Goal: Task Accomplishment & Management: Use online tool/utility

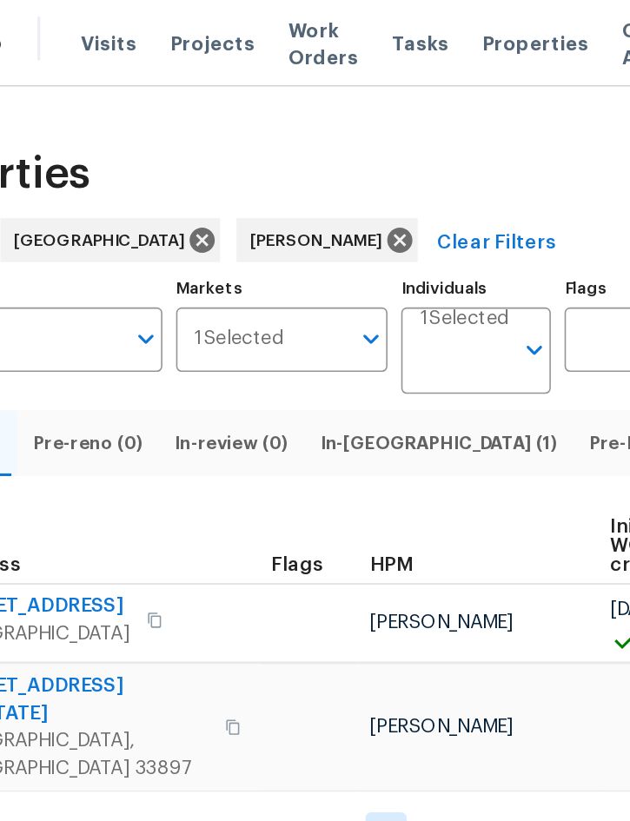
scroll to position [0, 115]
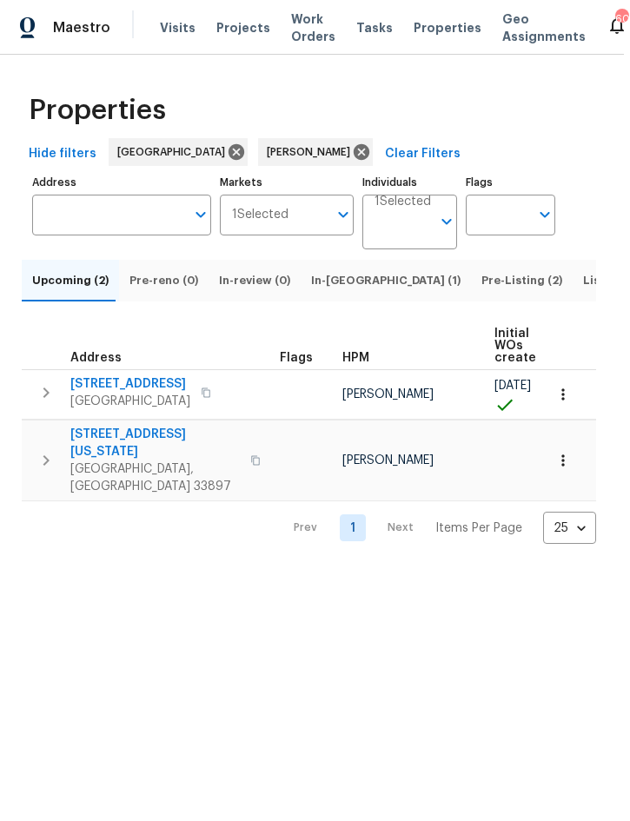
click at [336, 290] on span "In-[GEOGRAPHIC_DATA] (1)" at bounding box center [385, 280] width 149 height 19
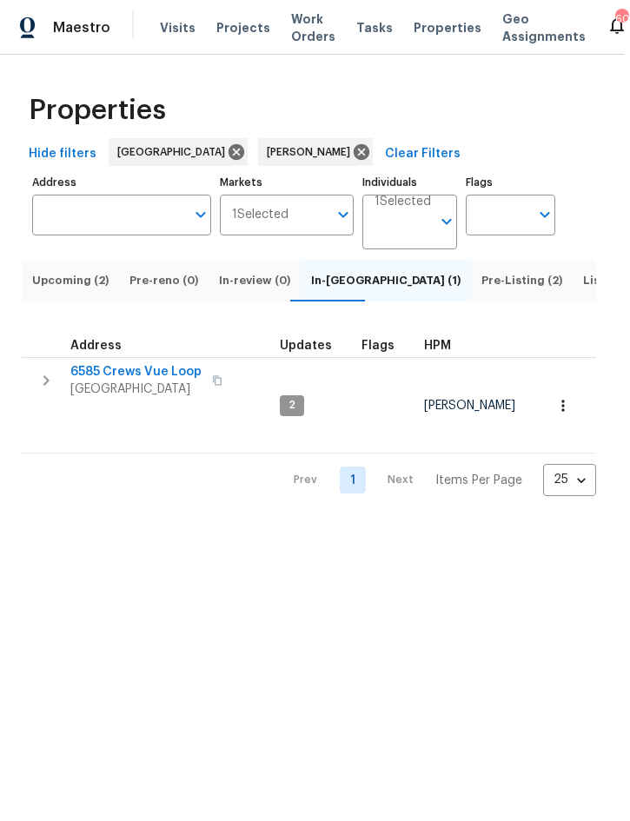
click at [481, 290] on span "Pre-Listing (2)" at bounding box center [521, 280] width 81 height 19
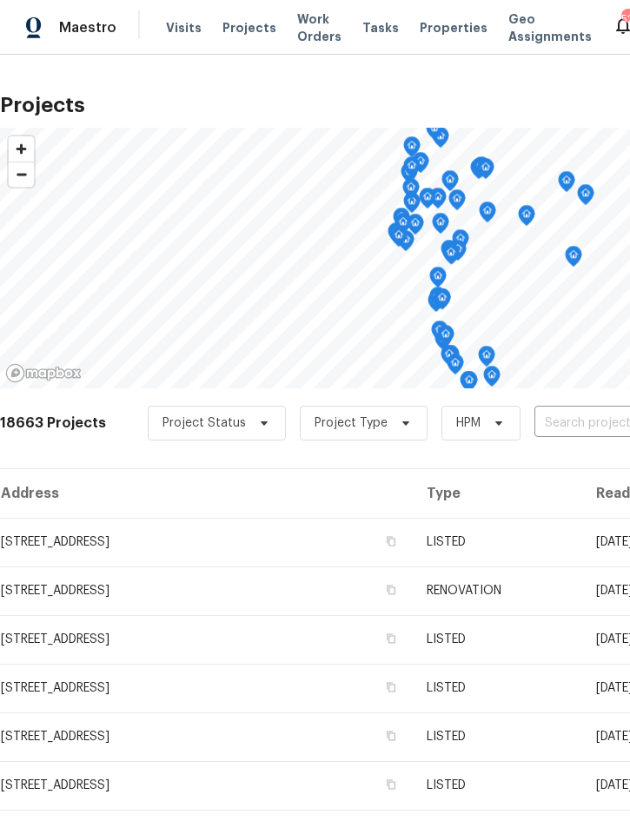
click at [567, 423] on input "text" at bounding box center [633, 423] width 199 height 27
type input "196 whi"
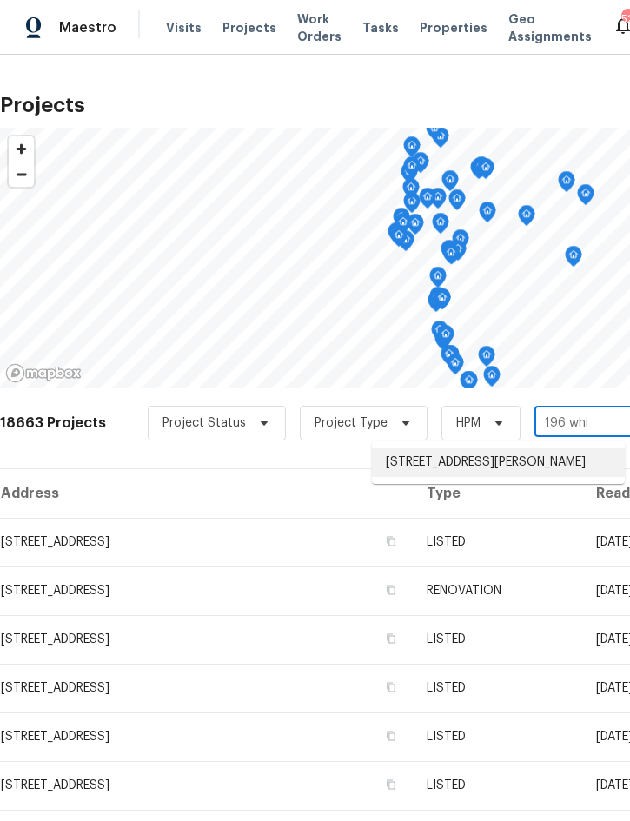
click at [466, 467] on li "[STREET_ADDRESS][PERSON_NAME]" at bounding box center [498, 462] width 253 height 29
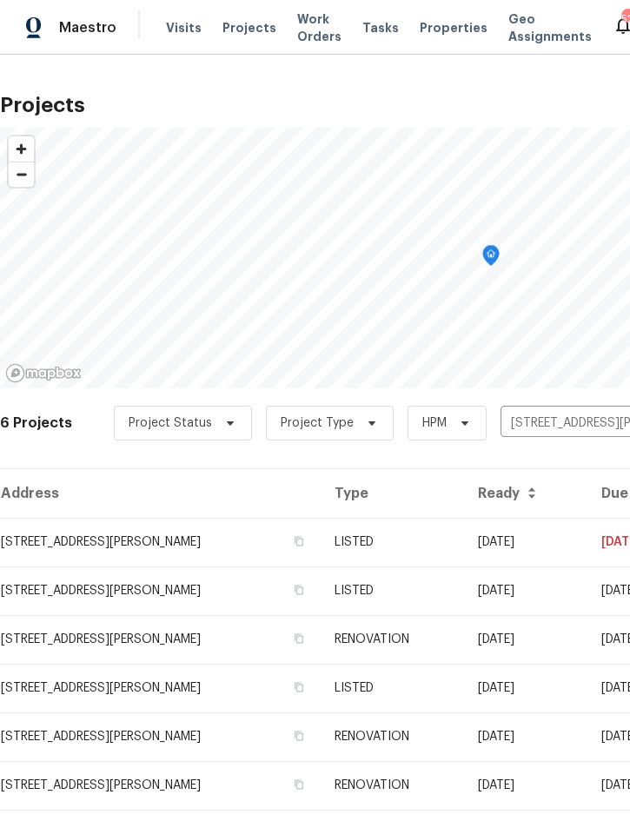
click at [320, 555] on td "[STREET_ADDRESS][PERSON_NAME]" at bounding box center [160, 542] width 320 height 49
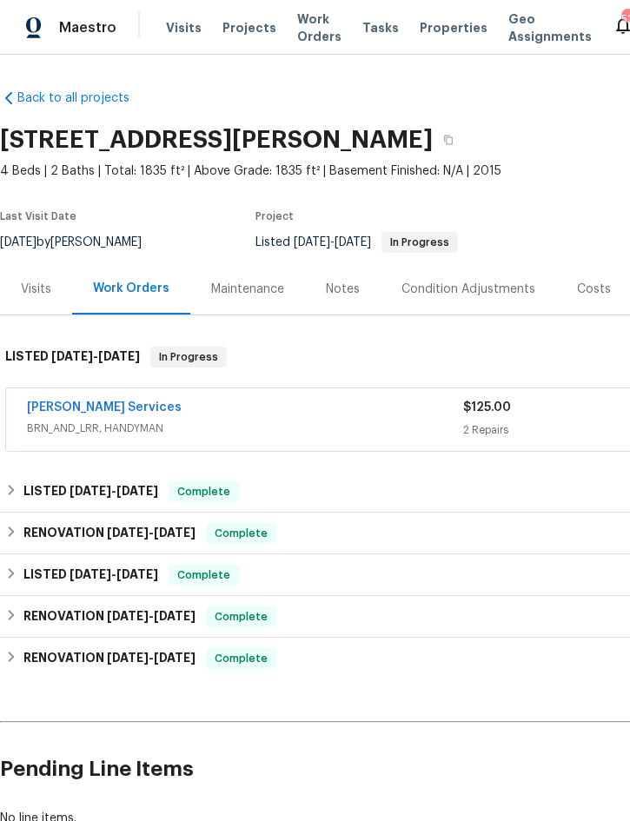
click at [263, 416] on div "[PERSON_NAME] Services" at bounding box center [245, 409] width 436 height 21
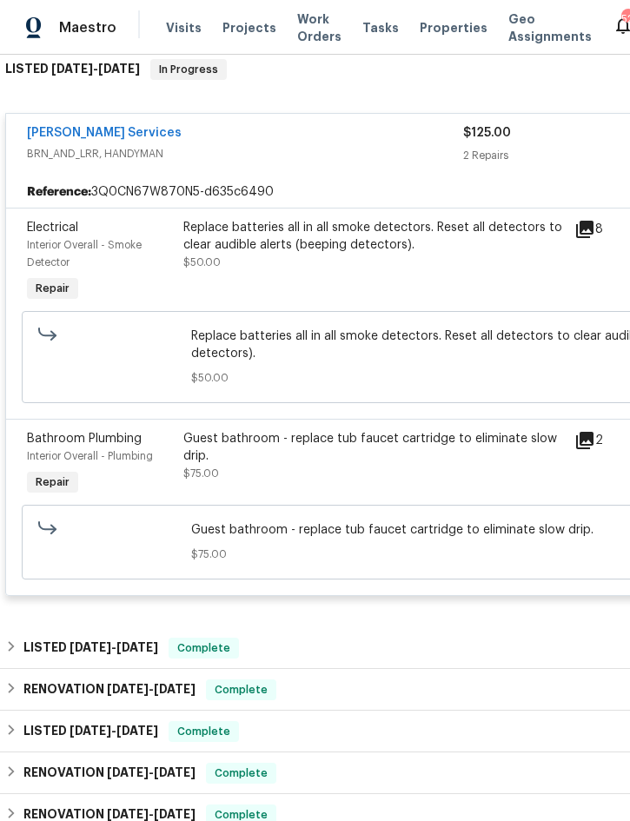
scroll to position [288, 0]
click at [367, 464] on div "Guest bathroom - replace tub faucet cartridge to eliminate slow drip." at bounding box center [373, 446] width 380 height 35
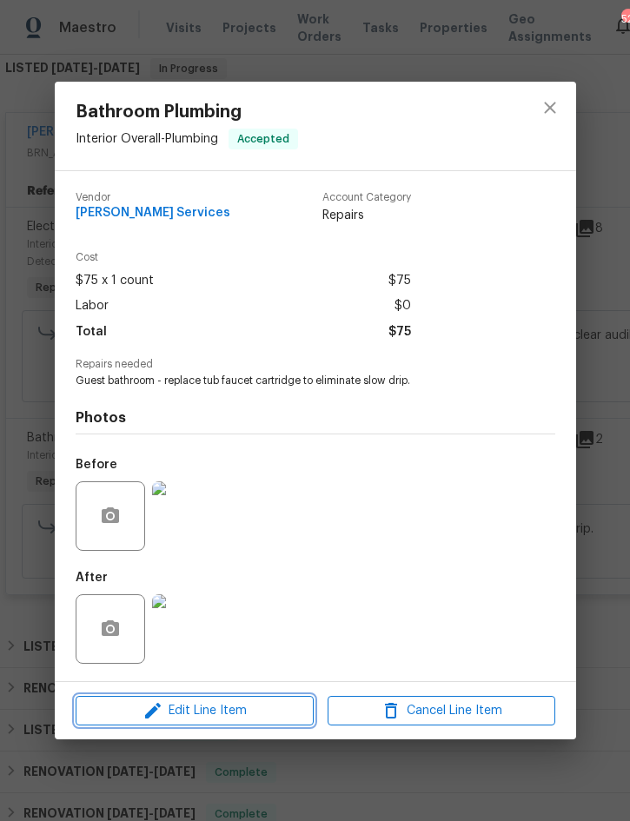
click at [181, 710] on span "Edit Line Item" at bounding box center [195, 711] width 228 height 22
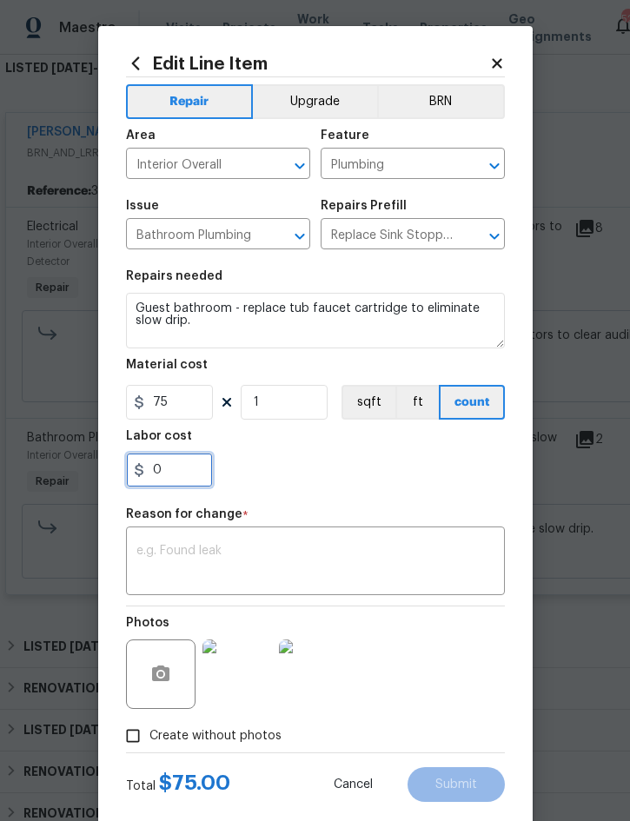
click at [186, 473] on input "0" at bounding box center [169, 470] width 87 height 35
type input "225"
click at [289, 549] on textarea at bounding box center [315, 563] width 358 height 36
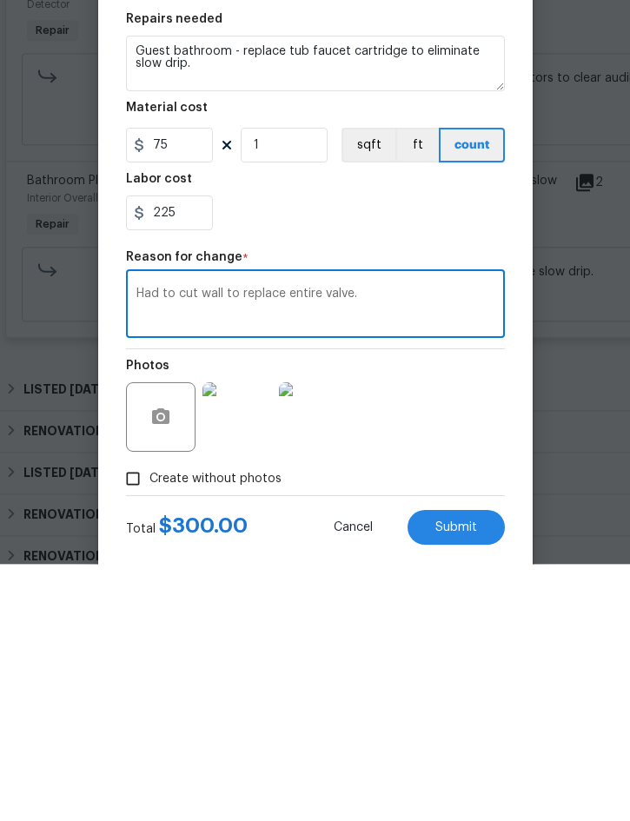
scroll to position [49, 0]
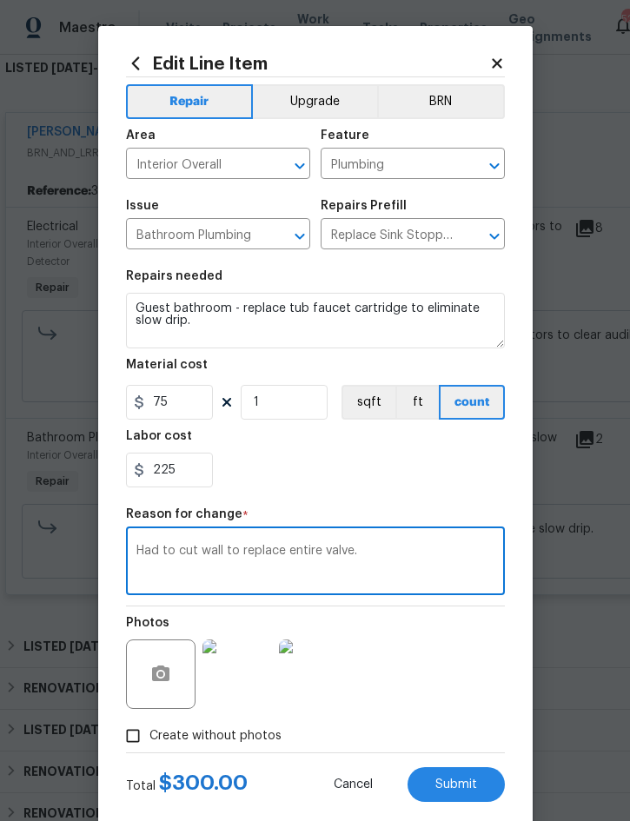
type textarea "Had to cut wall to replace entire valve."
click at [451, 784] on span "Submit" at bounding box center [456, 784] width 42 height 13
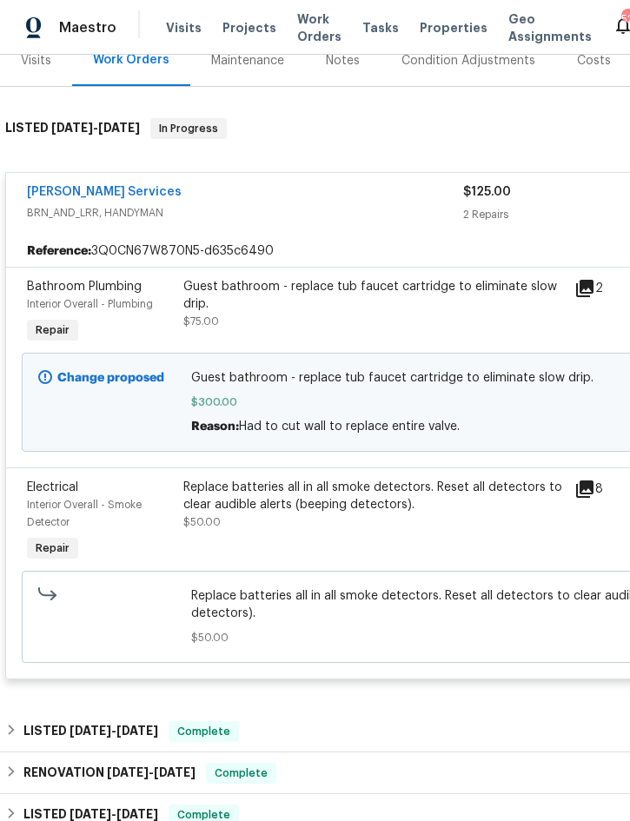
scroll to position [228, 0]
click at [398, 479] on div "Replace batteries all in all smoke detectors. Reset all detectors to clear audi…" at bounding box center [373, 496] width 380 height 35
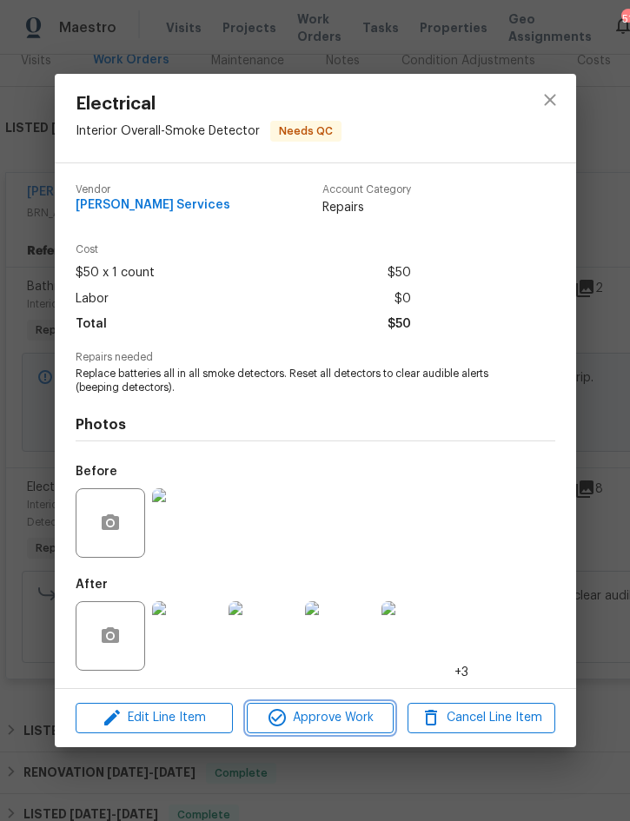
click at [335, 704] on button "Approve Work" at bounding box center [320, 718] width 147 height 30
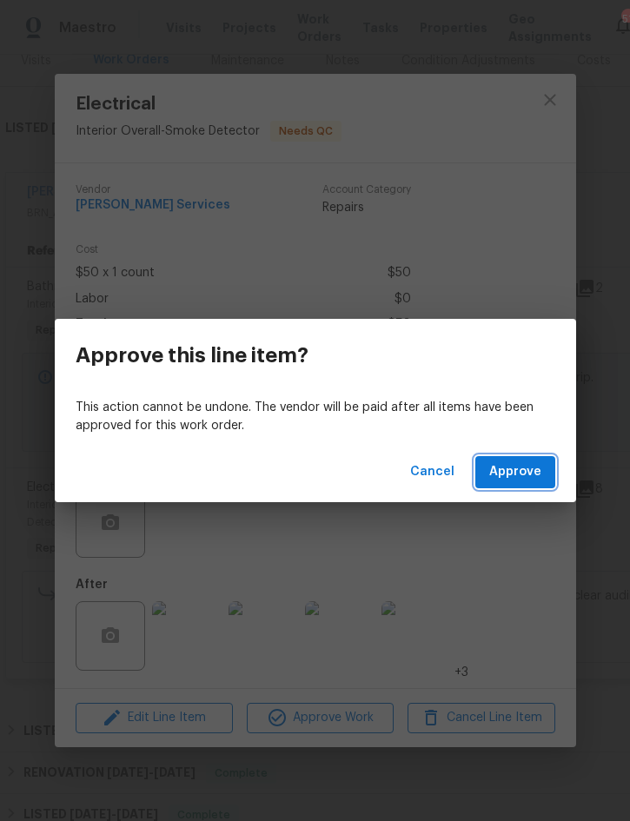
click at [523, 471] on span "Approve" at bounding box center [515, 472] width 52 height 22
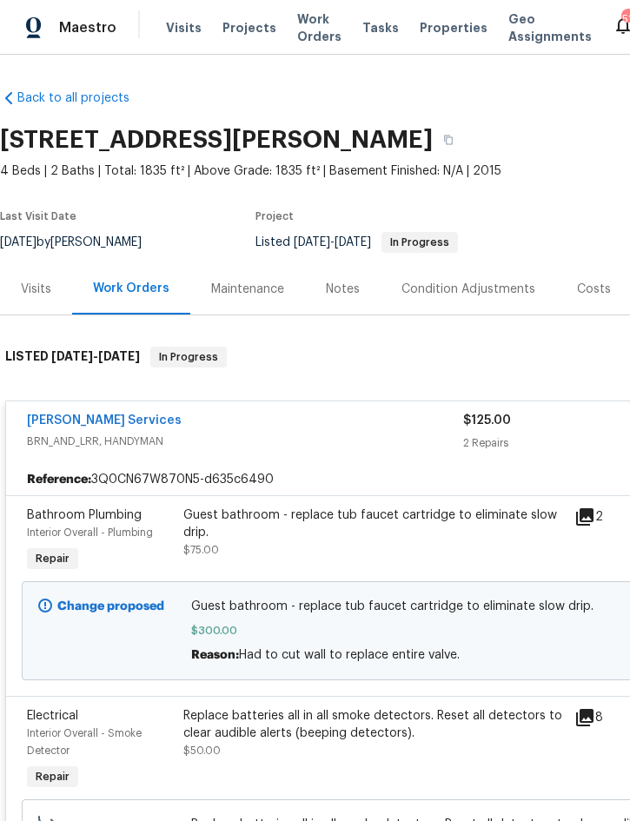
scroll to position [0, 0]
click at [254, 29] on span "Projects" at bounding box center [249, 27] width 54 height 17
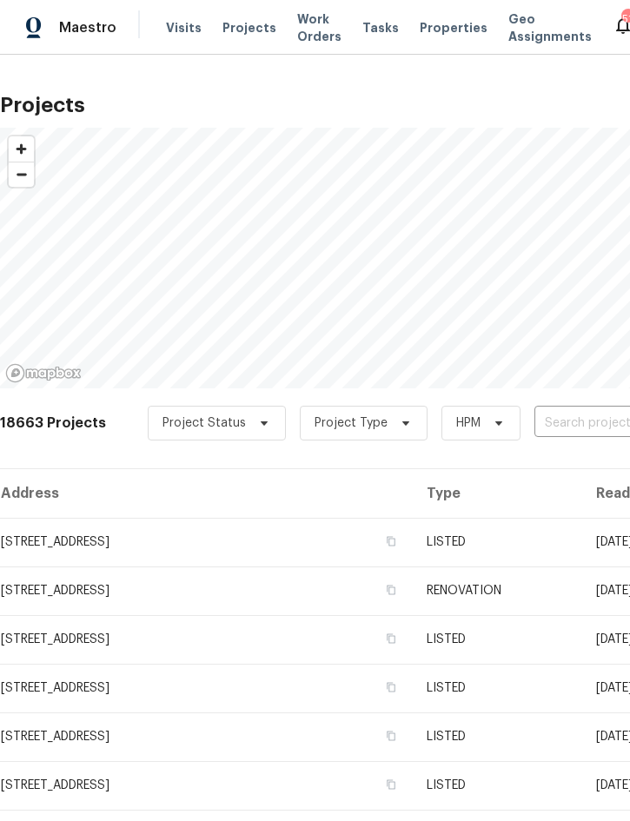
click at [558, 431] on input "text" at bounding box center [633, 423] width 199 height 27
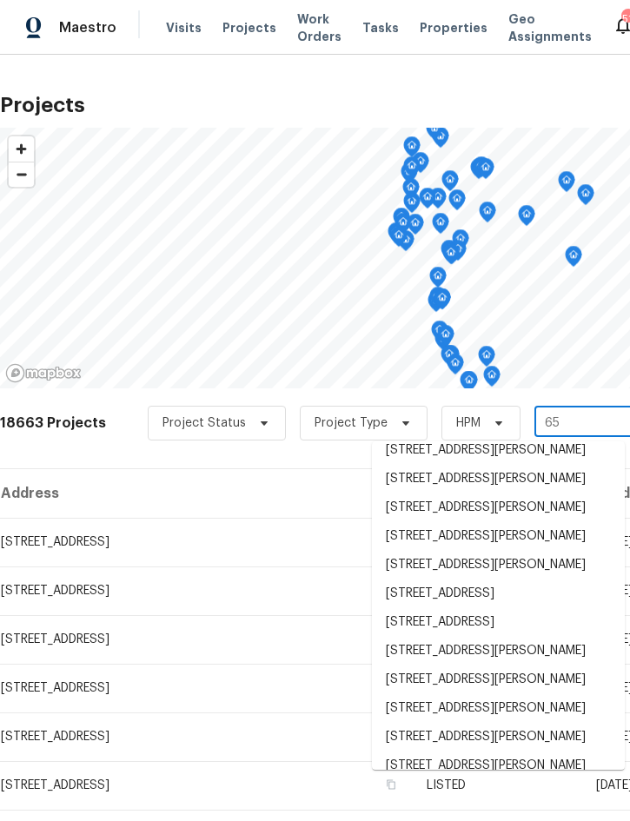
scroll to position [290, 0]
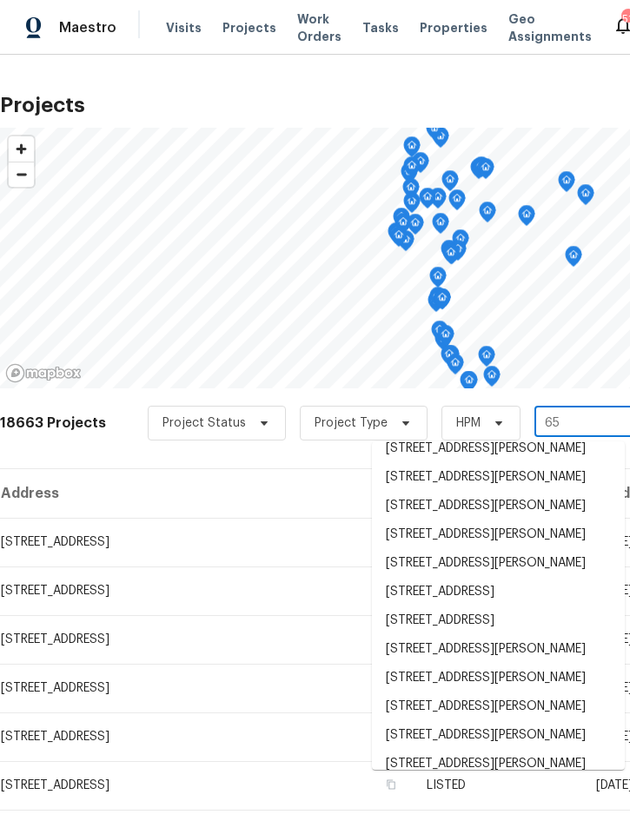
click at [591, 424] on input "65" at bounding box center [633, 423] width 199 height 27
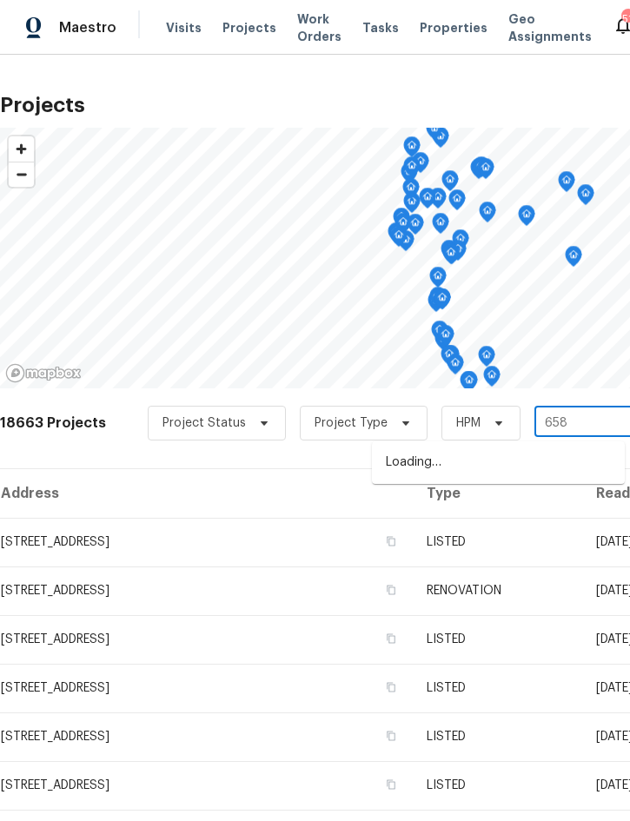
type input "6585"
click at [485, 494] on li "[STREET_ADDRESS]" at bounding box center [498, 491] width 253 height 29
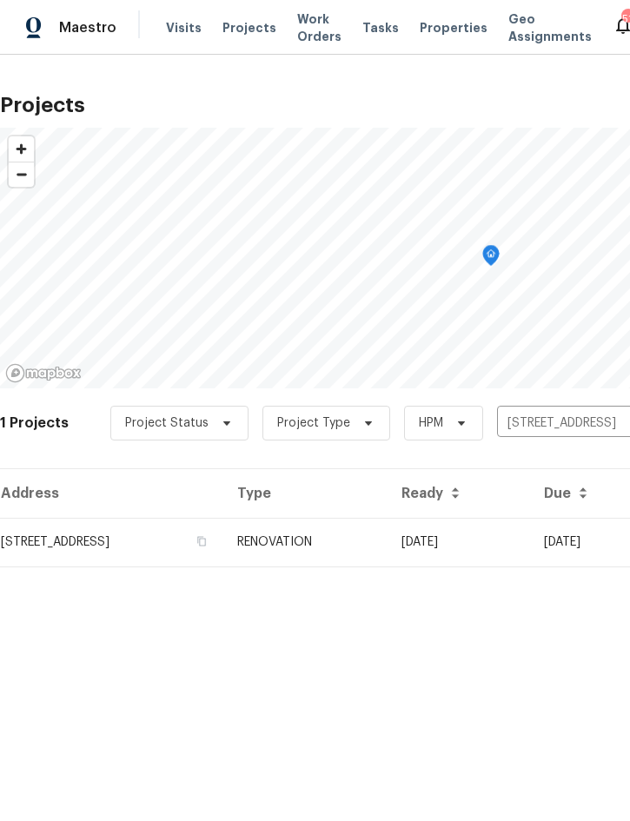
click at [387, 536] on td "RENOVATION" at bounding box center [305, 542] width 164 height 49
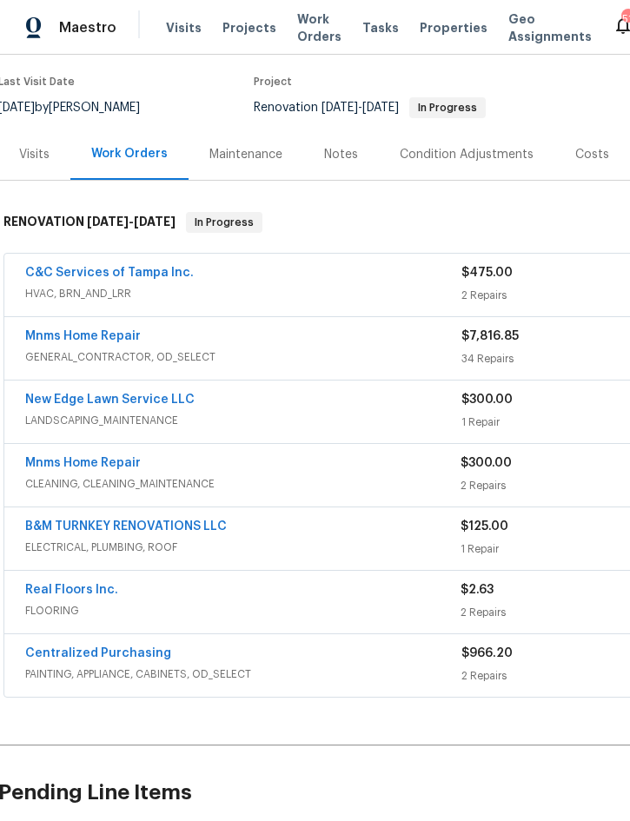
scroll to position [143, 7]
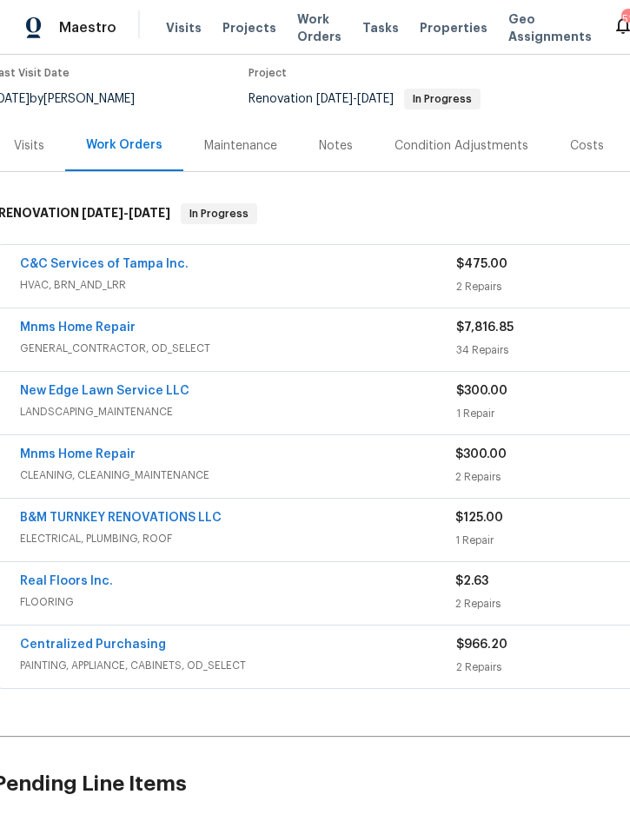
click at [144, 392] on link "New Edge Lawn Service LLC" at bounding box center [104, 391] width 169 height 12
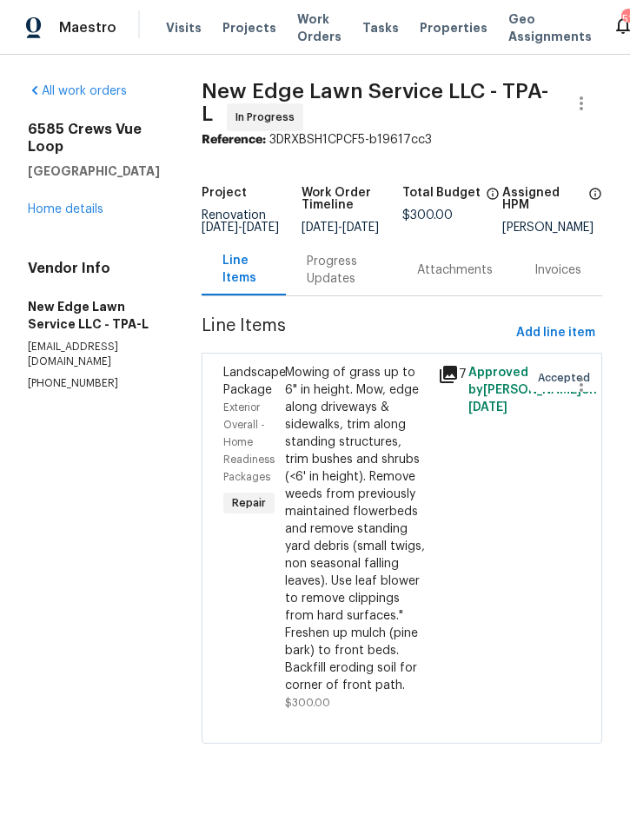
click at [367, 554] on div "Mowing of grass up to 6" in height. Mow, edge along driveways & sidewalks, trim…" at bounding box center [356, 529] width 142 height 330
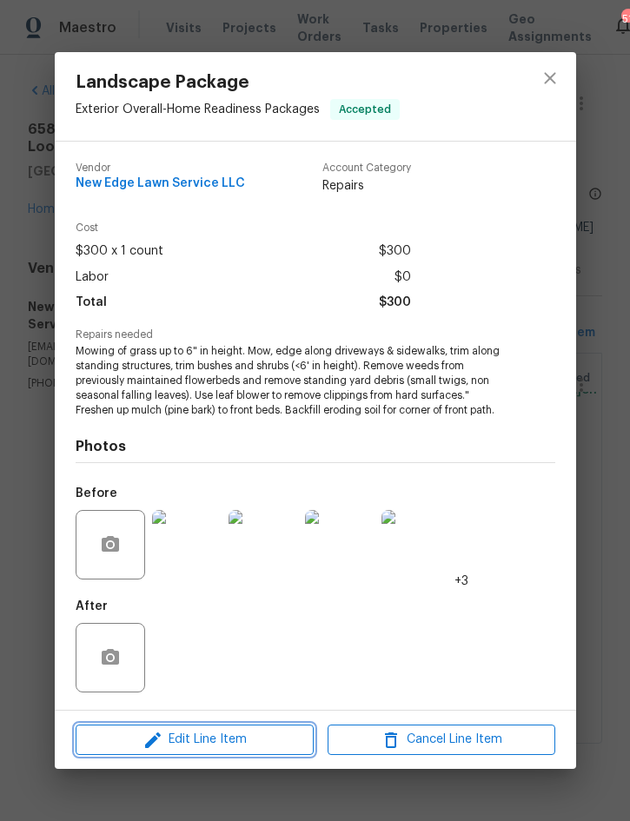
click at [243, 743] on span "Edit Line Item" at bounding box center [195, 740] width 228 height 22
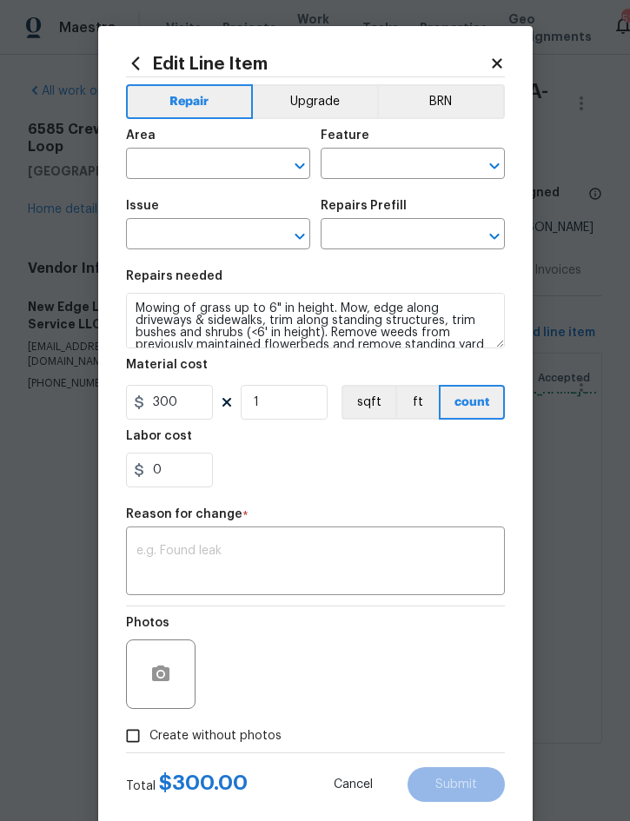
type input "Exterior Overall"
type input "Home Readiness Packages"
type input "Landscape Package"
type input "Initial landscaping package $300.00"
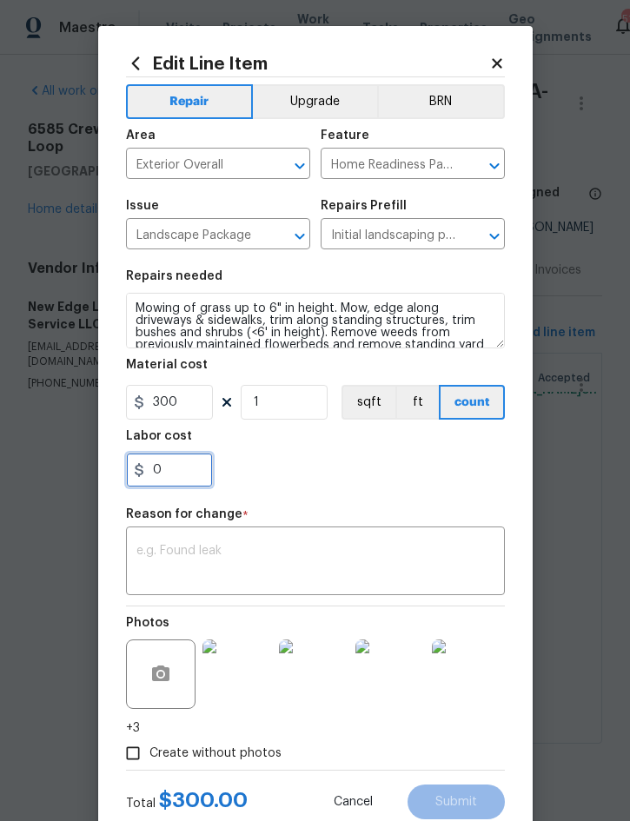
click at [186, 477] on input "0" at bounding box center [169, 470] width 87 height 35
type input "50"
click at [320, 544] on div "x ​" at bounding box center [315, 563] width 379 height 64
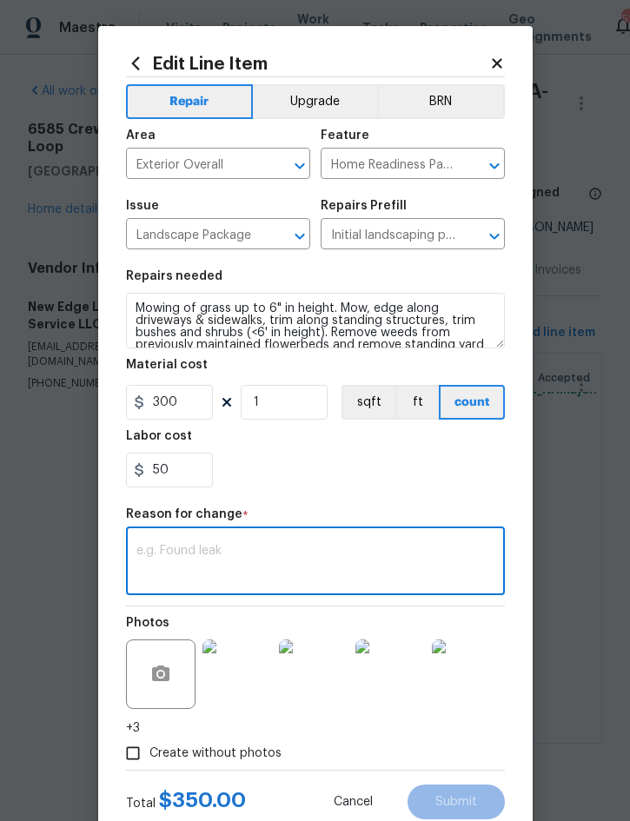
scroll to position [27, 0]
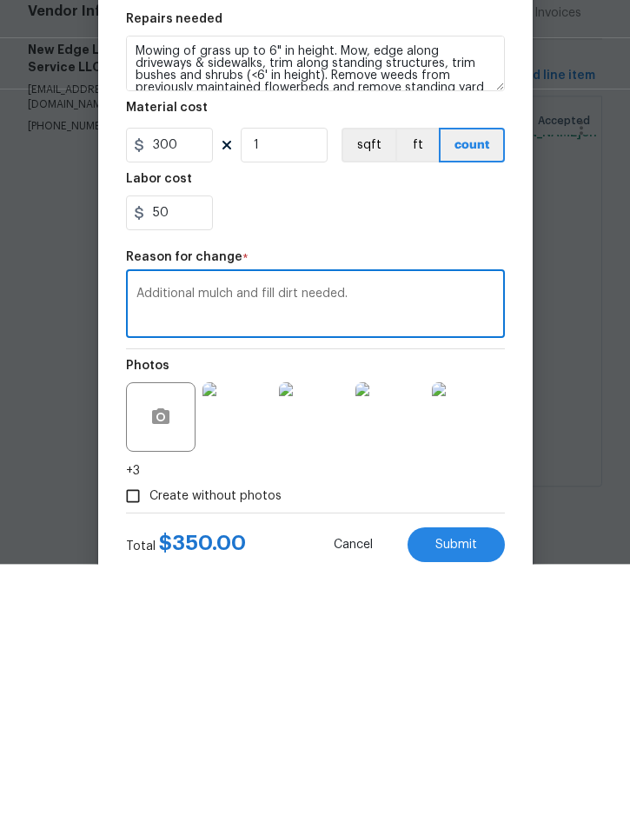
type textarea "Additional mulch and fill dirt needed."
click at [468, 796] on span "Submit" at bounding box center [456, 802] width 42 height 13
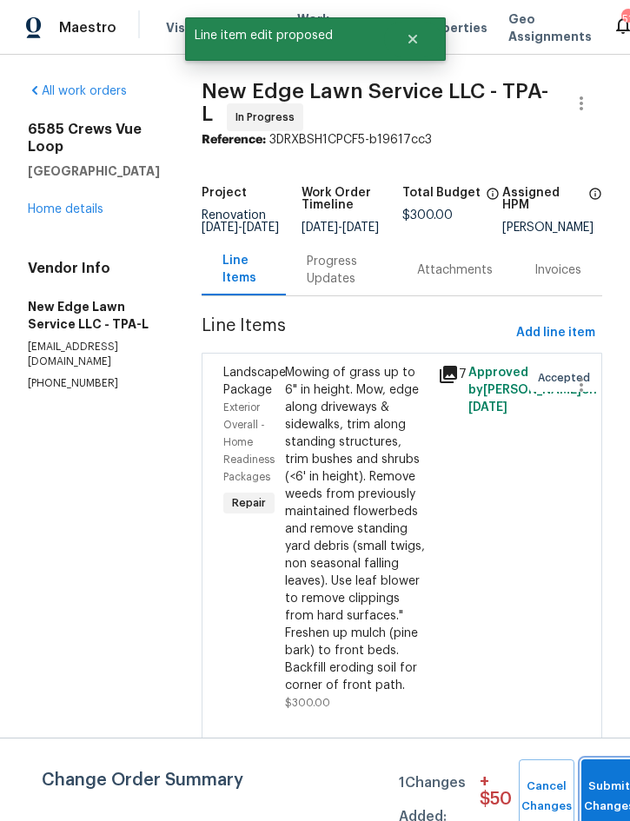
click at [605, 793] on button "Submit Changes" at bounding box center [609, 796] width 56 height 75
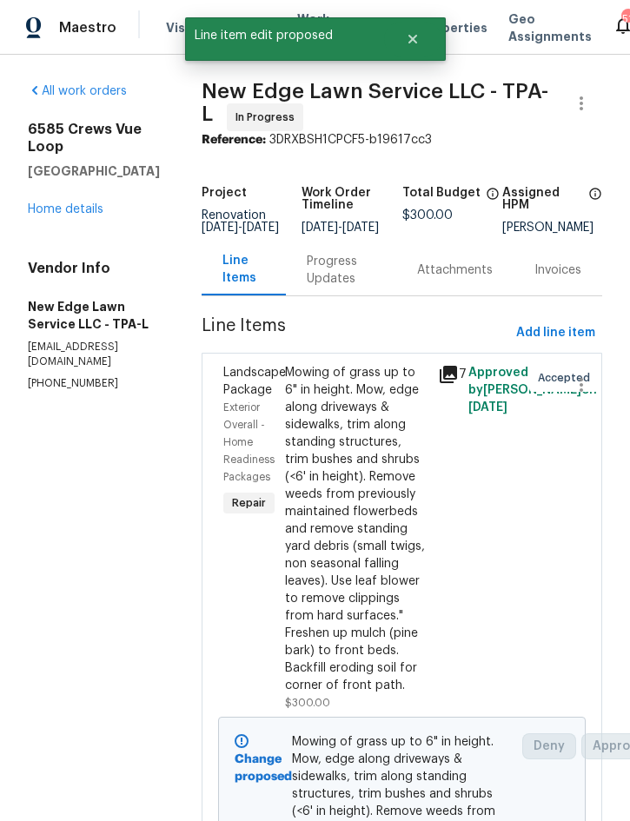
scroll to position [0, 0]
click at [417, 43] on icon "Close" at bounding box center [413, 39] width 14 height 14
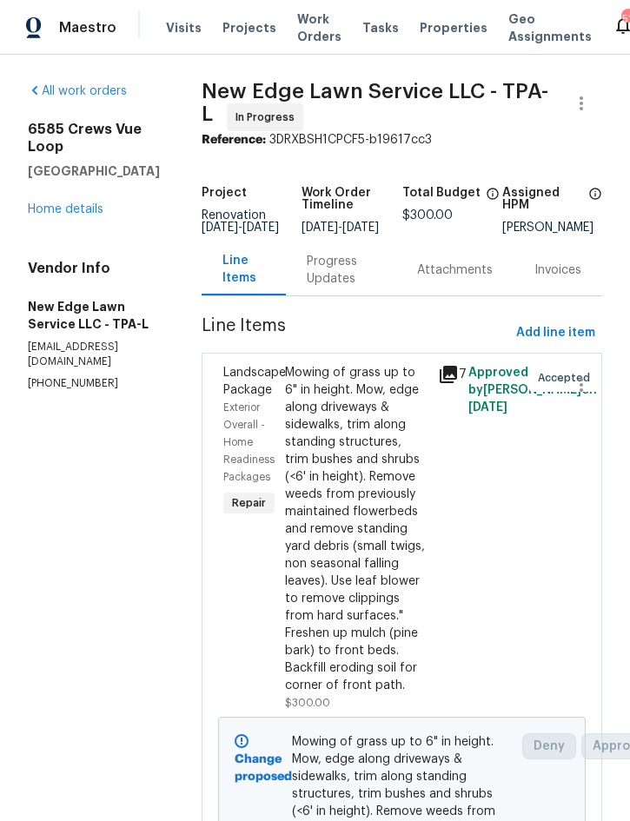
click at [242, 34] on span "Projects" at bounding box center [249, 27] width 54 height 17
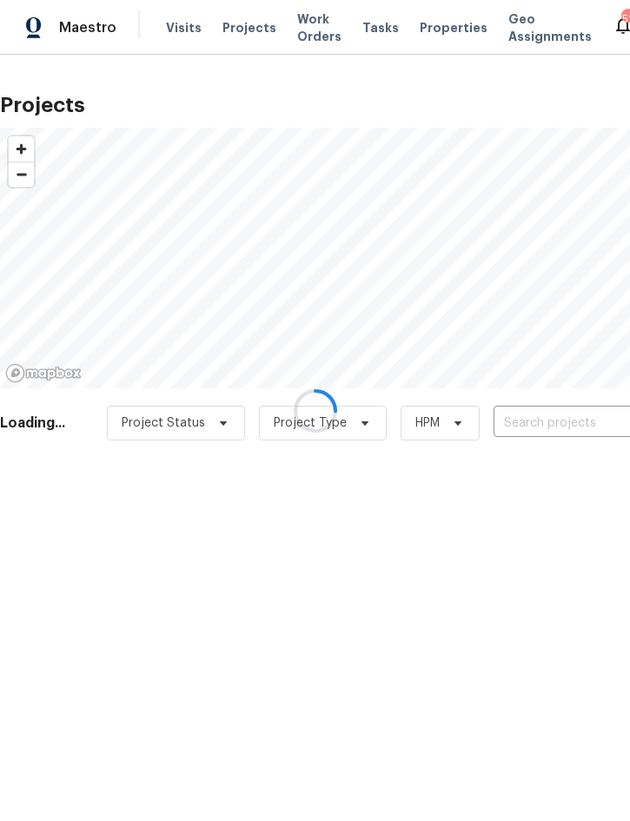
click at [555, 421] on div at bounding box center [315, 410] width 630 height 821
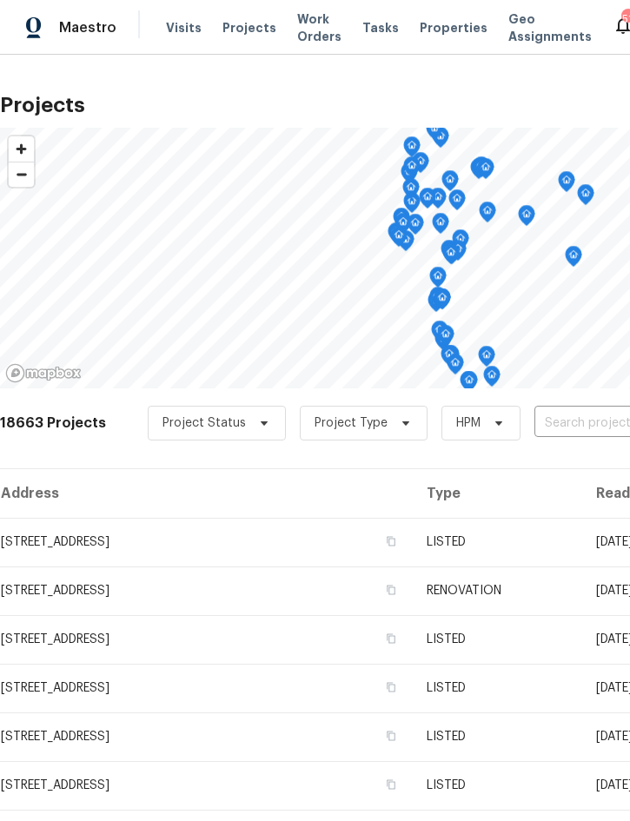
click at [578, 427] on input "text" at bounding box center [633, 423] width 199 height 27
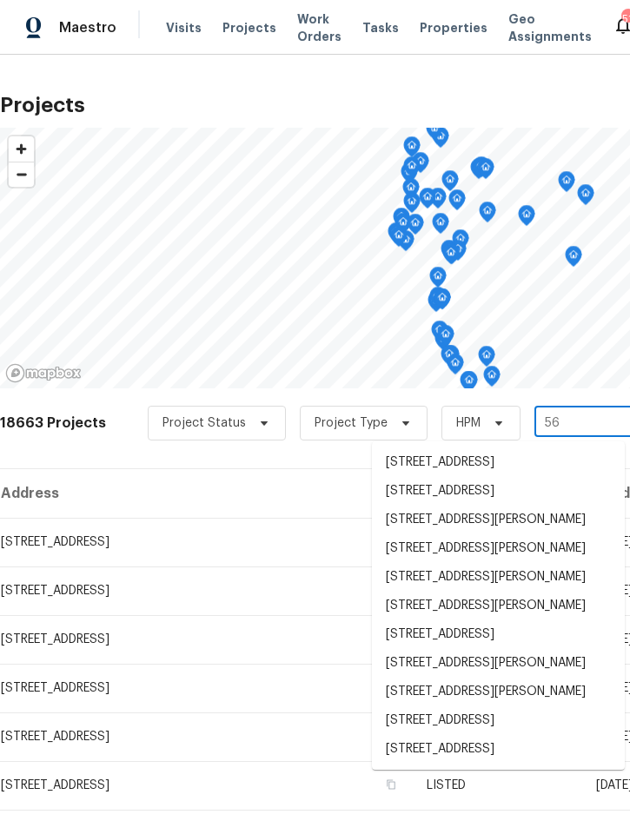
type input "5"
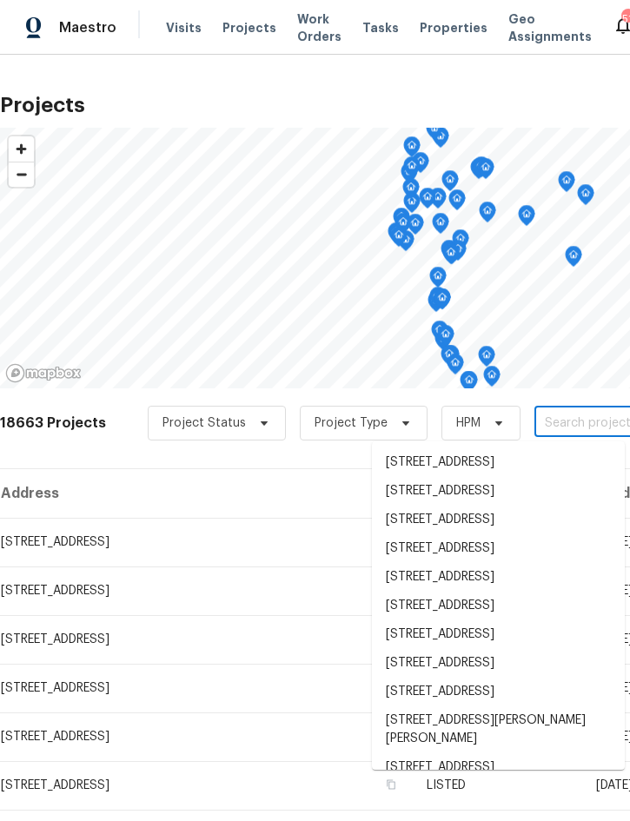
click at [584, 429] on input "text" at bounding box center [633, 423] width 199 height 27
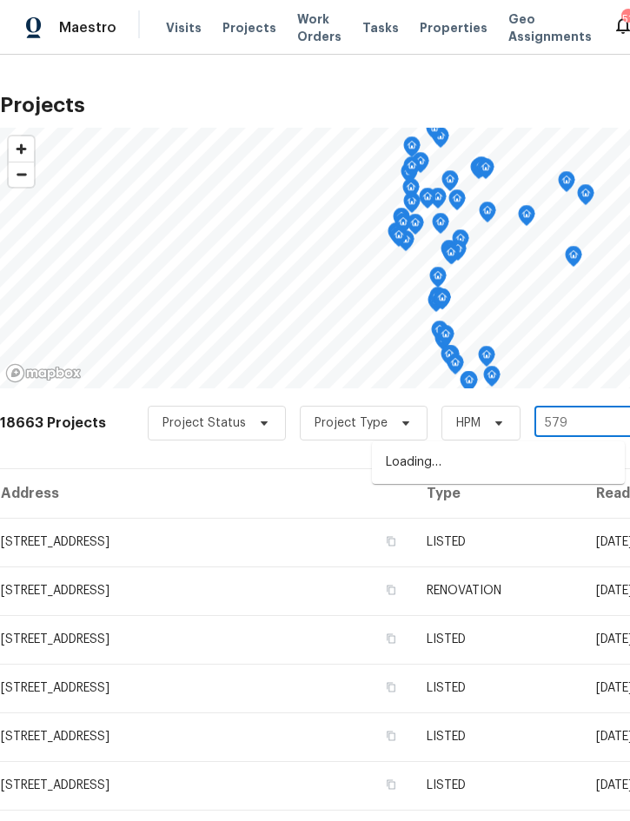
type input "5796"
click at [468, 471] on li "[STREET_ADDRESS]" at bounding box center [498, 462] width 253 height 29
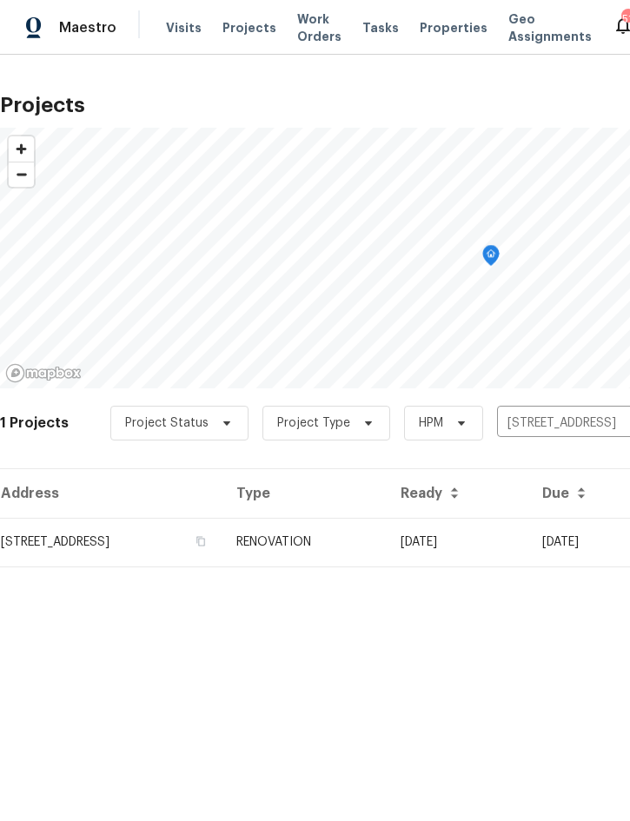
click at [387, 534] on td "RENOVATION" at bounding box center [304, 542] width 164 height 49
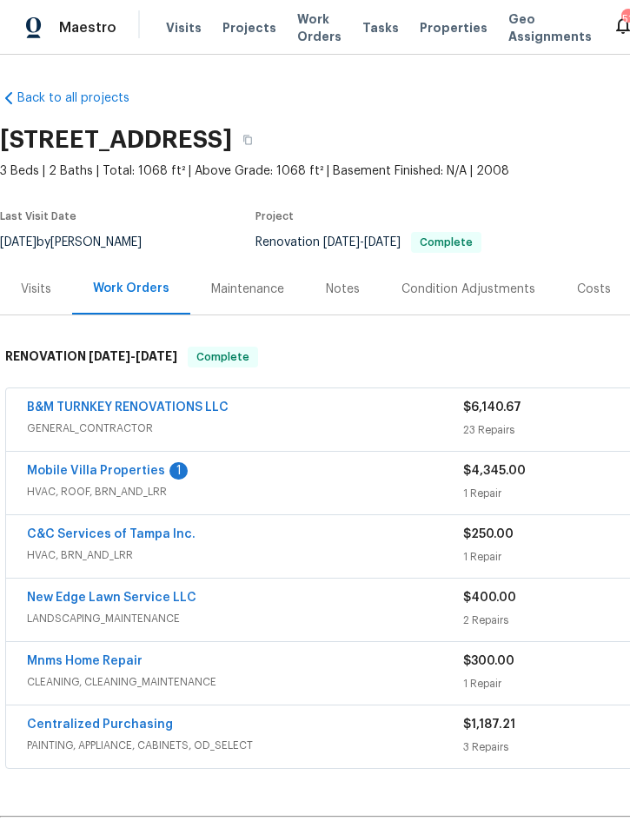
click at [128, 477] on link "Mobile Villa Properties" at bounding box center [96, 471] width 138 height 12
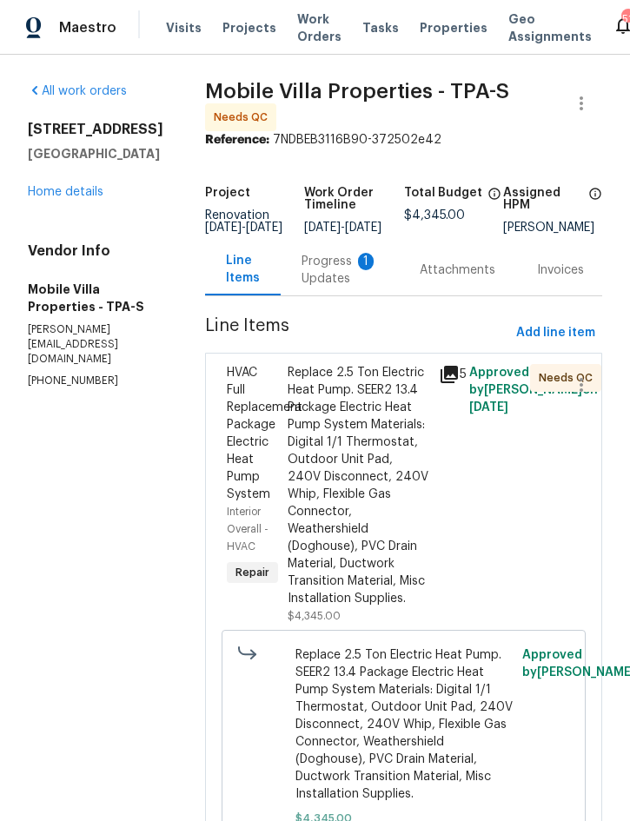
click at [301, 281] on div "Progress Updates 1" at bounding box center [339, 270] width 76 height 35
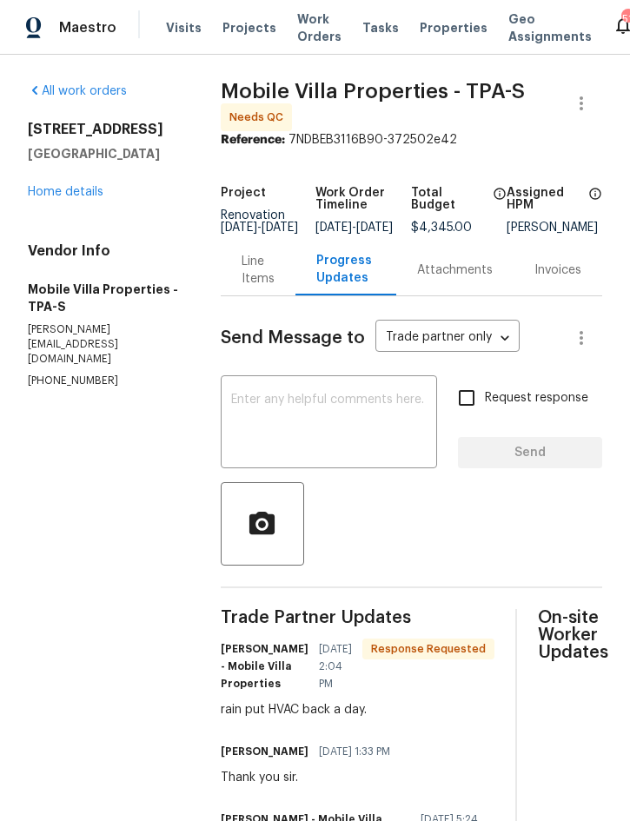
click at [268, 283] on div "Line Items" at bounding box center [257, 270] width 33 height 35
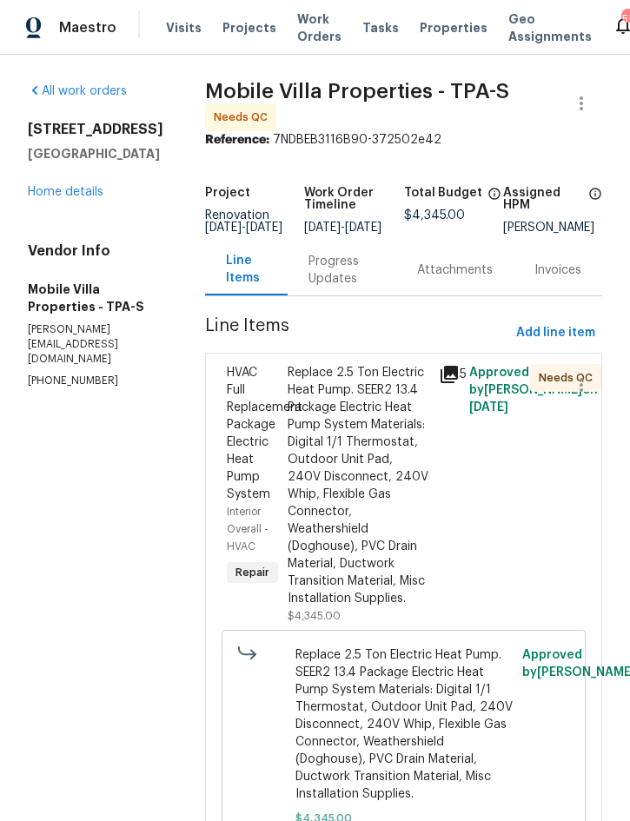
click at [310, 467] on div "Replace 2.5 Ton Electric Heat Pump. SEER2 13.4 Package Electric Heat Pump Syste…" at bounding box center [358, 485] width 142 height 243
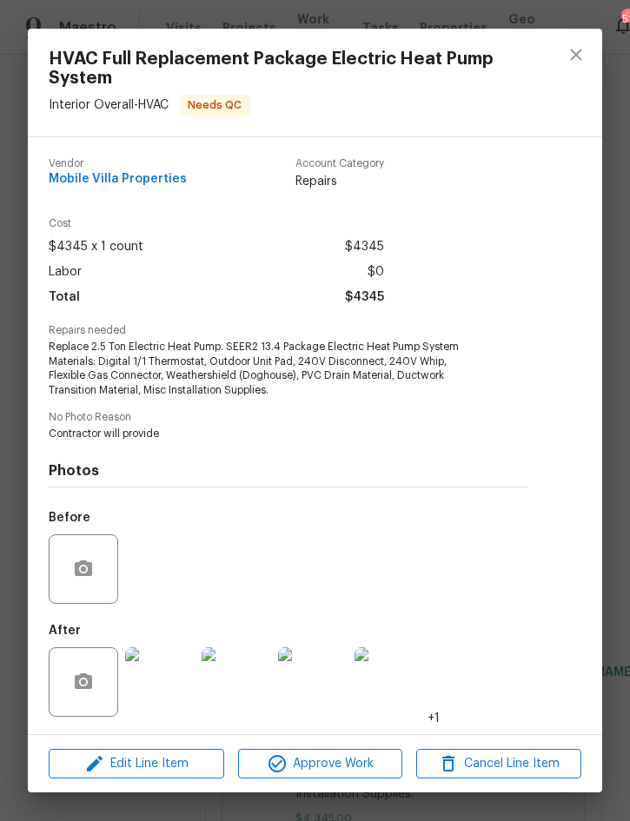
click at [160, 681] on img at bounding box center [159, 681] width 69 height 69
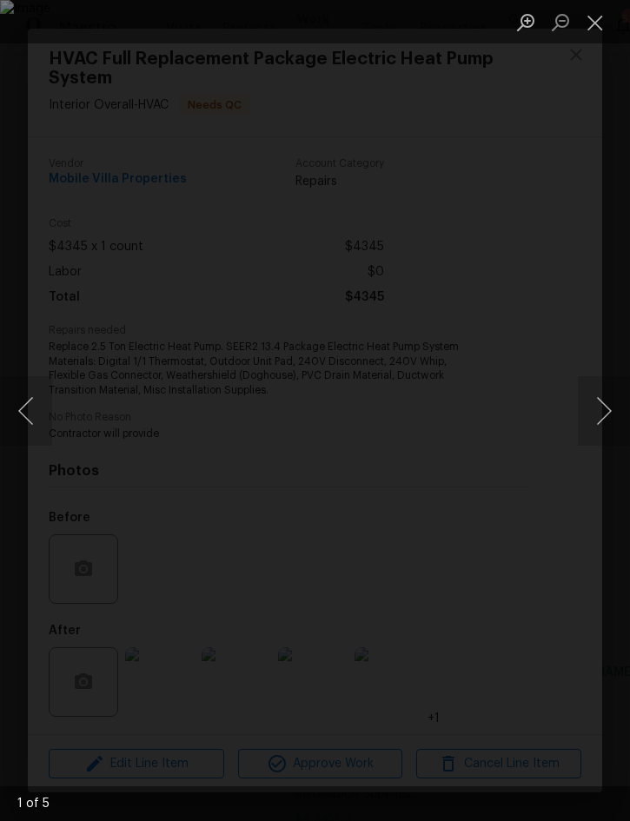
click at [601, 420] on button "Next image" at bounding box center [604, 410] width 52 height 69
click at [604, 419] on button "Next image" at bounding box center [604, 410] width 52 height 69
click at [601, 425] on button "Next image" at bounding box center [604, 410] width 52 height 69
click at [600, 425] on button "Next image" at bounding box center [604, 410] width 52 height 69
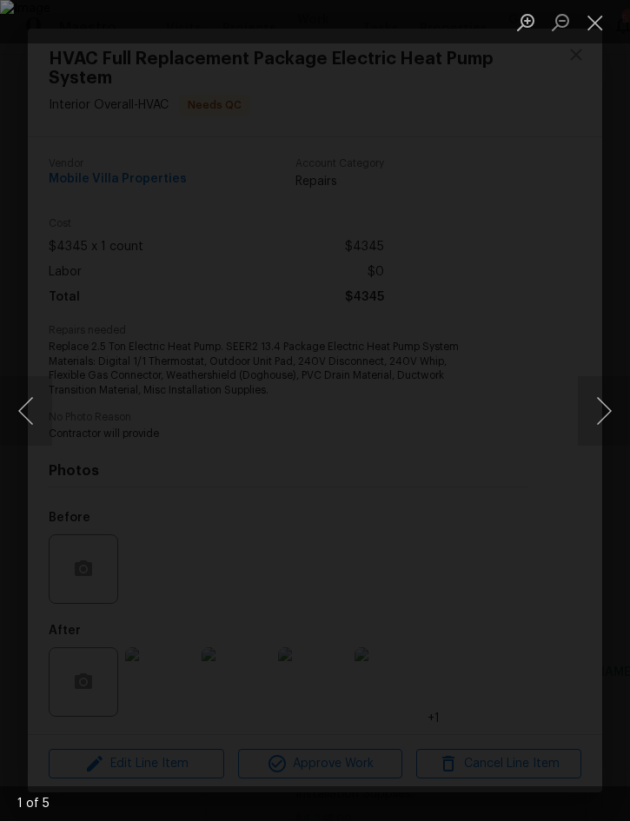
click at [600, 426] on button "Next image" at bounding box center [604, 410] width 52 height 69
click at [604, 416] on button "Next image" at bounding box center [604, 410] width 52 height 69
click at [601, 420] on button "Next image" at bounding box center [604, 410] width 52 height 69
click at [601, 418] on button "Next image" at bounding box center [604, 410] width 52 height 69
click at [602, 421] on button "Next image" at bounding box center [604, 410] width 52 height 69
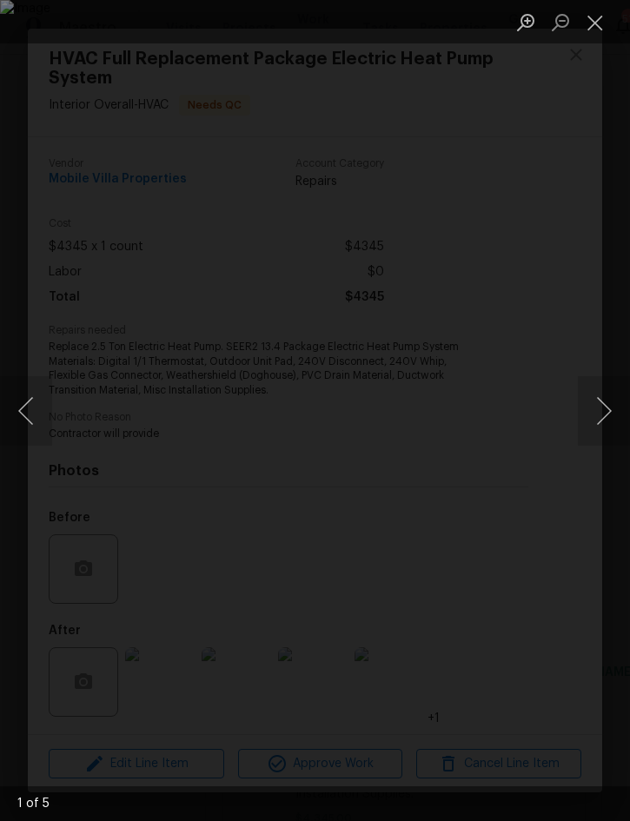
click at [601, 418] on button "Next image" at bounding box center [604, 410] width 52 height 69
click at [601, 23] on button "Close lightbox" at bounding box center [595, 22] width 35 height 30
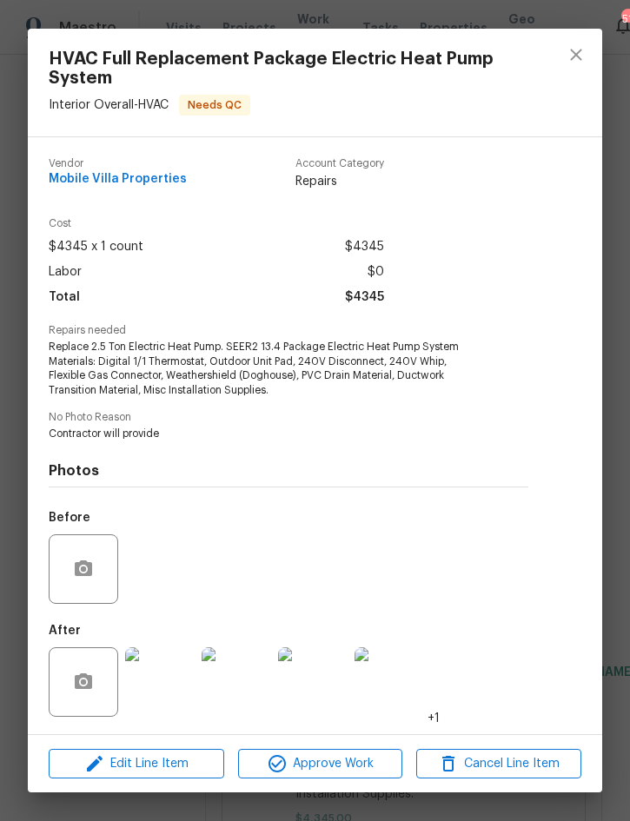
scroll to position [3, 0]
click at [573, 52] on icon "close" at bounding box center [575, 54] width 11 height 11
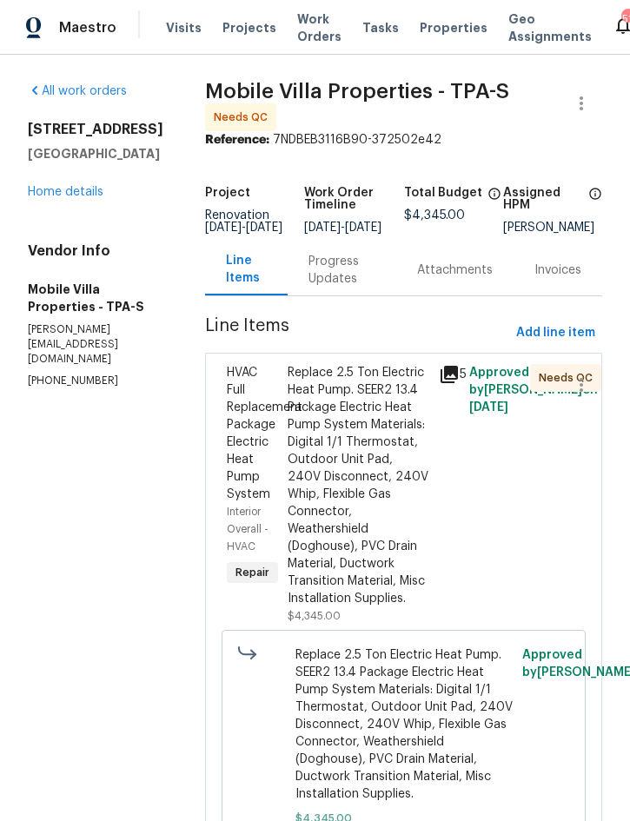
click at [36, 198] on link "Home details" at bounding box center [66, 192] width 76 height 12
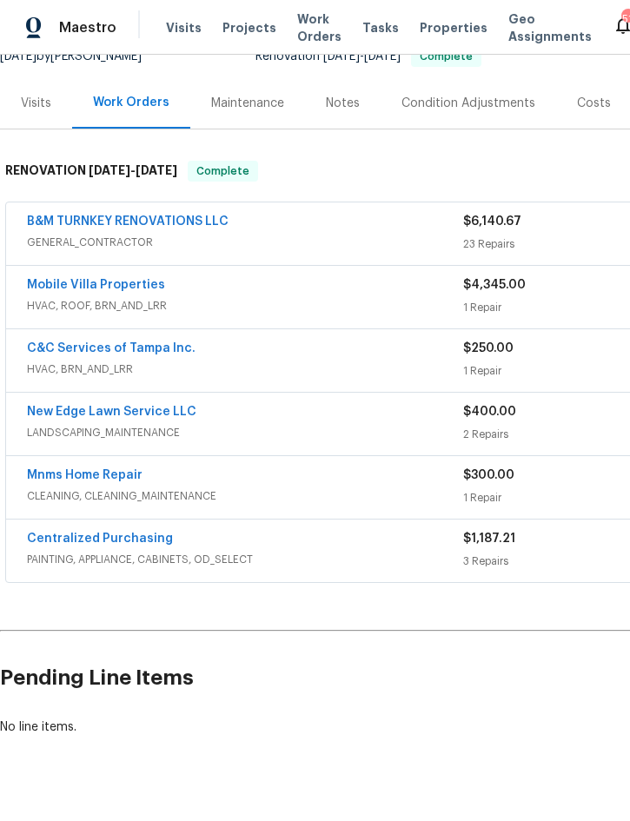
scroll to position [187, 0]
click at [84, 227] on link "B&M TURNKEY RENOVATIONS LLC" at bounding box center [128, 221] width 202 height 12
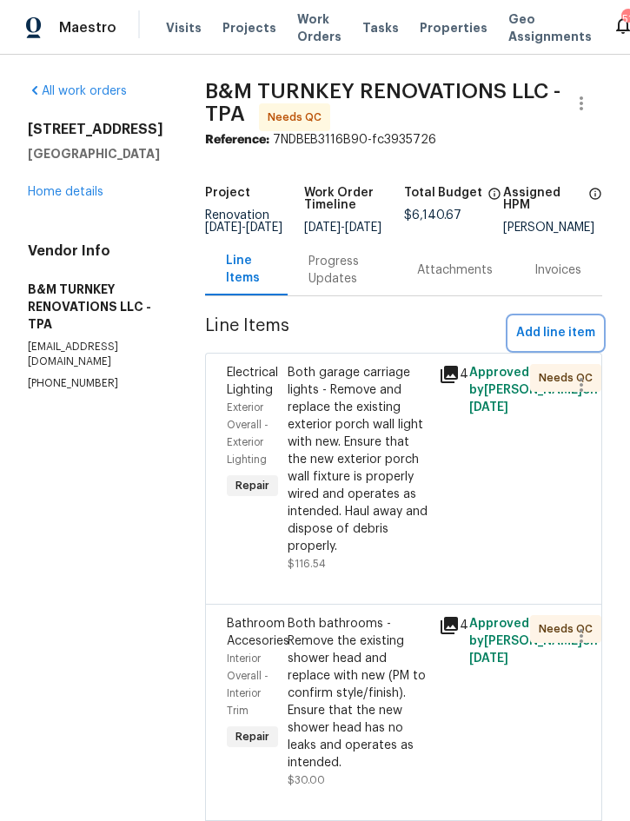
click at [557, 344] on span "Add line item" at bounding box center [555, 333] width 79 height 22
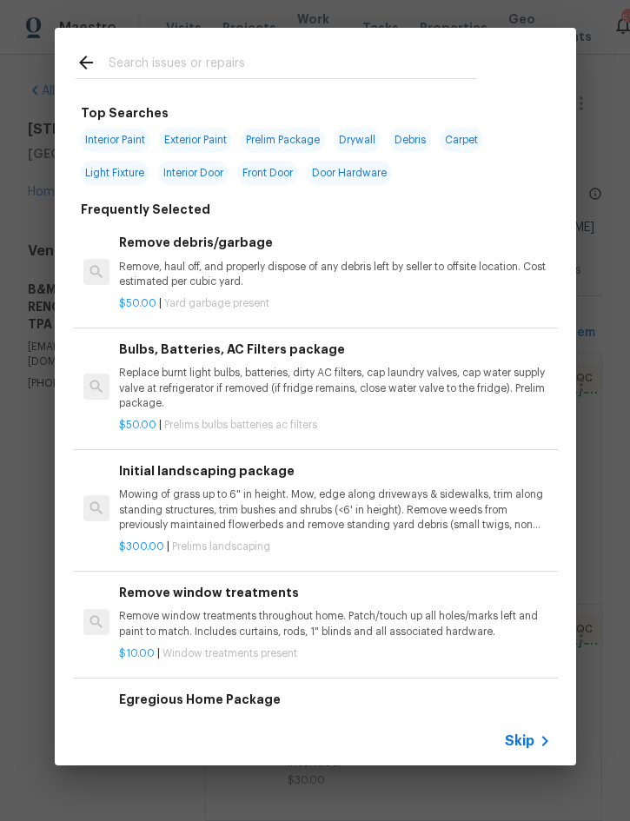
click at [282, 87] on div at bounding box center [276, 62] width 443 height 69
click at [335, 66] on input "text" at bounding box center [293, 65] width 368 height 26
type input "Baseboa"
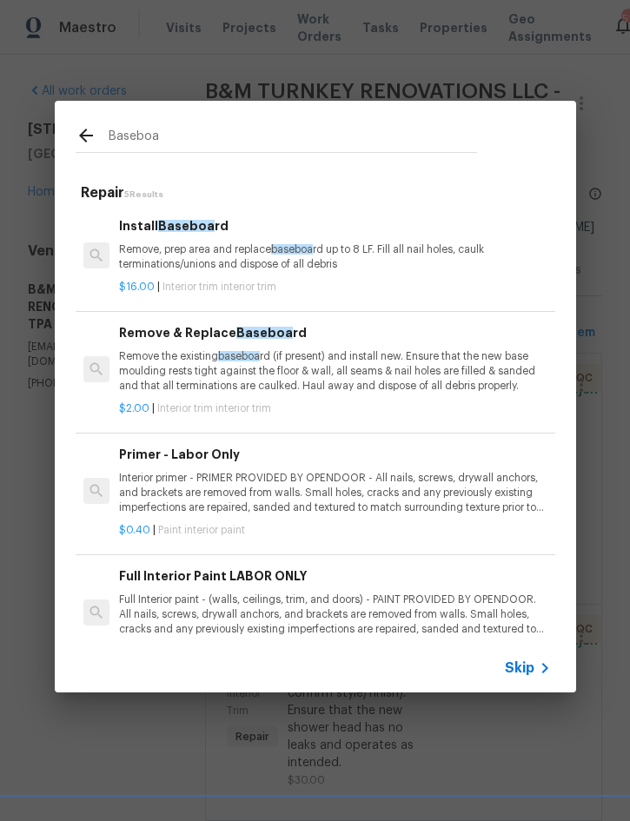
click at [282, 350] on p "Remove the existing baseboa rd (if present) and install new. Ensure that the ne…" at bounding box center [334, 371] width 431 height 44
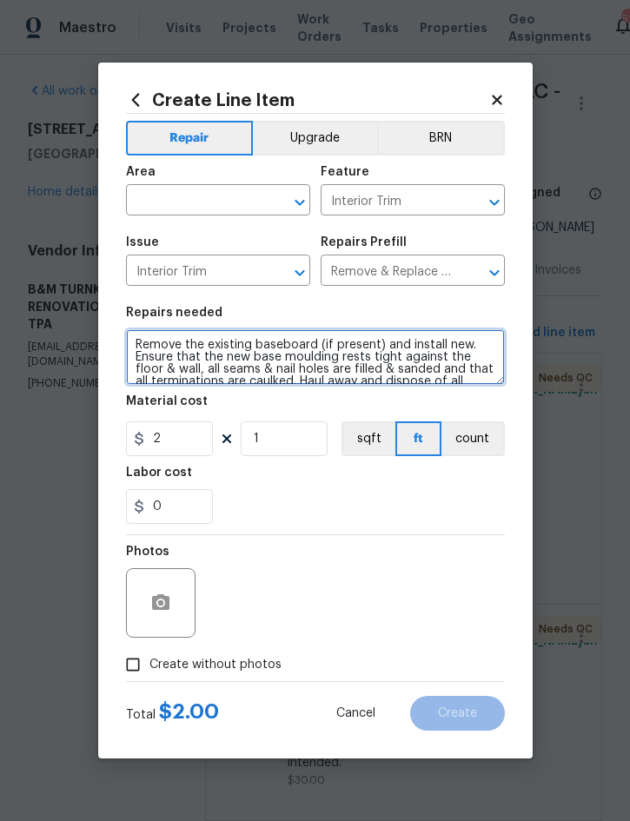
click at [141, 351] on textarea "Remove the existing baseboard (if present) and install new. Ensure that the new…" at bounding box center [315, 357] width 379 height 56
click at [151, 338] on textarea "Remove the existing baseboard (if present) and install new. Ensure that the new…" at bounding box center [315, 357] width 379 height 56
click at [150, 338] on textarea "Remove the existing baseboard (if present) and install new. Ensure that the new…" at bounding box center [315, 357] width 379 height 56
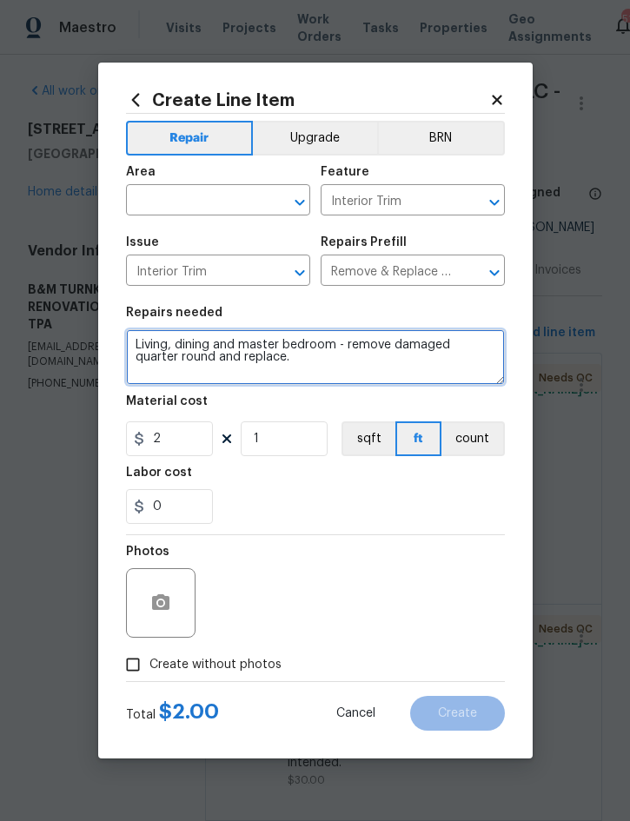
type textarea "Living, dining and master bedroom - remove damaged quarter round and replace."
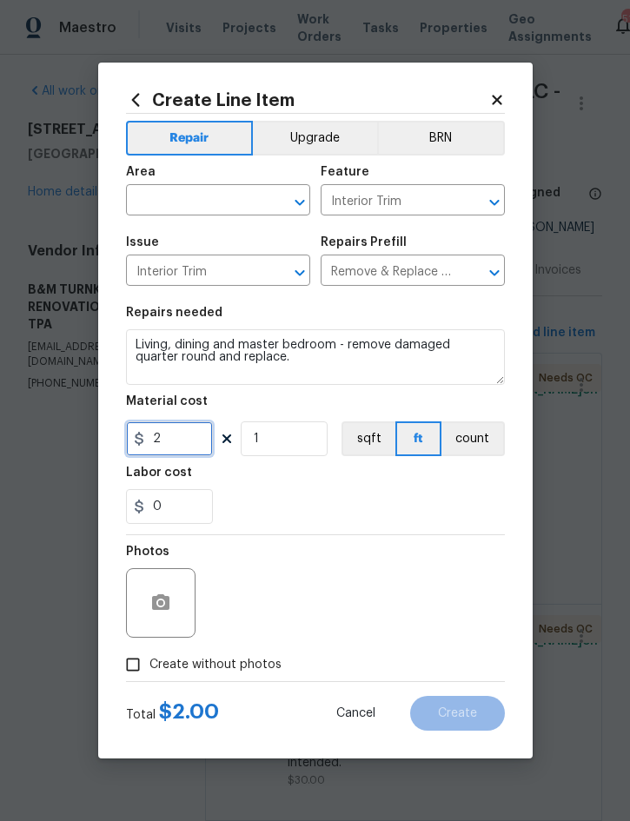
click at [184, 446] on input "2" at bounding box center [169, 438] width 87 height 35
type input "150"
click at [182, 197] on input "text" at bounding box center [193, 201] width 135 height 27
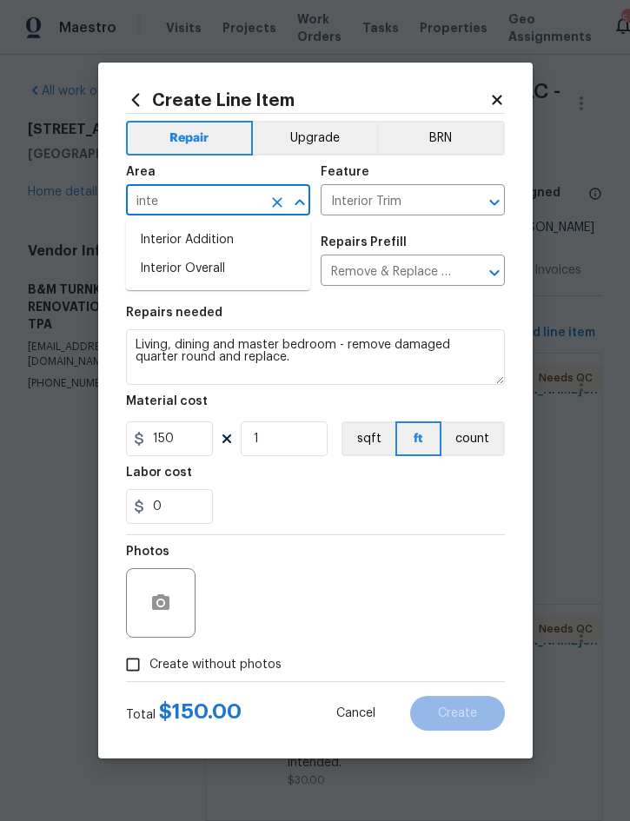
click at [202, 272] on li "Interior Overall" at bounding box center [218, 268] width 184 height 29
type input "Interior Overall"
click at [217, 664] on span "Create without photos" at bounding box center [215, 665] width 132 height 18
click at [149, 664] on input "Create without photos" at bounding box center [132, 664] width 33 height 33
checkbox input "true"
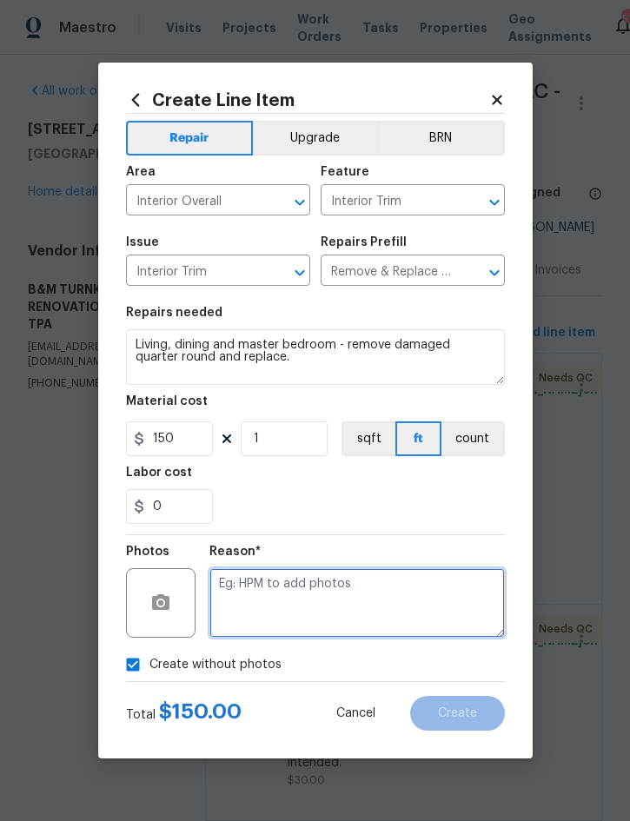
click at [360, 591] on textarea at bounding box center [356, 602] width 295 height 69
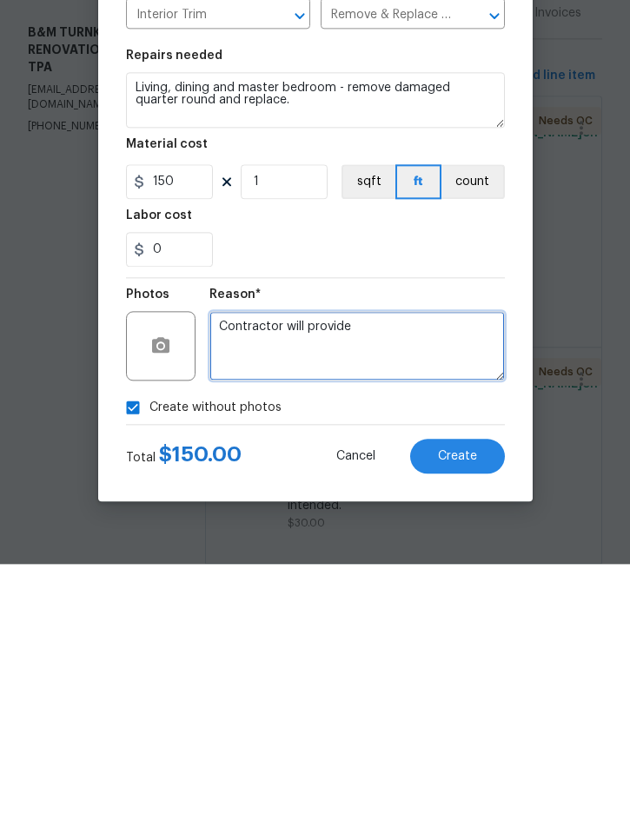
type textarea "Contractor will provide"
click at [465, 707] on span "Create" at bounding box center [457, 713] width 39 height 13
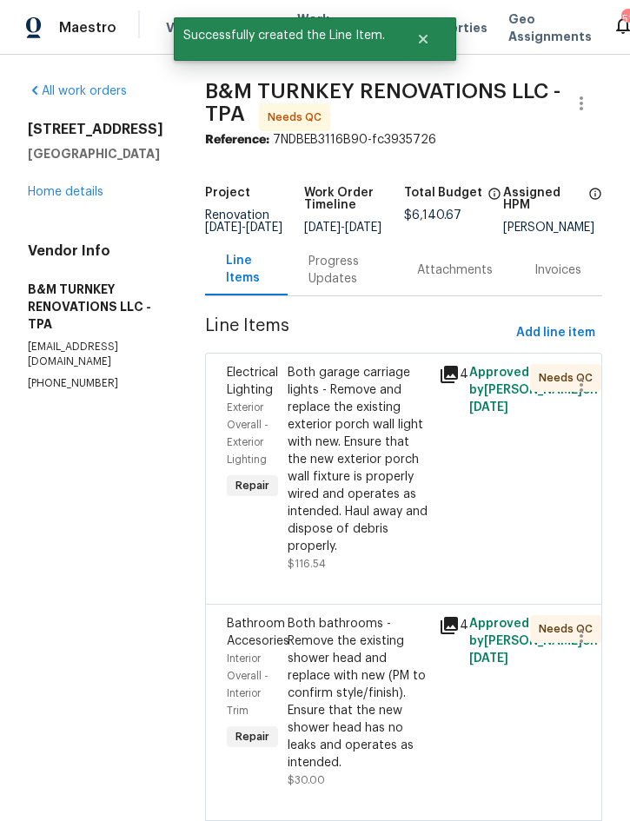
scroll to position [0, 0]
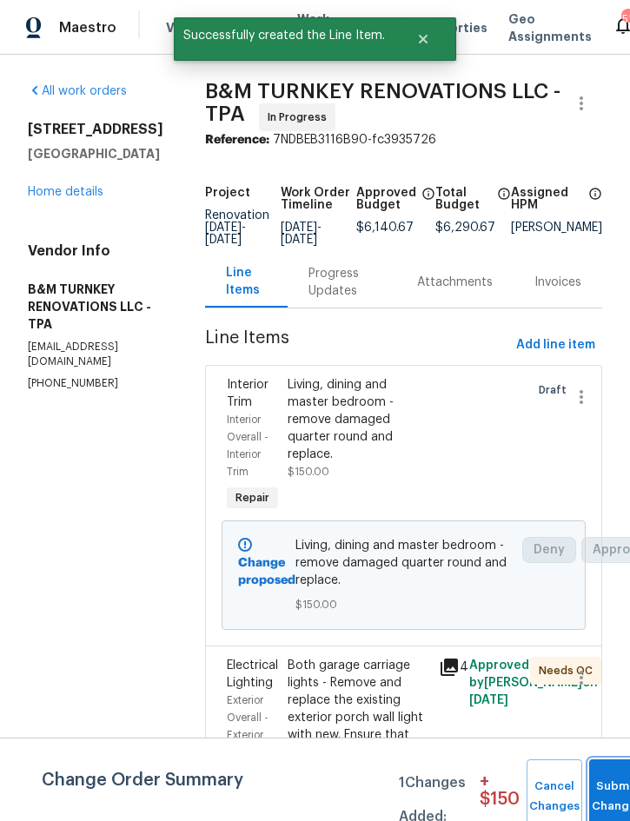
click at [608, 795] on span "Submit Changes" at bounding box center [617, 796] width 38 height 40
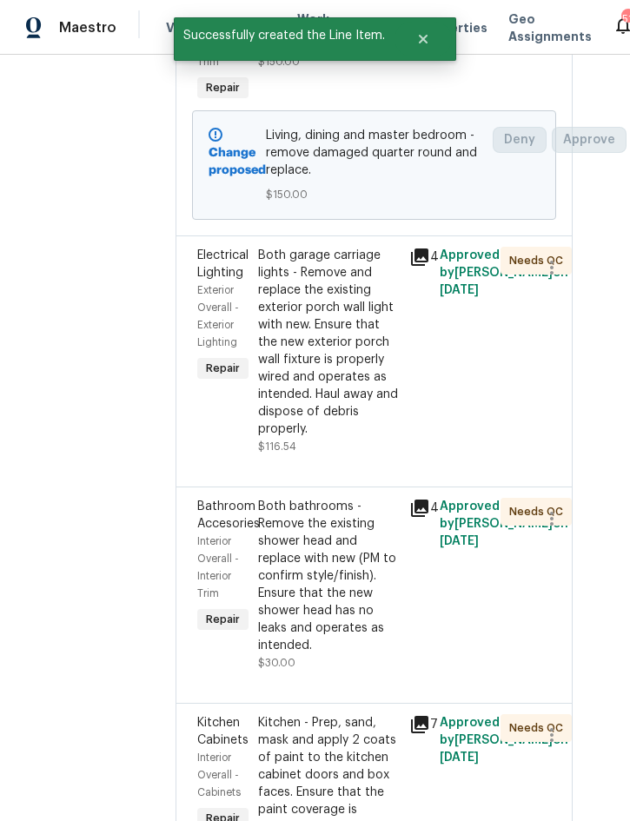
scroll to position [413, 35]
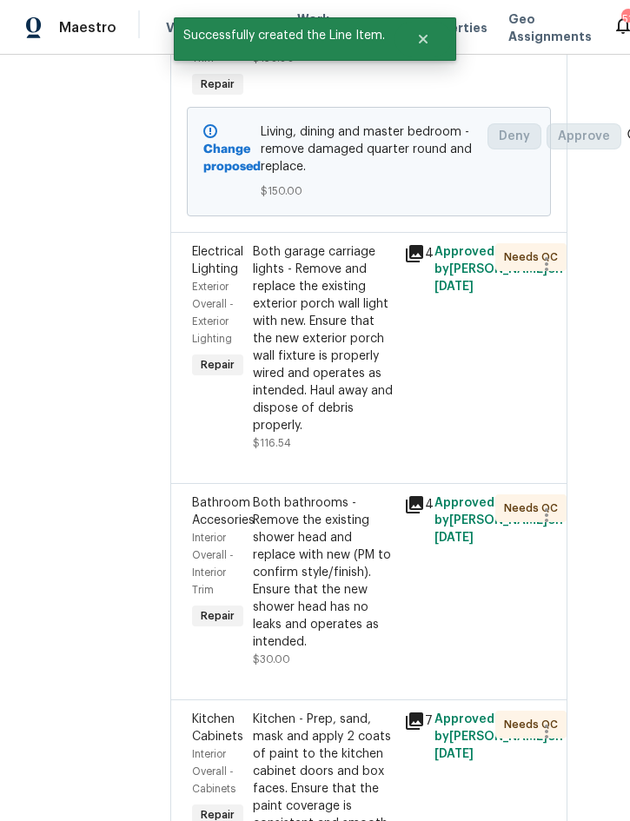
click at [367, 407] on div "Both garage carriage lights - Remove and replace the existing exterior porch wa…" at bounding box center [324, 338] width 142 height 191
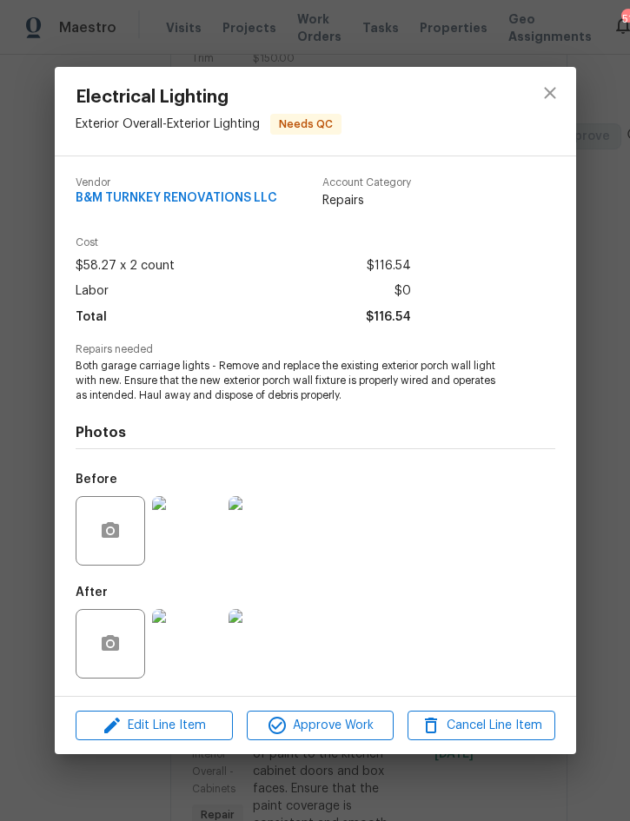
click at [188, 636] on img at bounding box center [186, 643] width 69 height 69
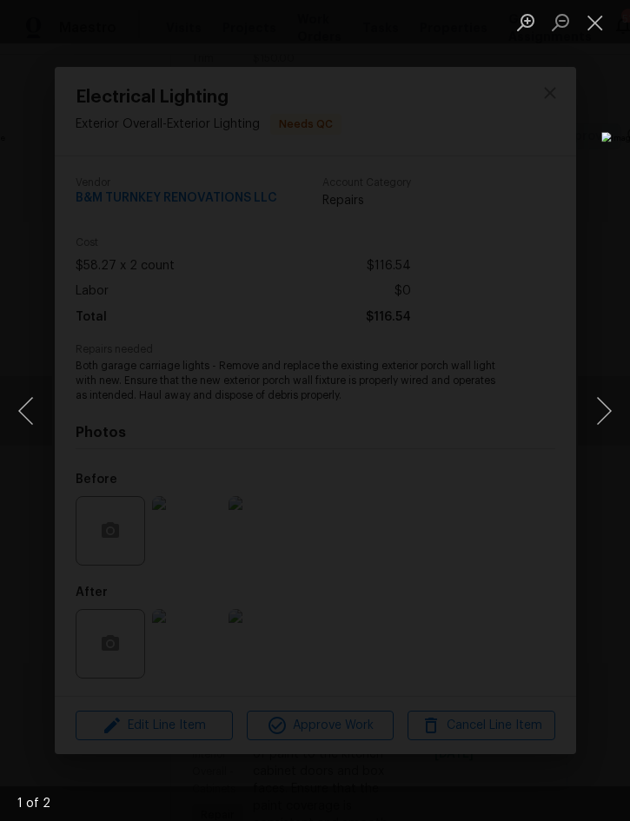
click at [606, 413] on button "Next image" at bounding box center [604, 410] width 52 height 69
click at [610, 22] on button "Close lightbox" at bounding box center [595, 22] width 35 height 30
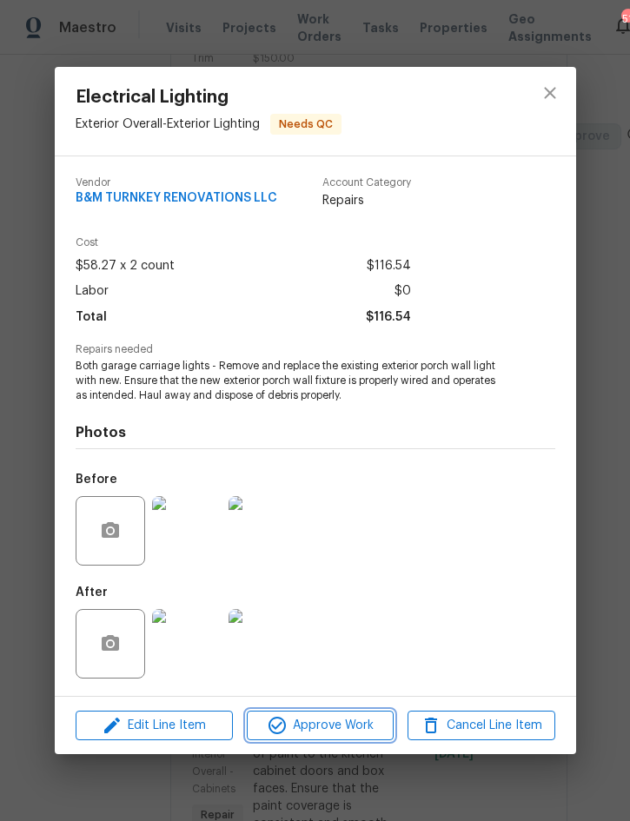
click at [320, 723] on span "Approve Work" at bounding box center [320, 726] width 136 height 22
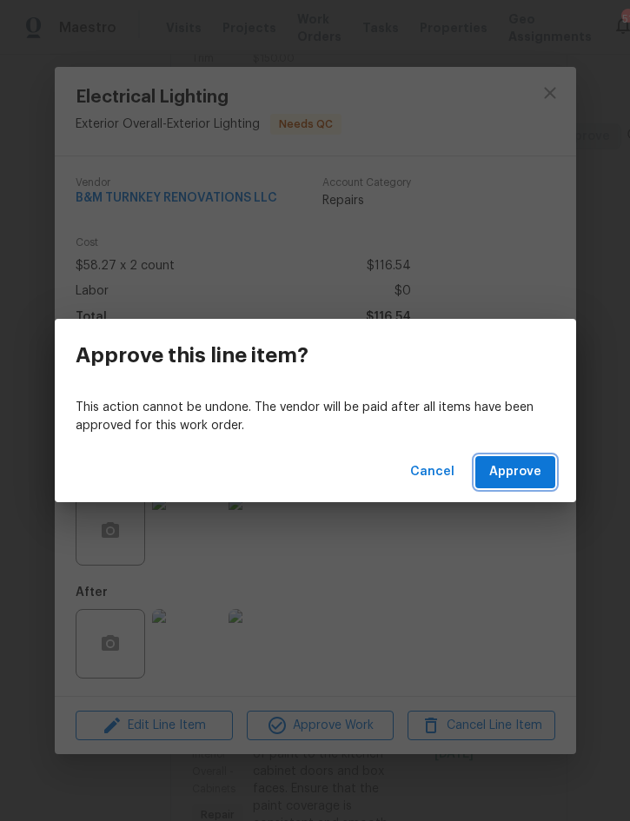
click at [511, 467] on span "Approve" at bounding box center [515, 472] width 52 height 22
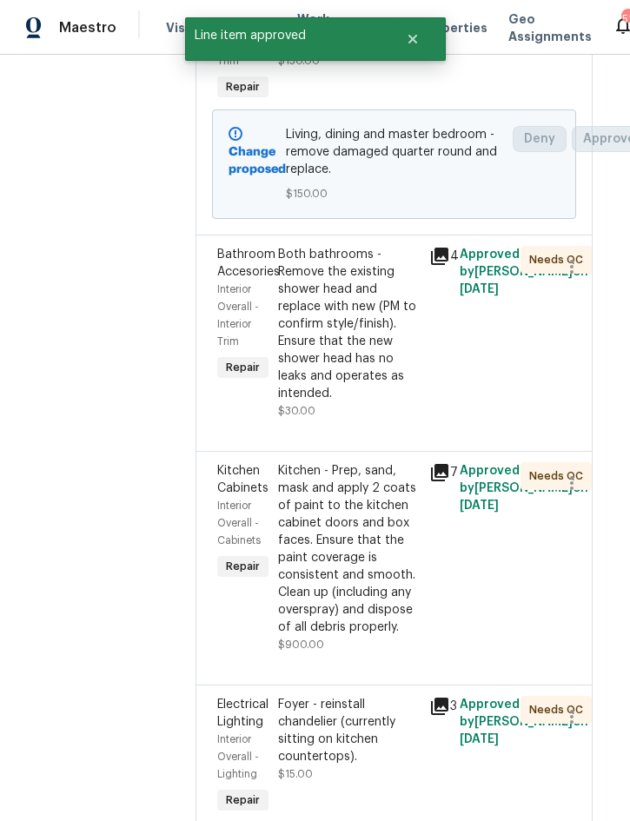
scroll to position [439, 22]
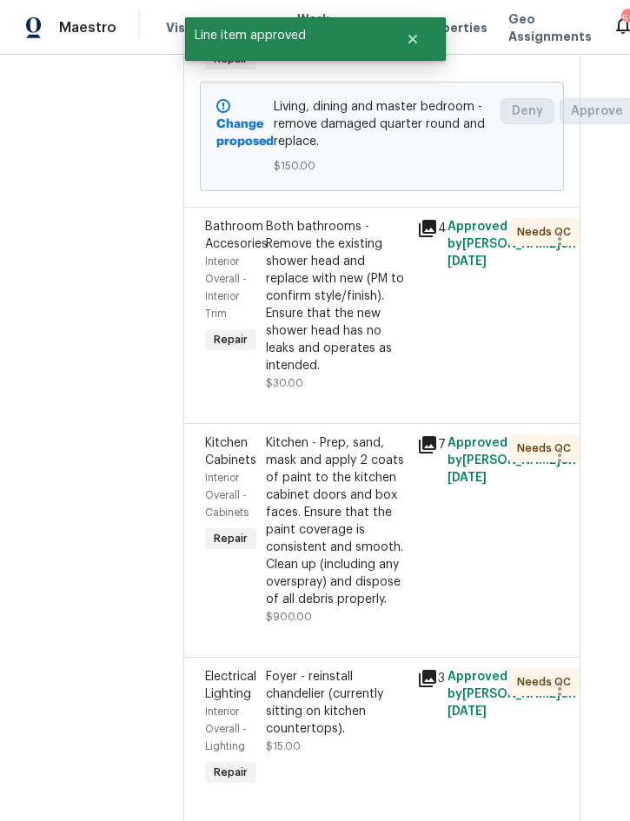
click at [385, 374] on div "Both bathrooms - Remove the existing shower head and replace with new (PM to co…" at bounding box center [337, 296] width 142 height 156
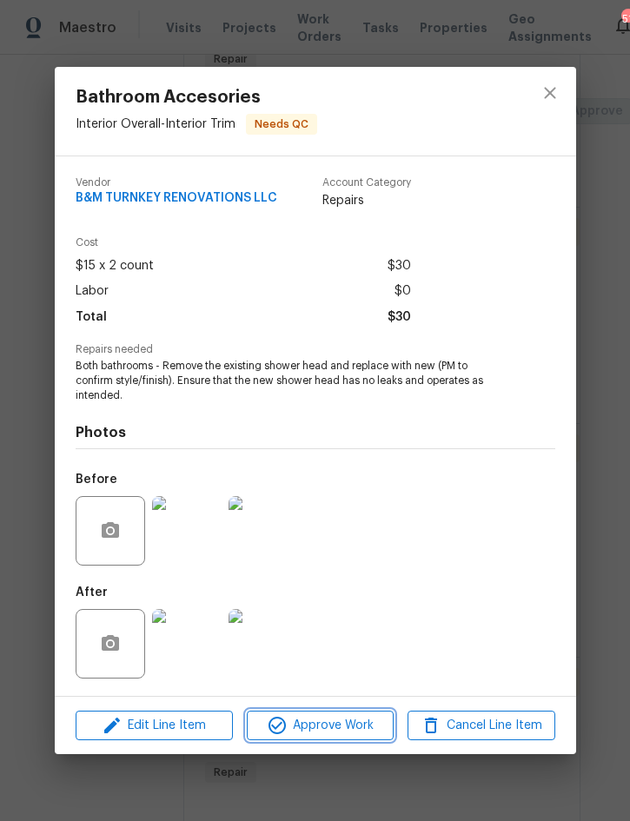
click at [324, 733] on span "Approve Work" at bounding box center [320, 726] width 136 height 22
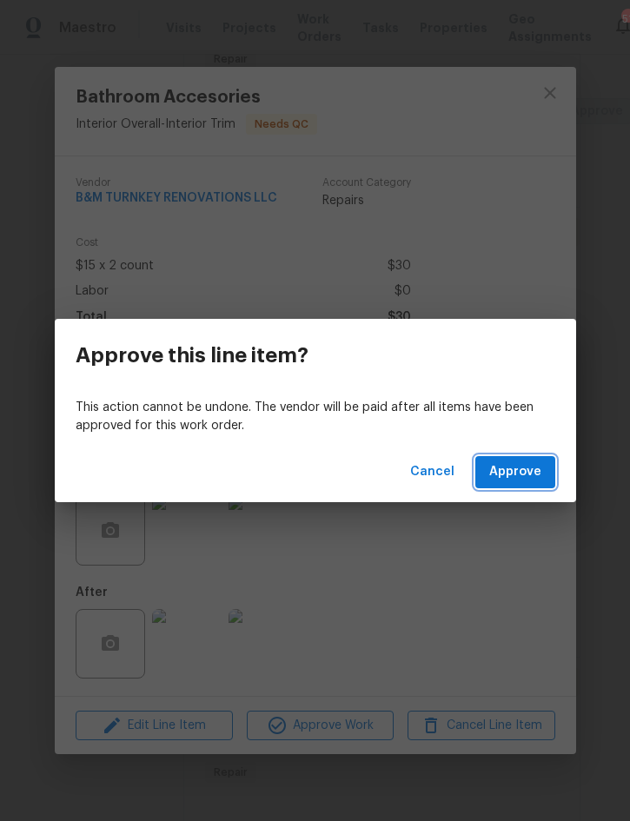
click at [522, 475] on span "Approve" at bounding box center [515, 472] width 52 height 22
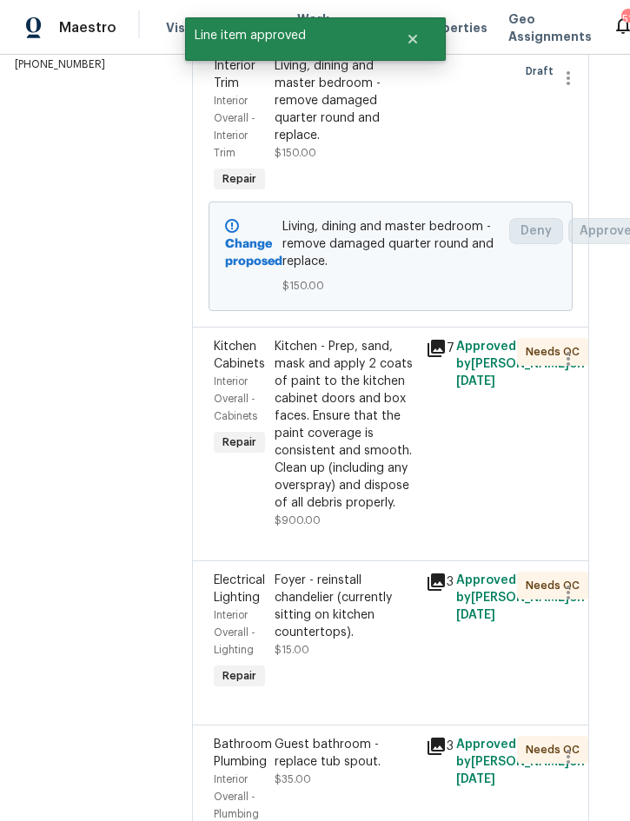
scroll to position [315, 16]
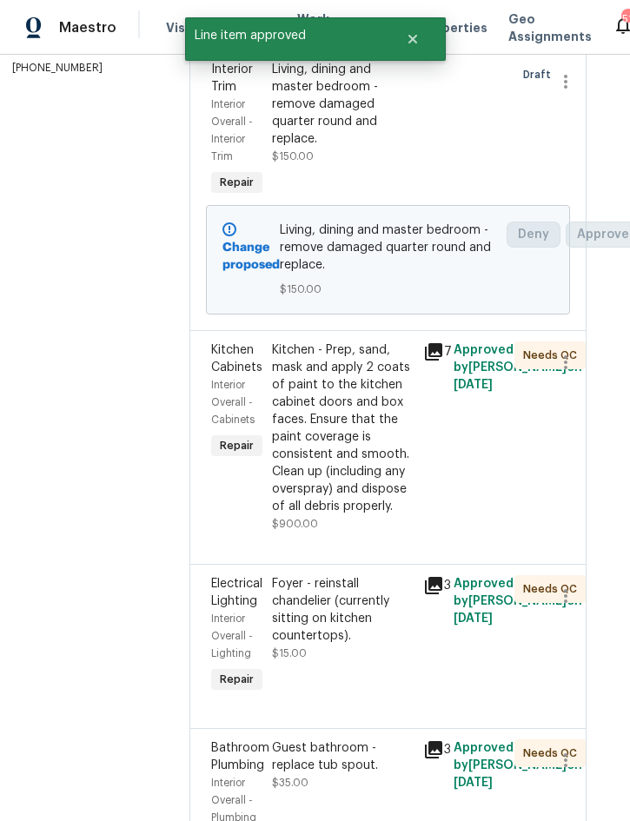
click at [384, 515] on div "Kitchen - Prep, sand, mask and apply 2 coats of paint to the kitchen cabinet do…" at bounding box center [343, 428] width 142 height 174
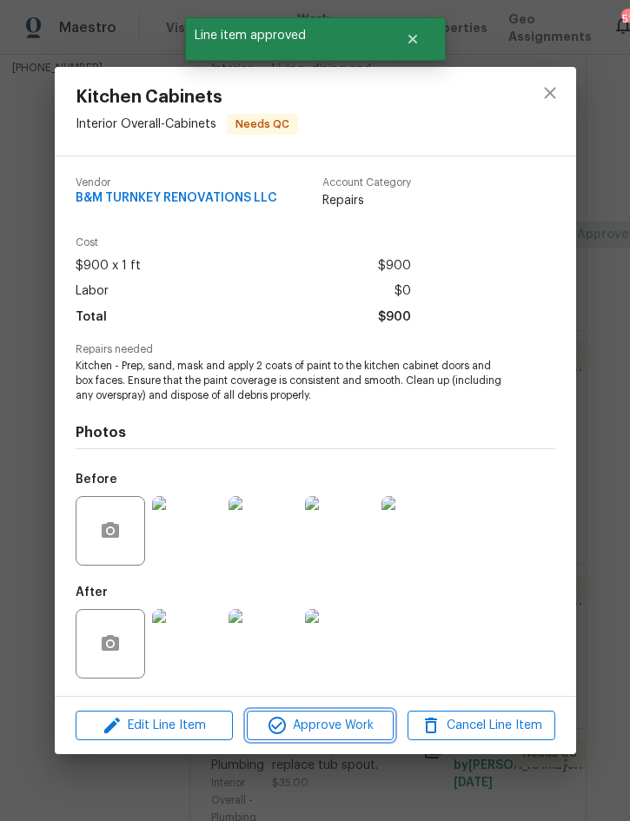
click at [326, 728] on span "Approve Work" at bounding box center [320, 726] width 136 height 22
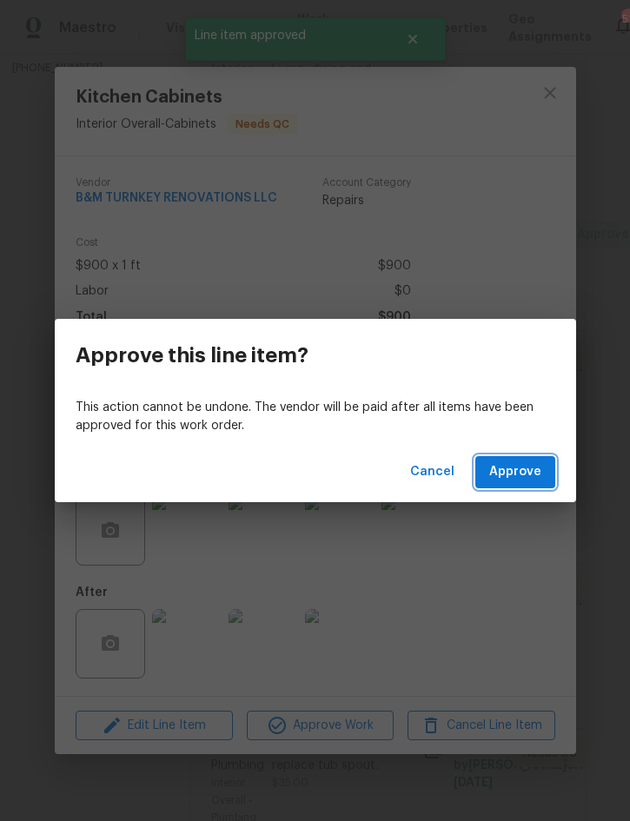
click at [537, 472] on span "Approve" at bounding box center [515, 472] width 52 height 22
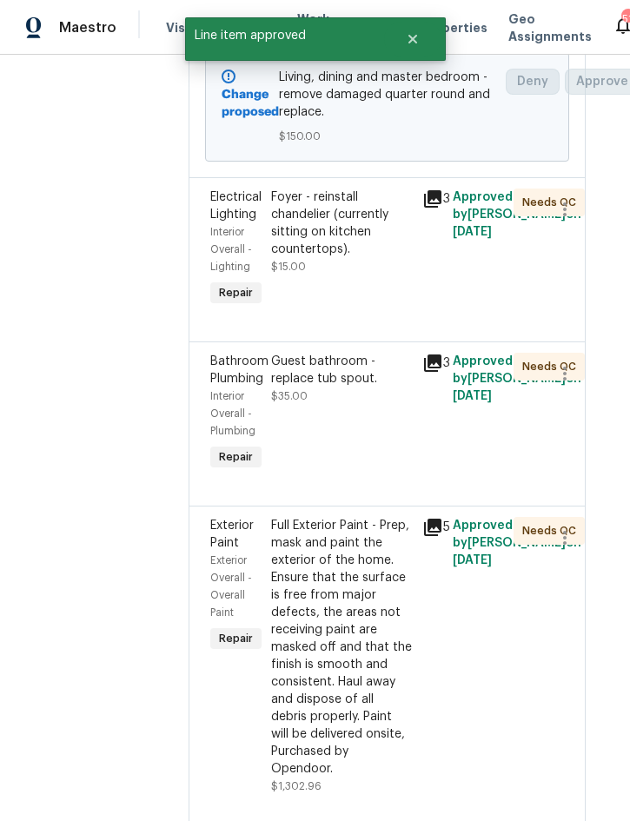
scroll to position [496, 17]
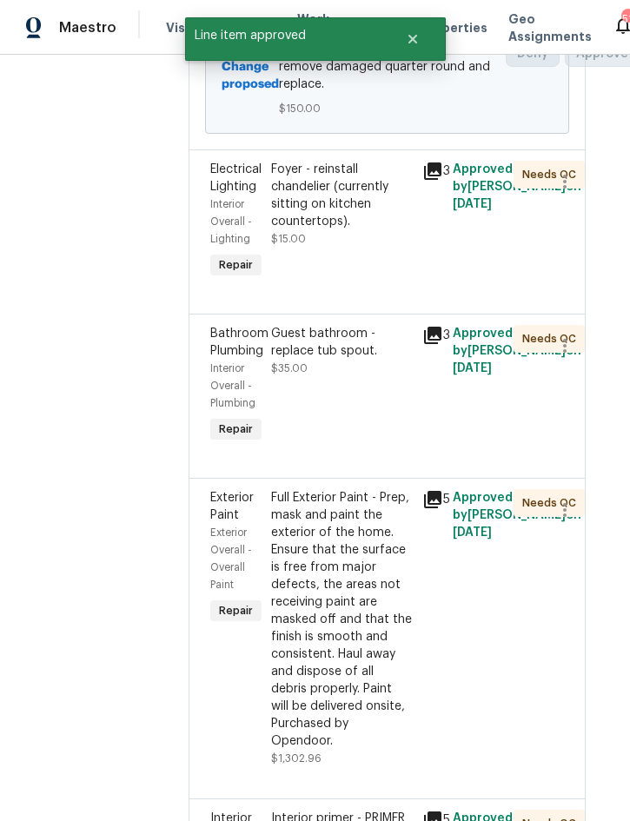
click at [395, 230] on div "Foyer - reinstall chandelier (currently sitting on kitchen countertops)." at bounding box center [342, 195] width 142 height 69
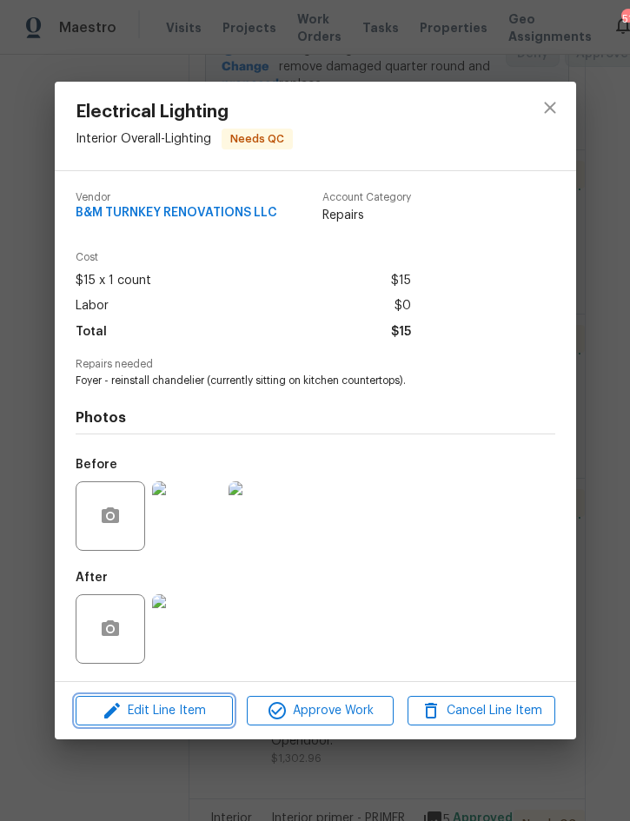
click at [170, 714] on span "Edit Line Item" at bounding box center [154, 711] width 147 height 22
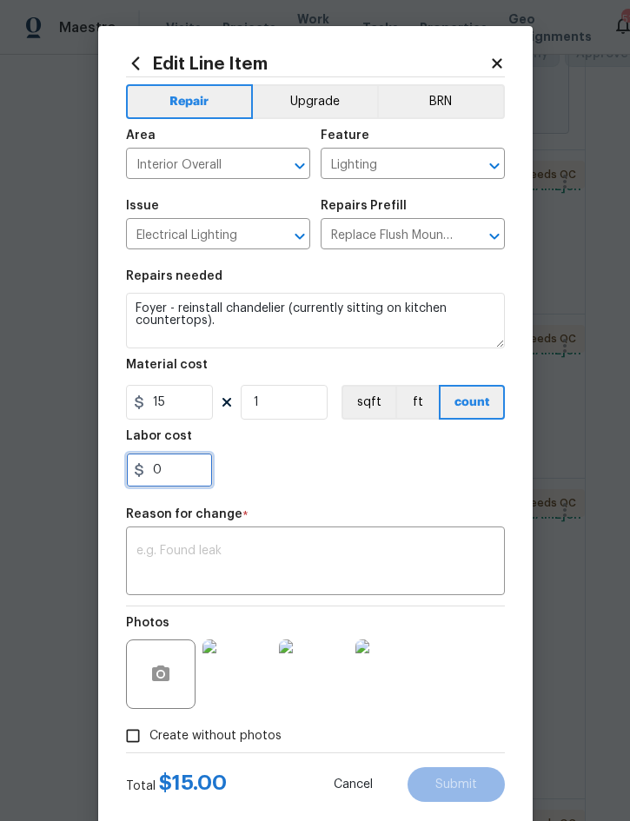
click at [189, 471] on input "0" at bounding box center [169, 470] width 87 height 35
type input "10"
click at [328, 534] on div "x ​" at bounding box center [315, 563] width 379 height 64
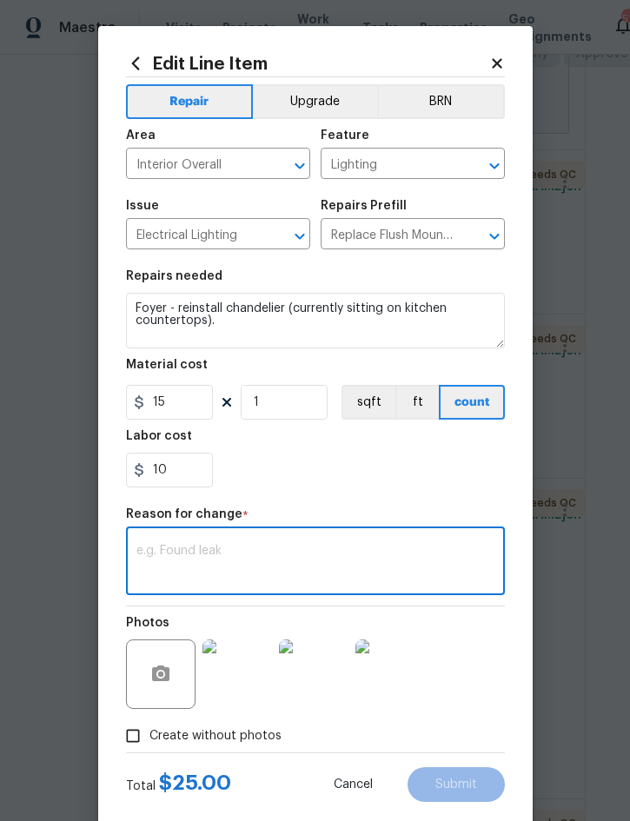
scroll to position [27, 0]
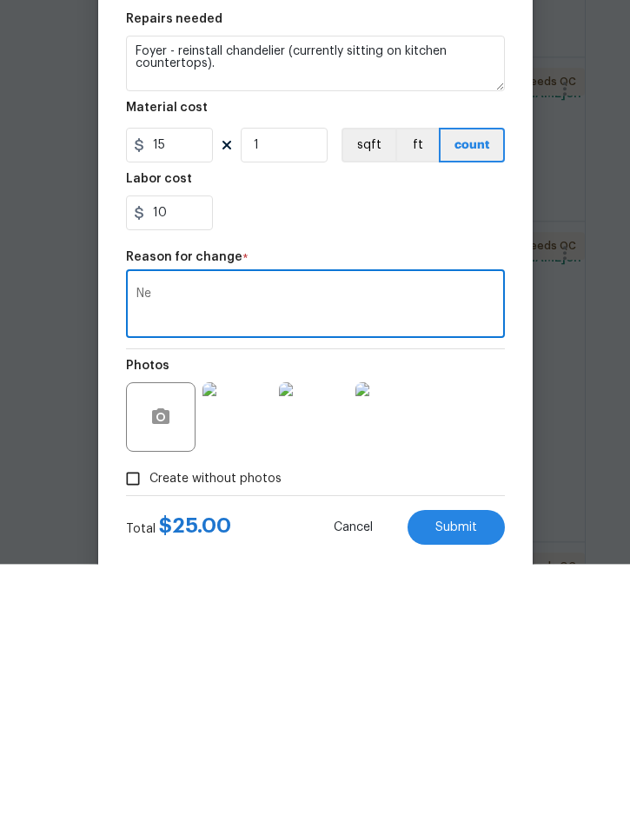
type textarea "N"
type textarea "Additional cost for new light fixture."
click at [457, 778] on span "Submit" at bounding box center [456, 784] width 42 height 13
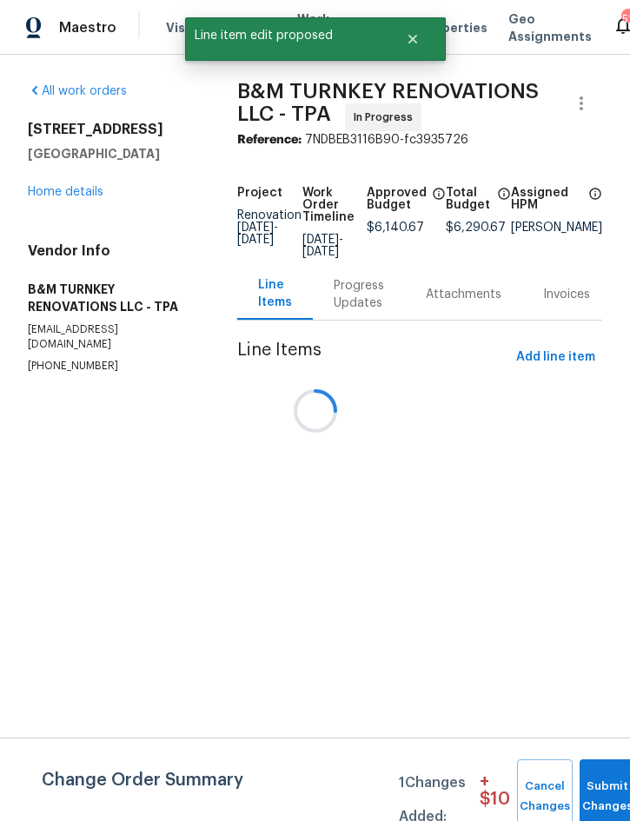
scroll to position [0, 9]
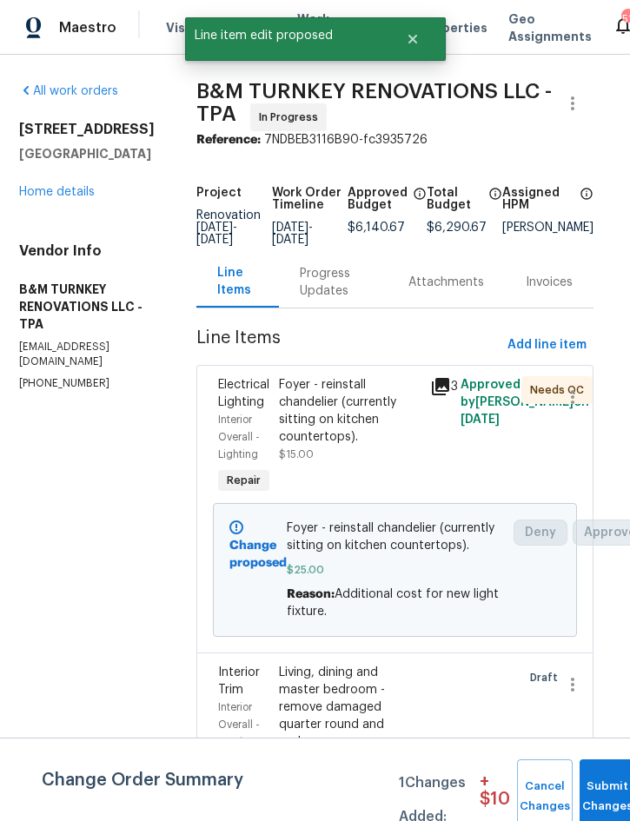
click at [396, 445] on div "Foyer - reinstall chandelier (currently sitting on kitchen countertops)." at bounding box center [350, 410] width 142 height 69
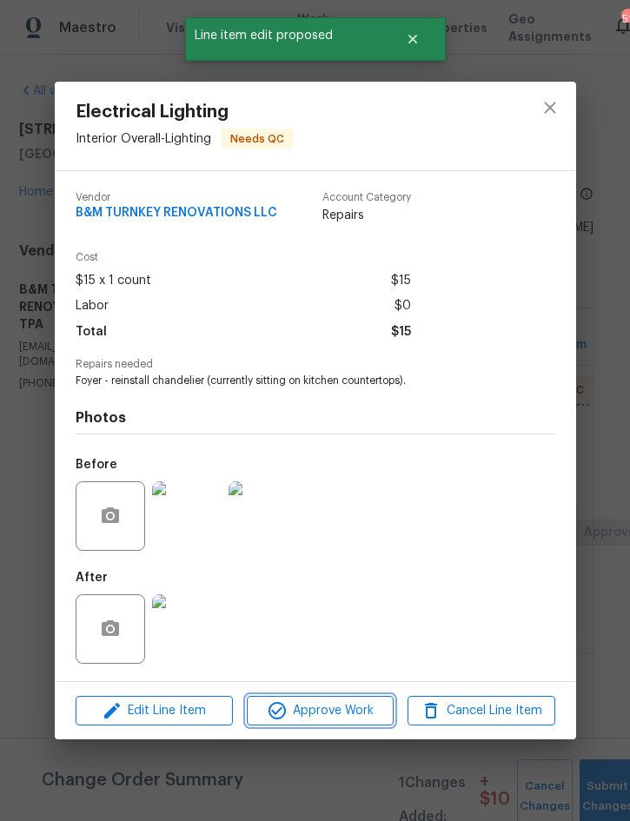
click at [328, 719] on span "Approve Work" at bounding box center [320, 711] width 136 height 22
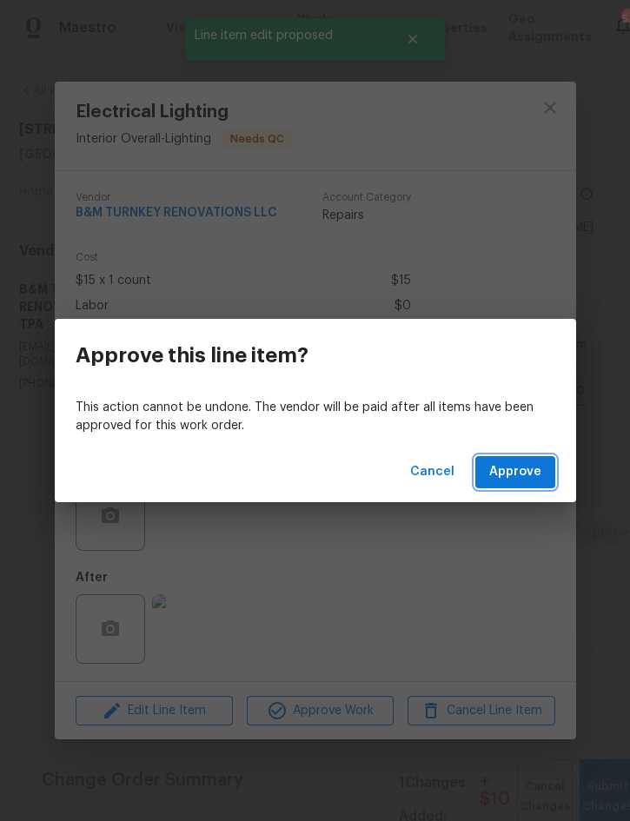
click at [519, 482] on span "Approve" at bounding box center [515, 472] width 52 height 22
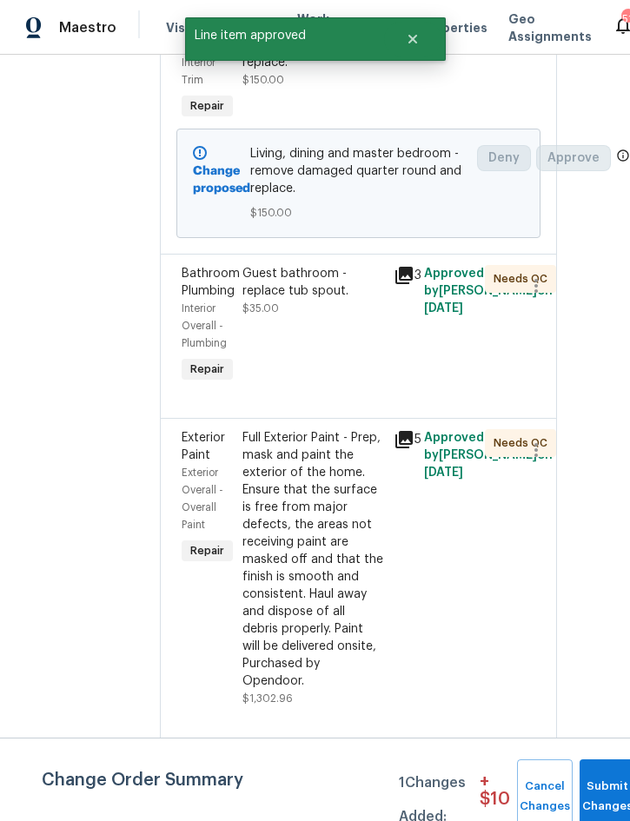
scroll to position [683, 52]
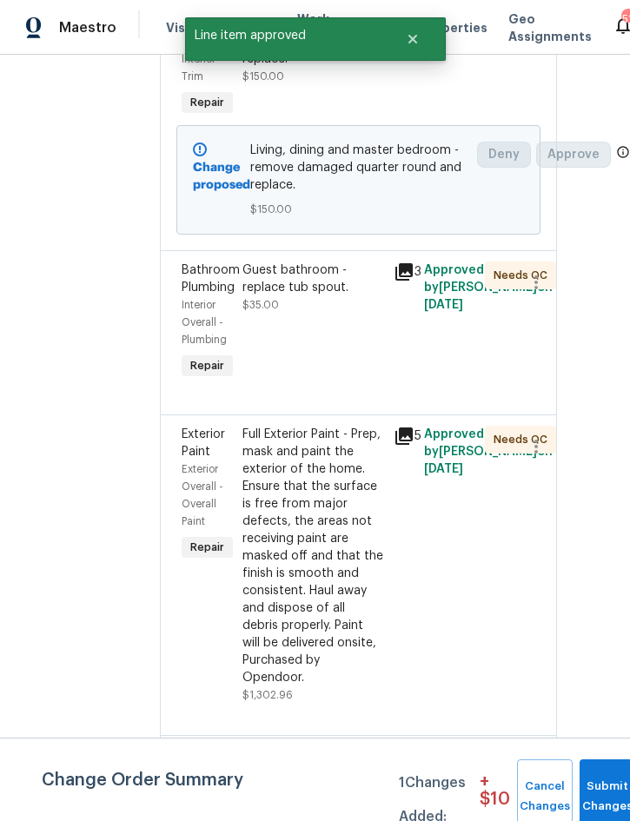
click at [362, 296] on div "Guest bathroom - replace tub spout." at bounding box center [313, 278] width 142 height 35
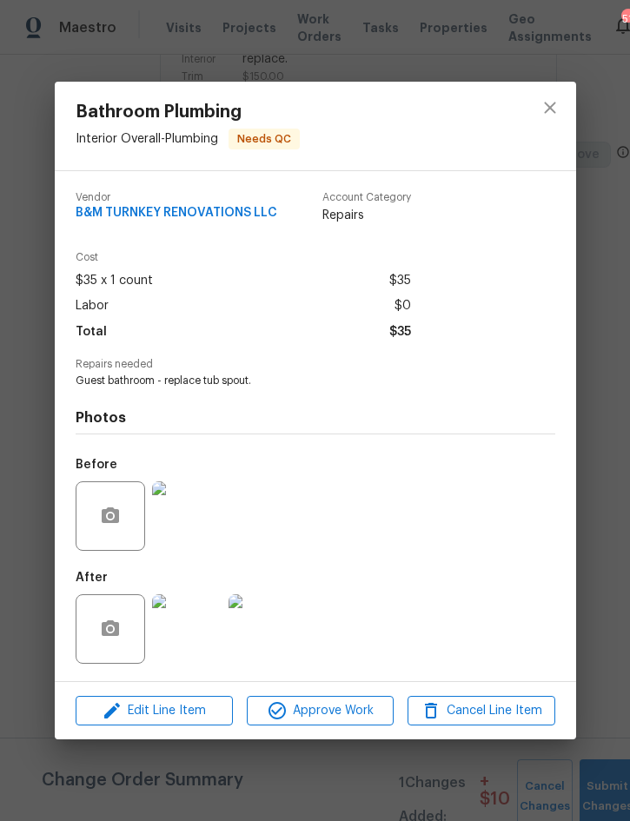
click at [191, 626] on img at bounding box center [186, 628] width 69 height 69
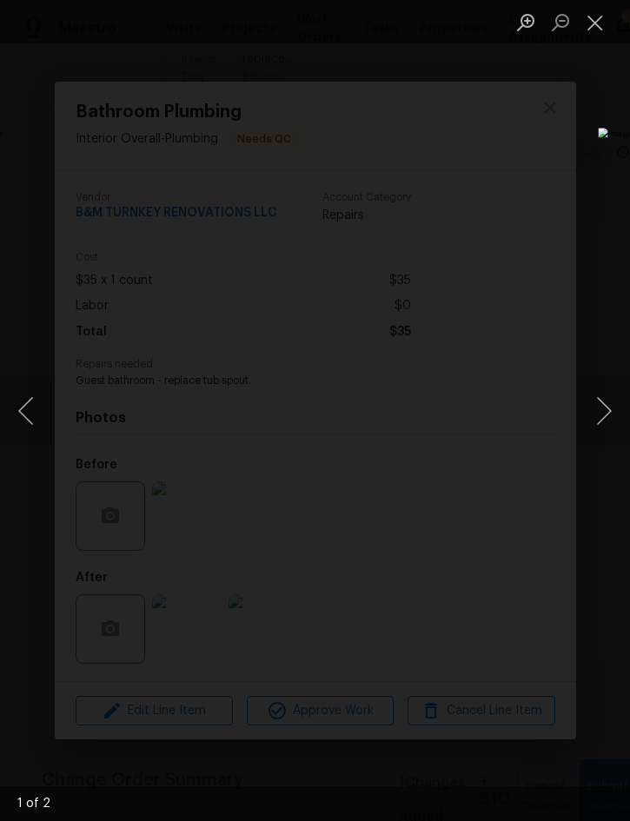
click at [598, 425] on button "Next image" at bounding box center [604, 410] width 52 height 69
click at [593, 30] on button "Close lightbox" at bounding box center [595, 22] width 35 height 30
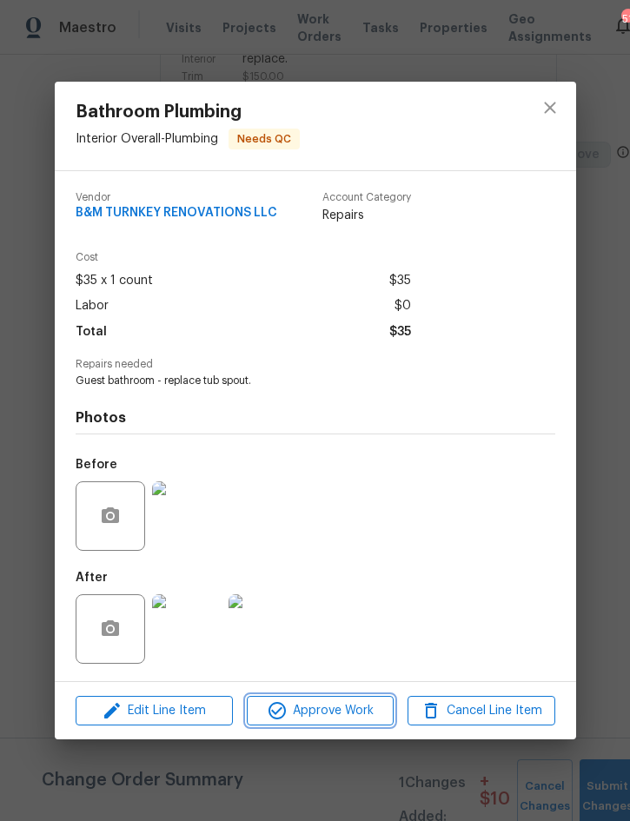
click at [340, 717] on span "Approve Work" at bounding box center [320, 711] width 136 height 22
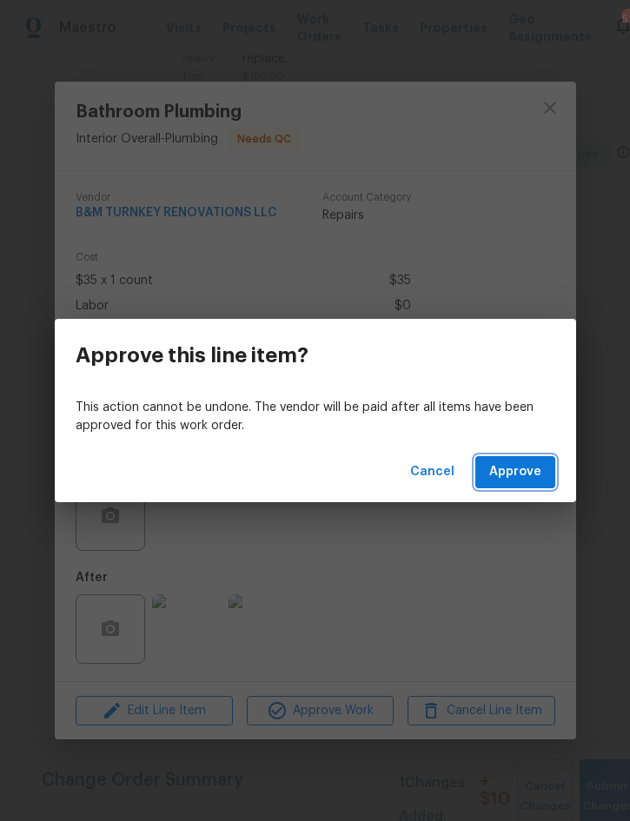
click at [512, 466] on span "Approve" at bounding box center [515, 472] width 52 height 22
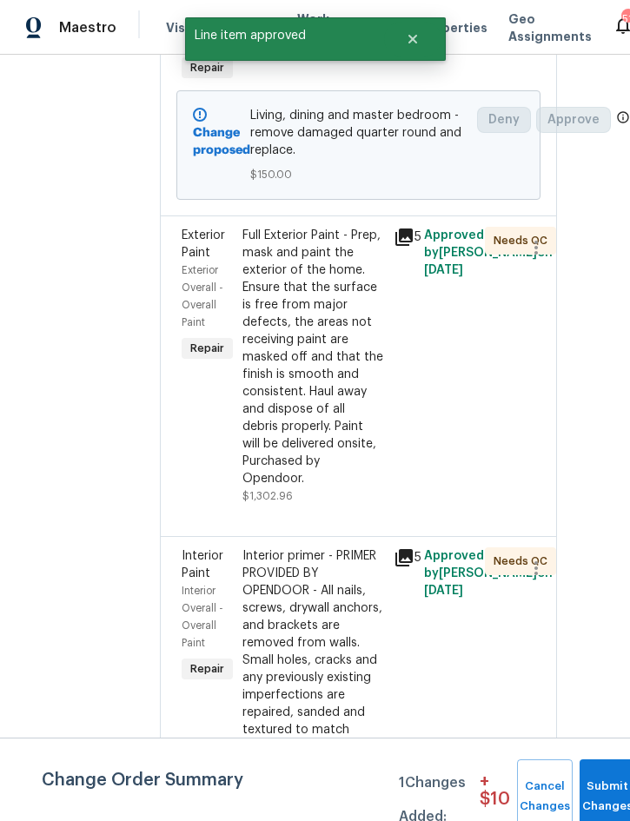
scroll to position [716, 52]
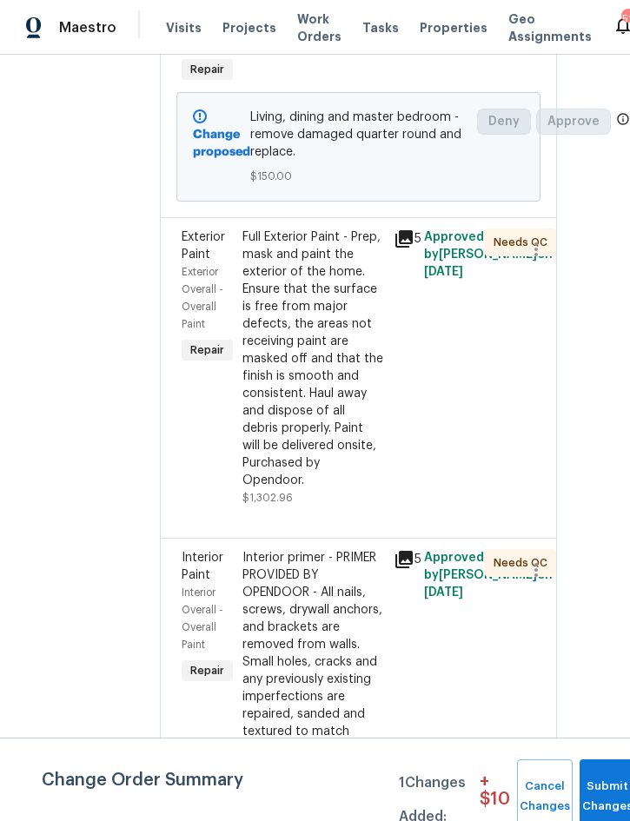
click at [358, 489] on div "Full Exterior Paint - Prep, mask and paint the exterior of the home. Ensure tha…" at bounding box center [313, 358] width 142 height 261
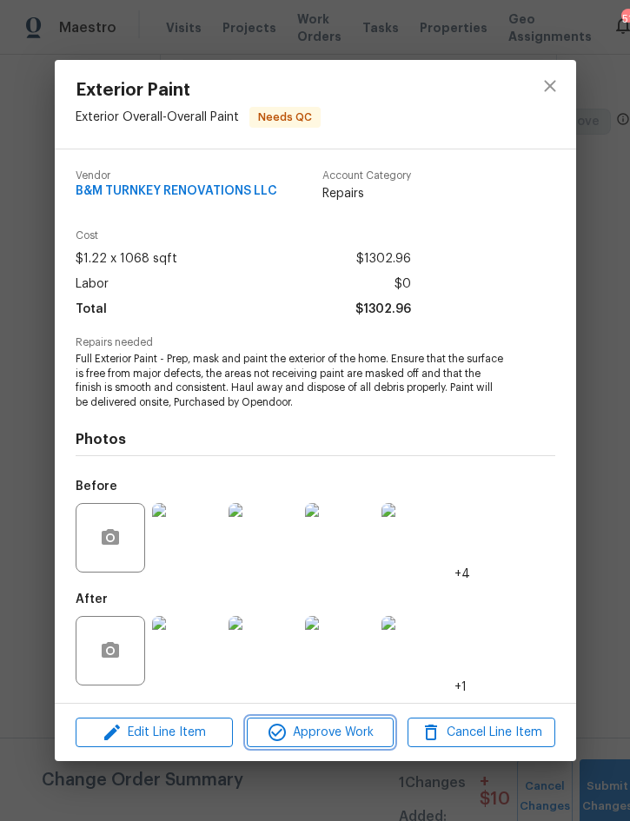
click at [315, 739] on span "Approve Work" at bounding box center [320, 733] width 136 height 22
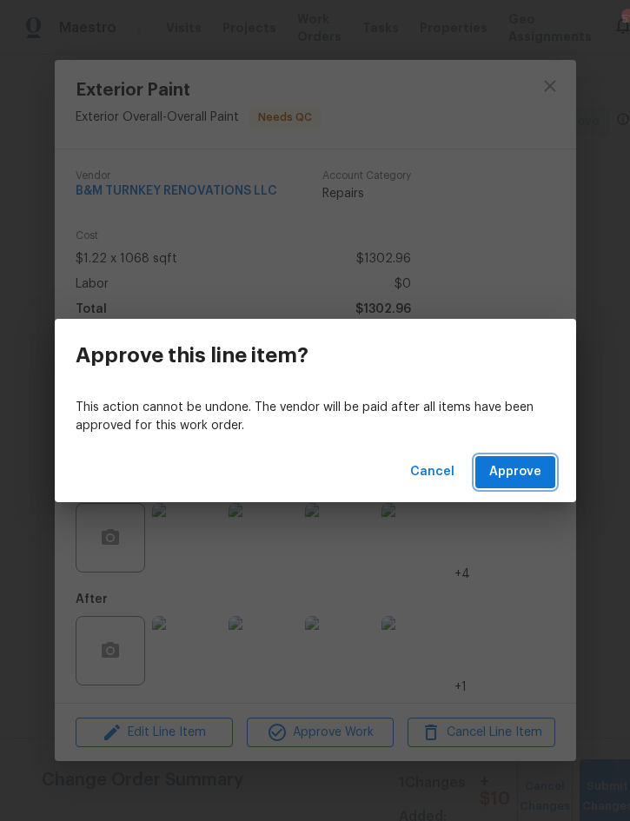
click at [528, 485] on button "Approve" at bounding box center [515, 472] width 80 height 32
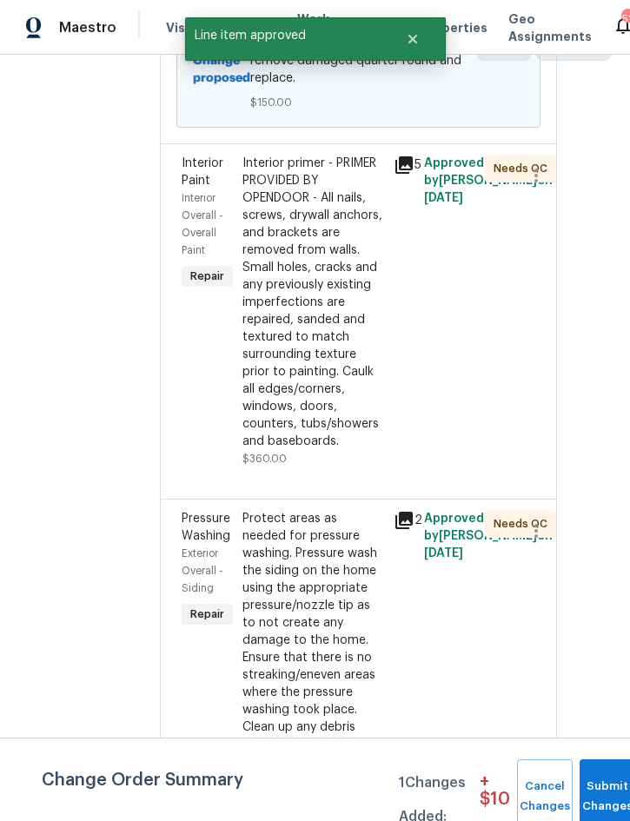
scroll to position [789, 52]
click at [341, 414] on div "Interior primer - PRIMER PROVIDED BY OPENDOOR - All nails, screws, drywall anch…" at bounding box center [313, 302] width 142 height 295
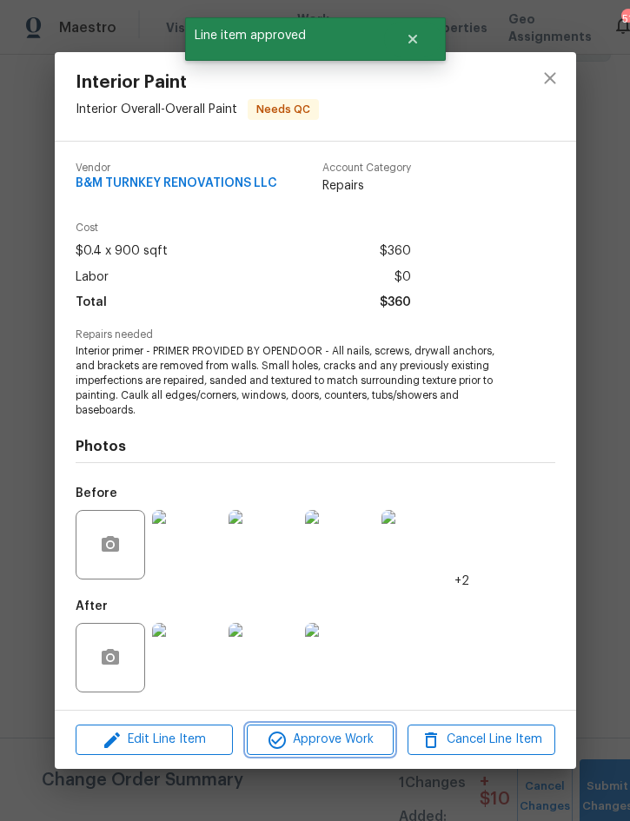
click at [335, 740] on span "Approve Work" at bounding box center [320, 740] width 136 height 22
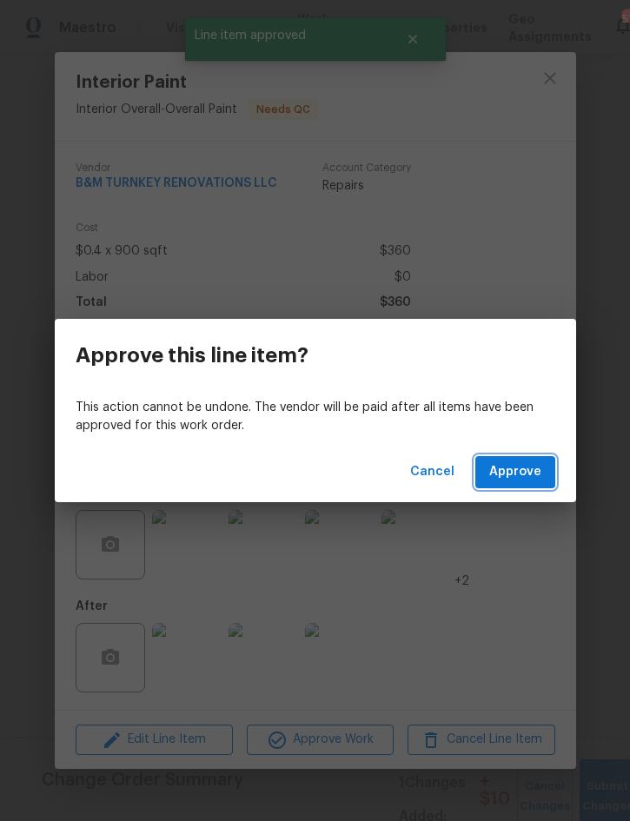
click at [517, 475] on span "Approve" at bounding box center [515, 472] width 52 height 22
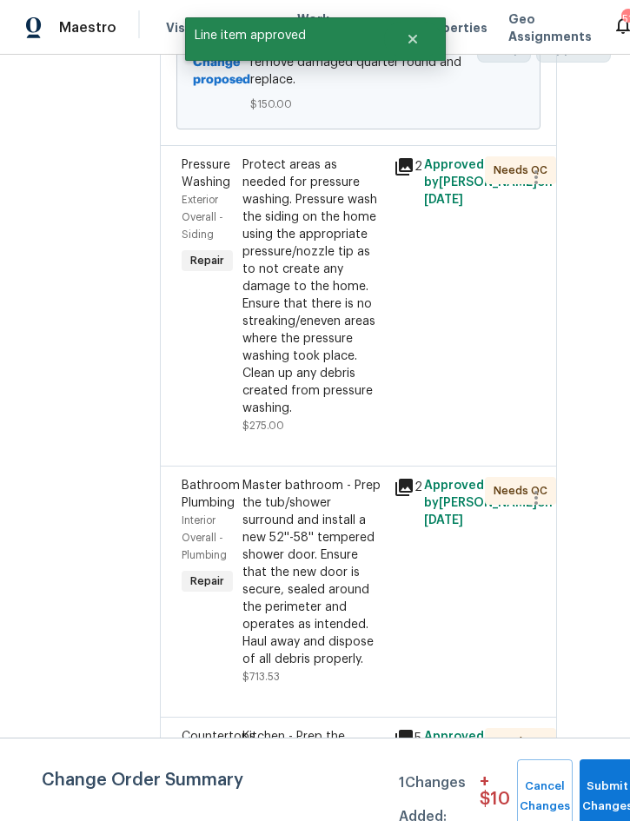
scroll to position [788, 52]
click at [341, 417] on div "Protect areas as needed for pressure washing. Pressure wash the siding on the h…" at bounding box center [313, 286] width 142 height 261
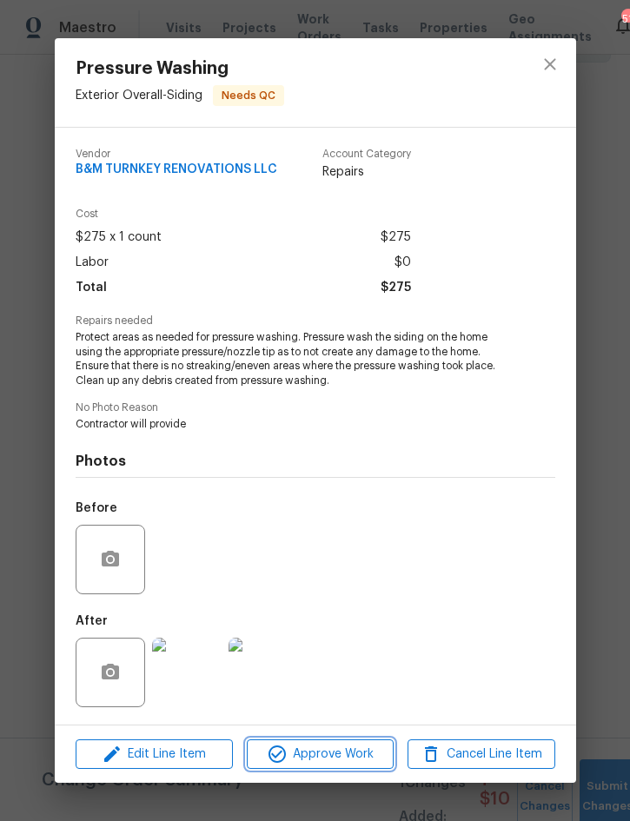
click at [320, 762] on span "Approve Work" at bounding box center [320, 754] width 136 height 22
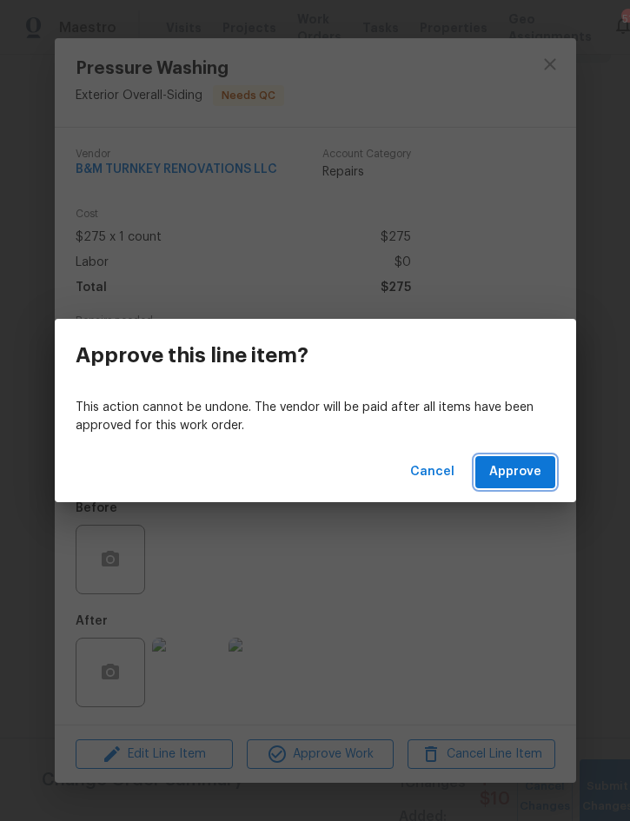
click at [513, 486] on button "Approve" at bounding box center [515, 472] width 80 height 32
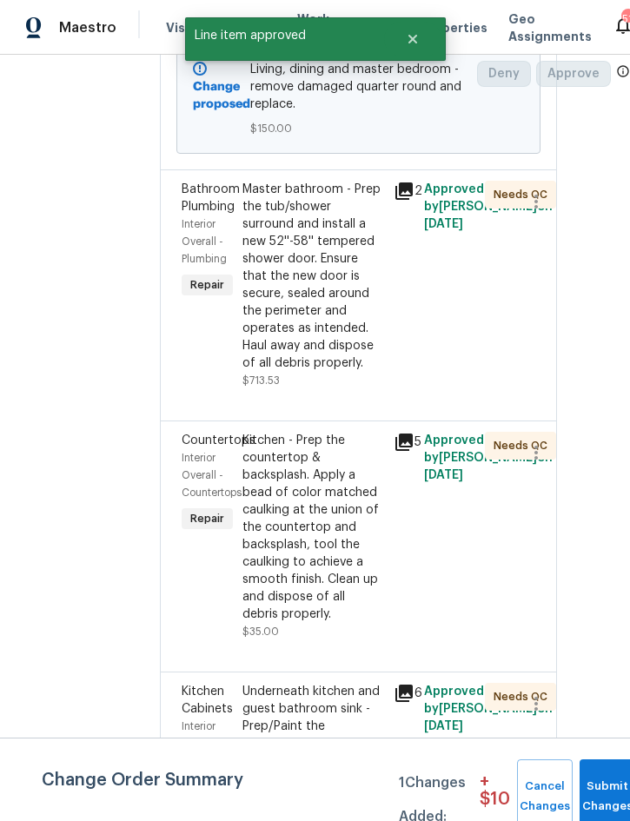
scroll to position [763, 52]
click at [352, 373] on div "Master bathroom - Prep the tub/shower surround and install a new 52''-58'' temp…" at bounding box center [313, 277] width 142 height 191
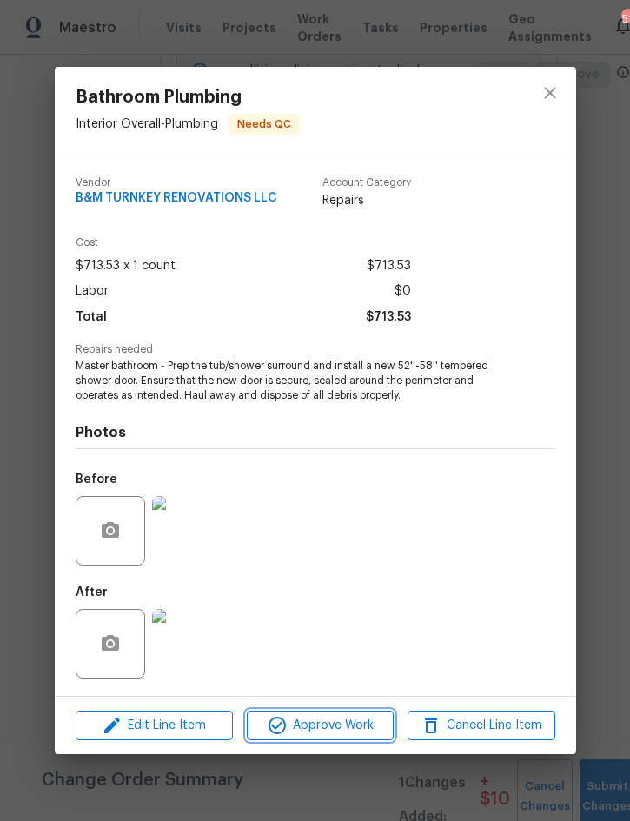
click at [325, 727] on span "Approve Work" at bounding box center [320, 726] width 136 height 22
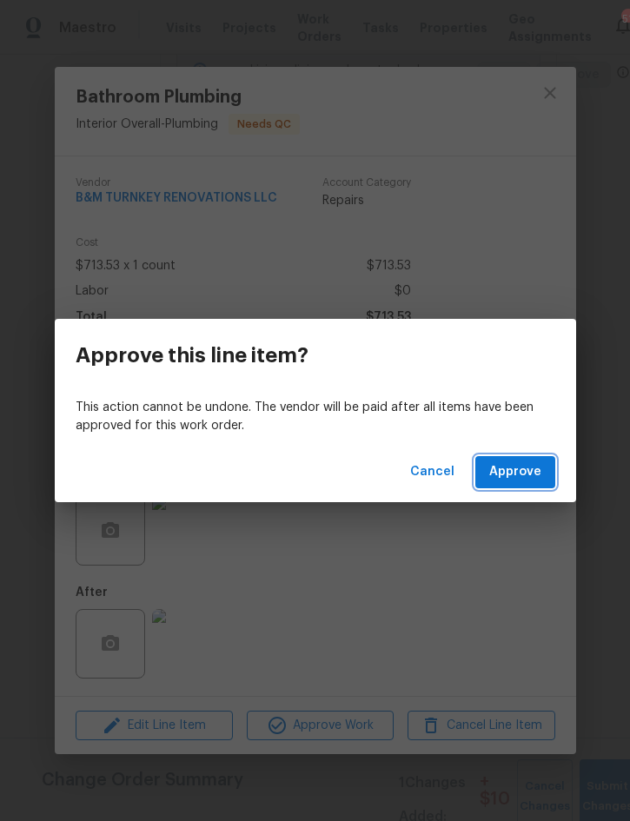
click at [521, 471] on span "Approve" at bounding box center [515, 472] width 52 height 22
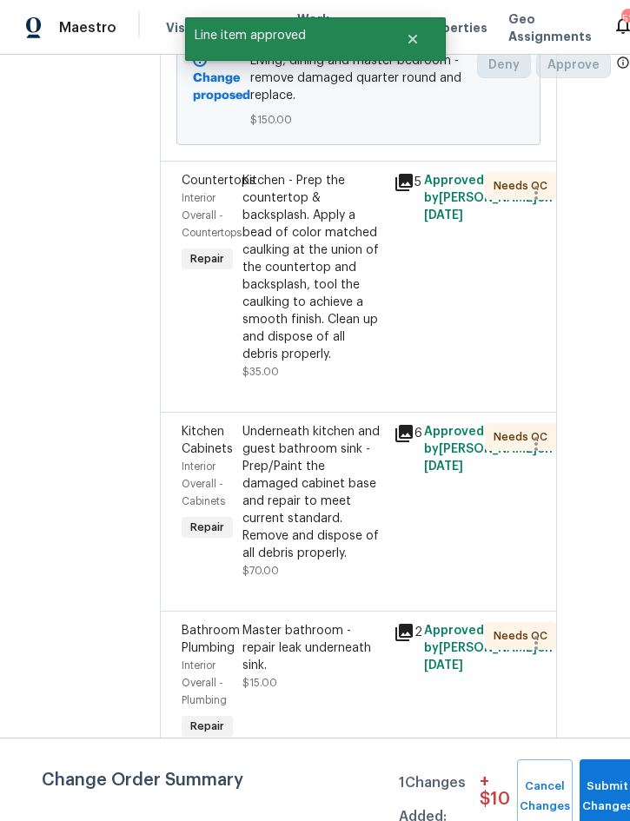
scroll to position [773, 52]
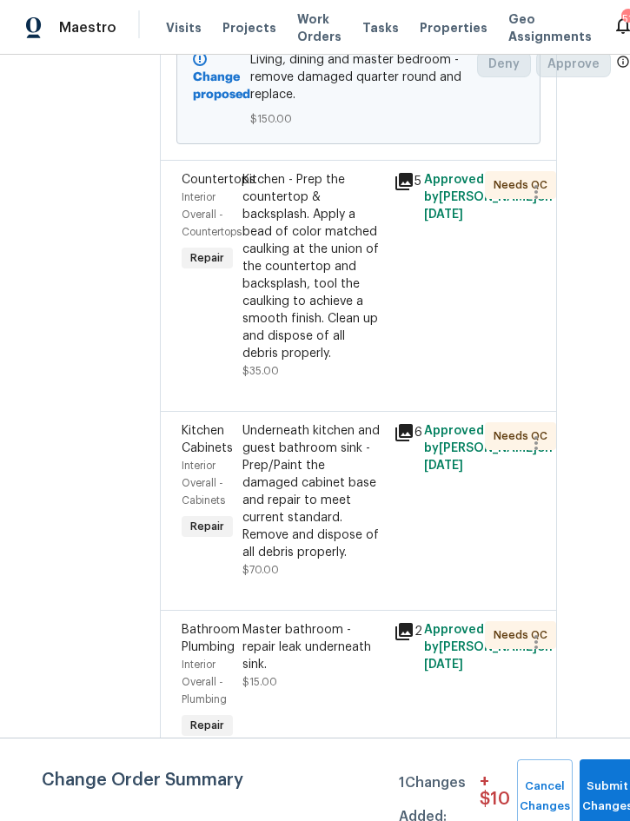
click at [356, 362] on div "Kitchen - Prep the countertop & backsplash. Apply a bead of color matched caulk…" at bounding box center [313, 266] width 142 height 191
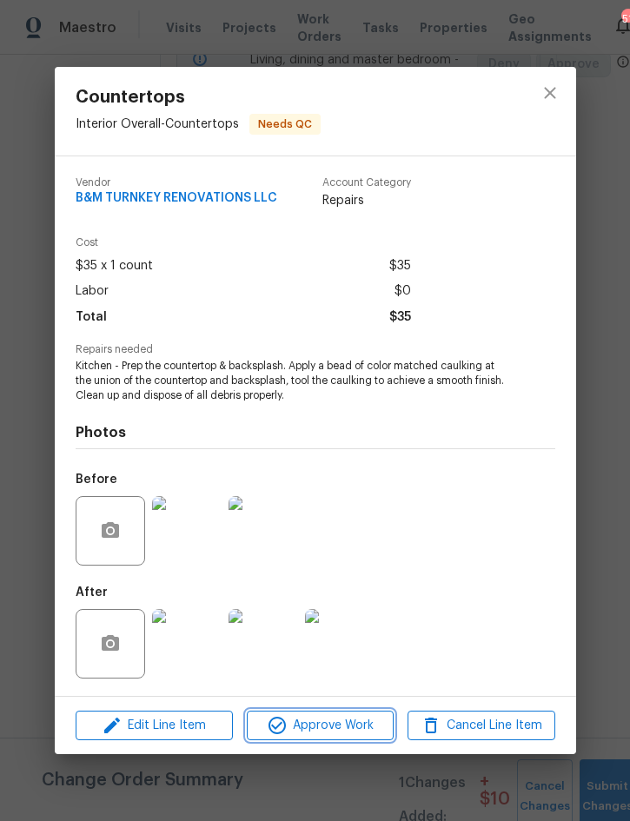
click at [344, 729] on span "Approve Work" at bounding box center [320, 726] width 136 height 22
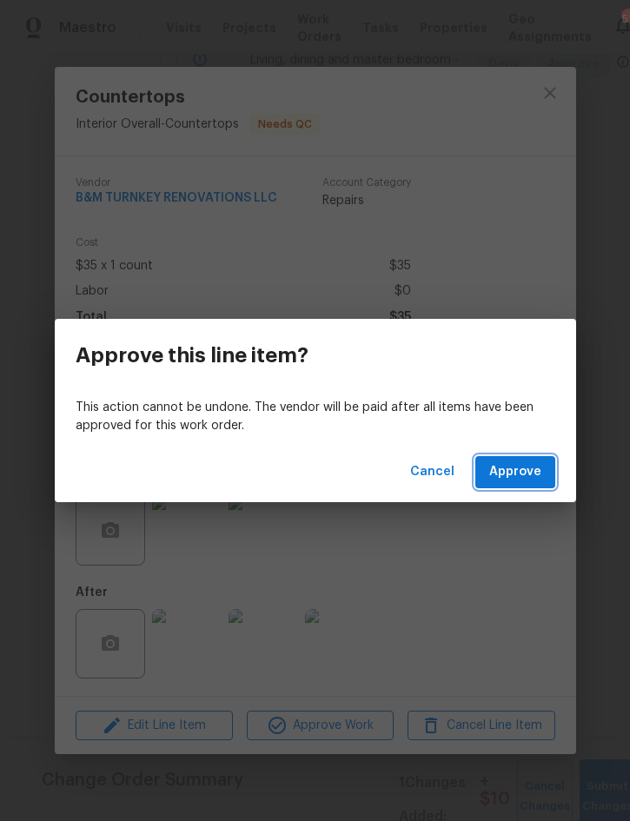
click at [507, 487] on button "Approve" at bounding box center [515, 472] width 80 height 32
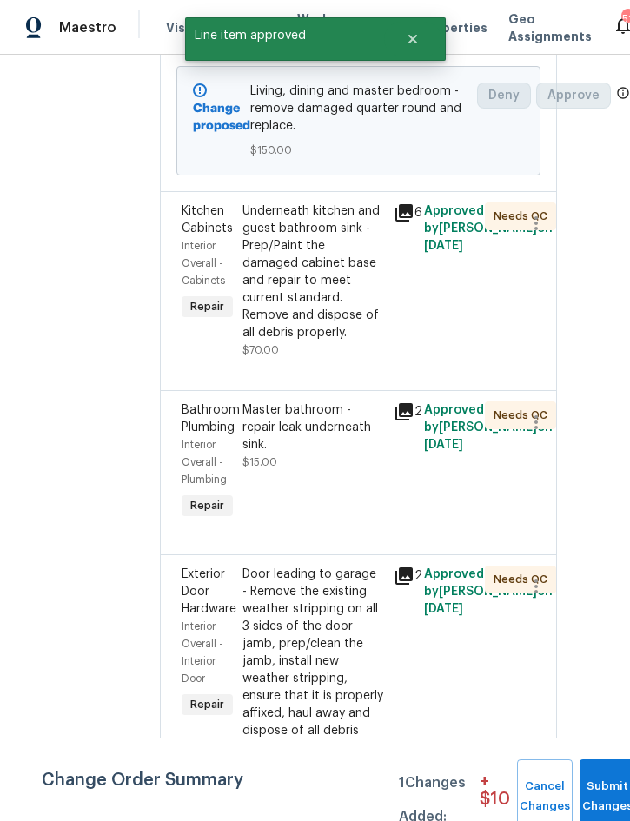
scroll to position [741, 52]
click at [356, 342] on div "Underneath kitchen and guest bathroom sink - Prep/Paint the damaged cabinet bas…" at bounding box center [313, 272] width 142 height 139
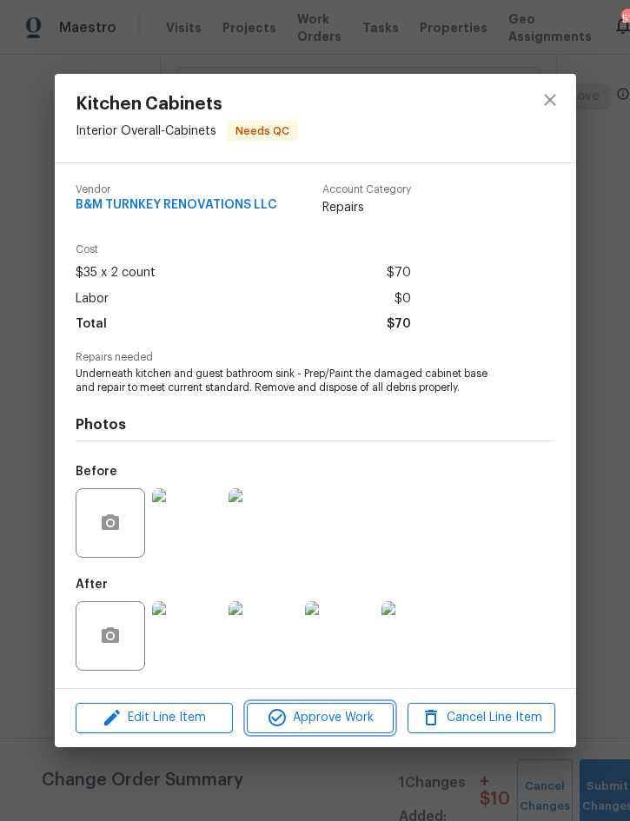
click at [332, 725] on span "Approve Work" at bounding box center [320, 718] width 136 height 22
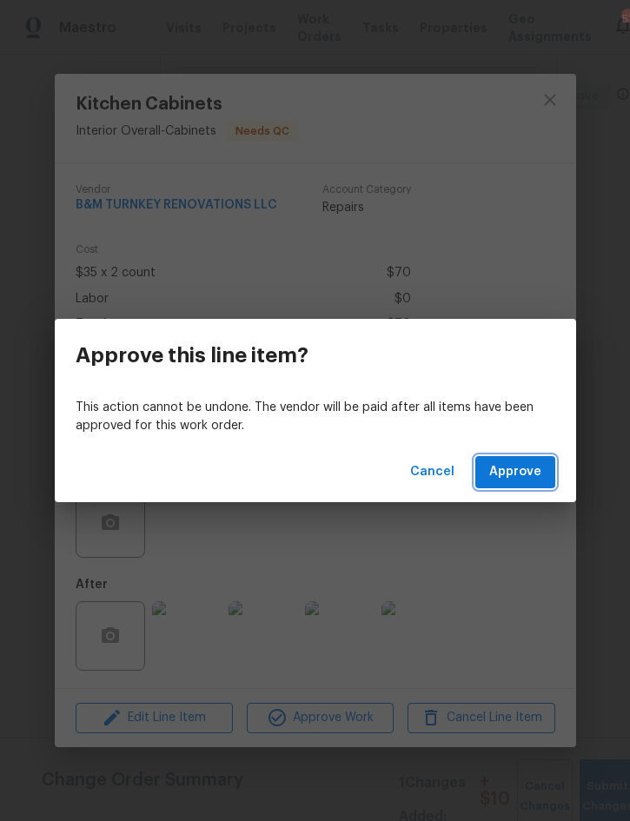
click at [535, 487] on button "Approve" at bounding box center [515, 472] width 80 height 32
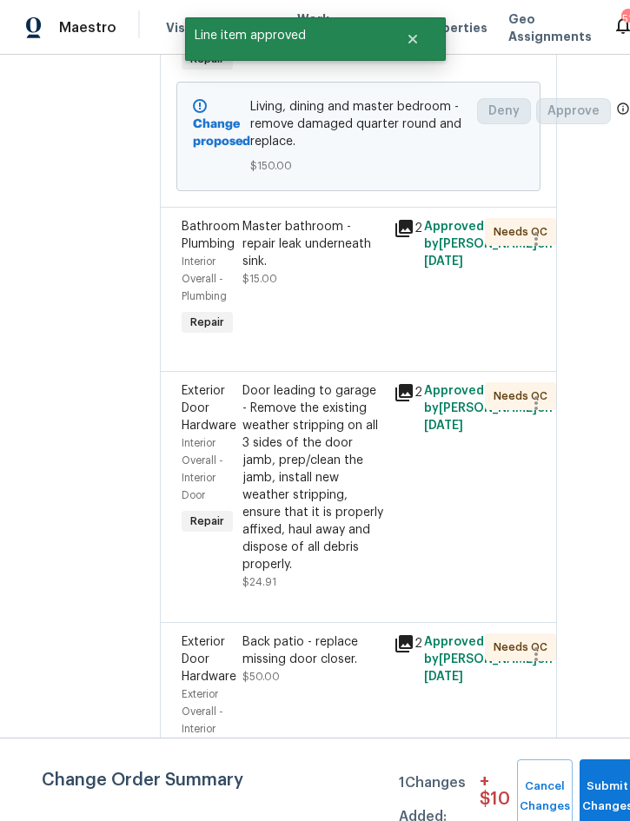
scroll to position [725, 52]
click at [350, 271] on div "Master bathroom - repair leak underneath sink." at bounding box center [313, 245] width 142 height 52
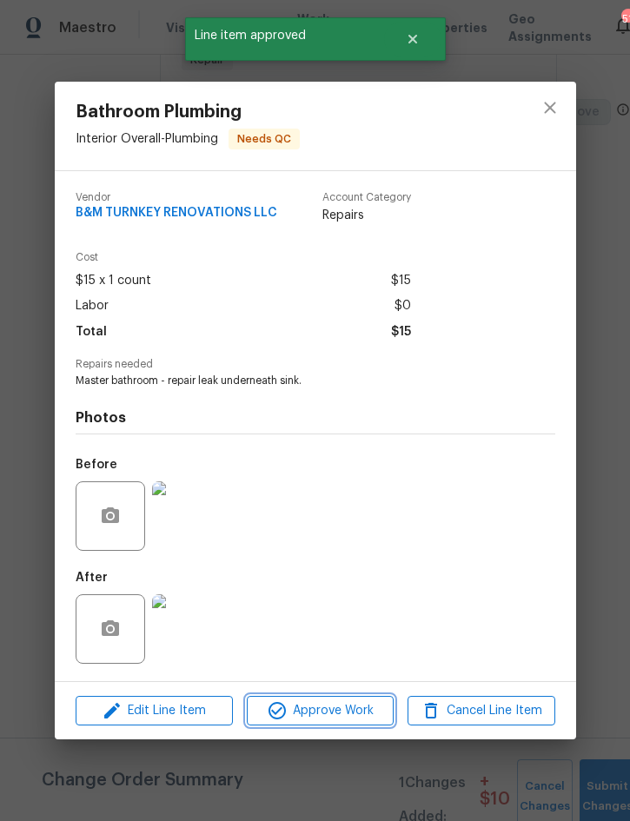
click at [336, 710] on span "Approve Work" at bounding box center [320, 711] width 136 height 22
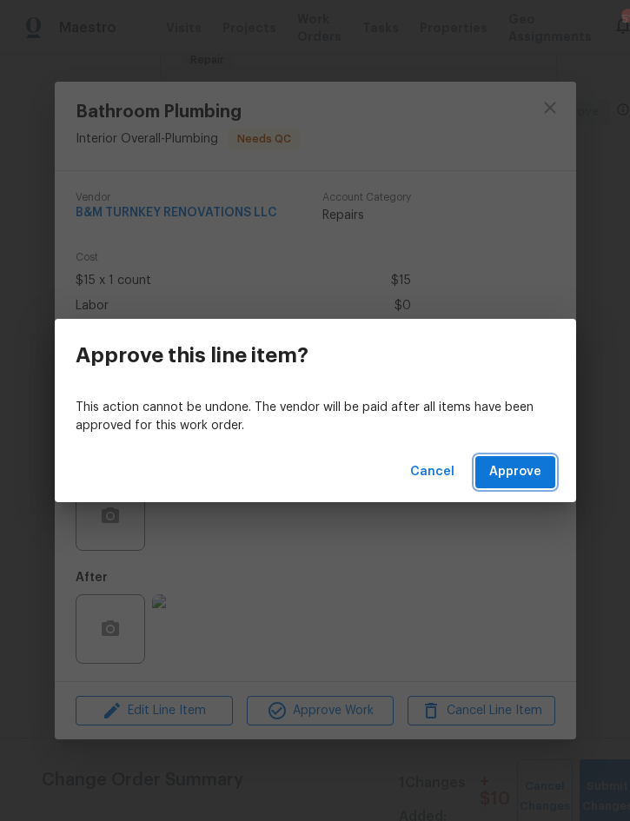
click at [525, 471] on span "Approve" at bounding box center [515, 472] width 52 height 22
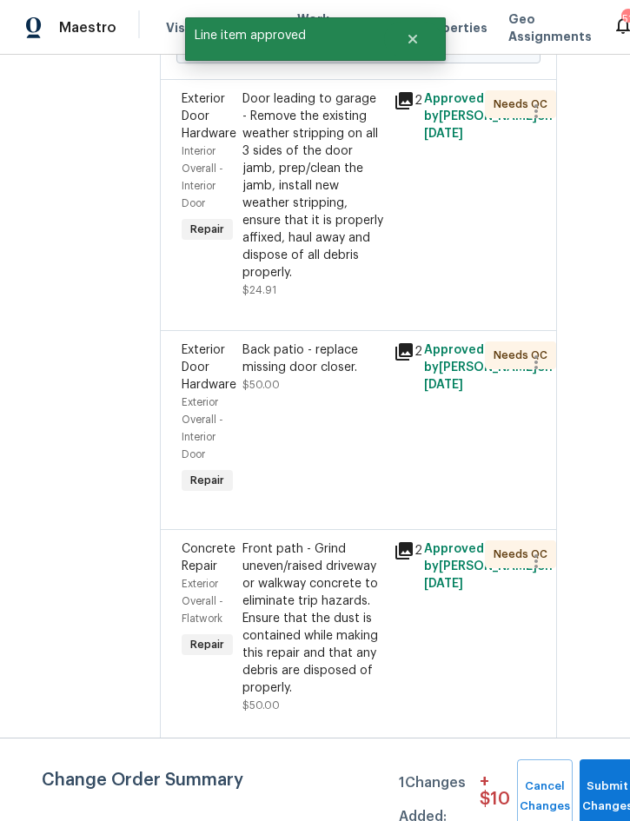
scroll to position [854, 52]
click at [354, 281] on div "Door leading to garage - Remove the existing weather stripping on all 3 sides o…" at bounding box center [313, 185] width 142 height 191
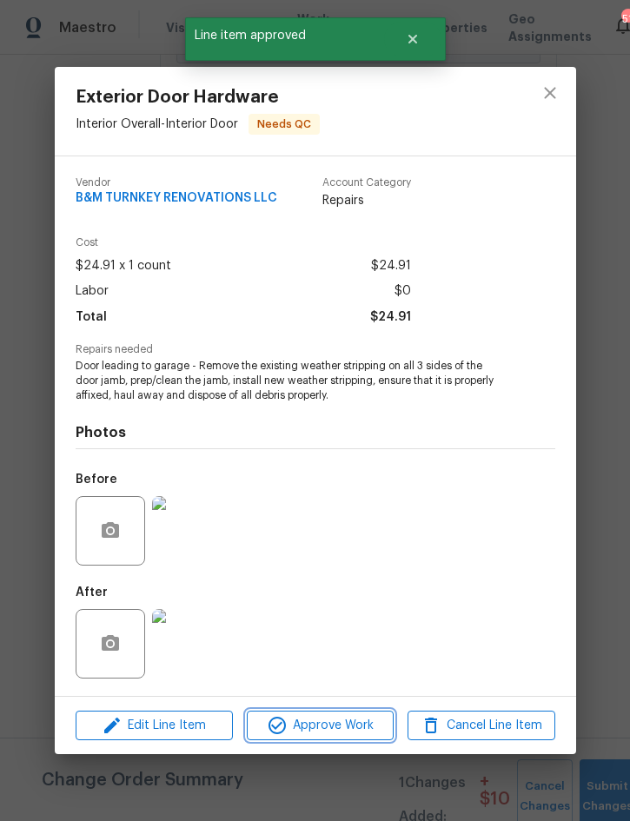
click at [334, 730] on span "Approve Work" at bounding box center [320, 726] width 136 height 22
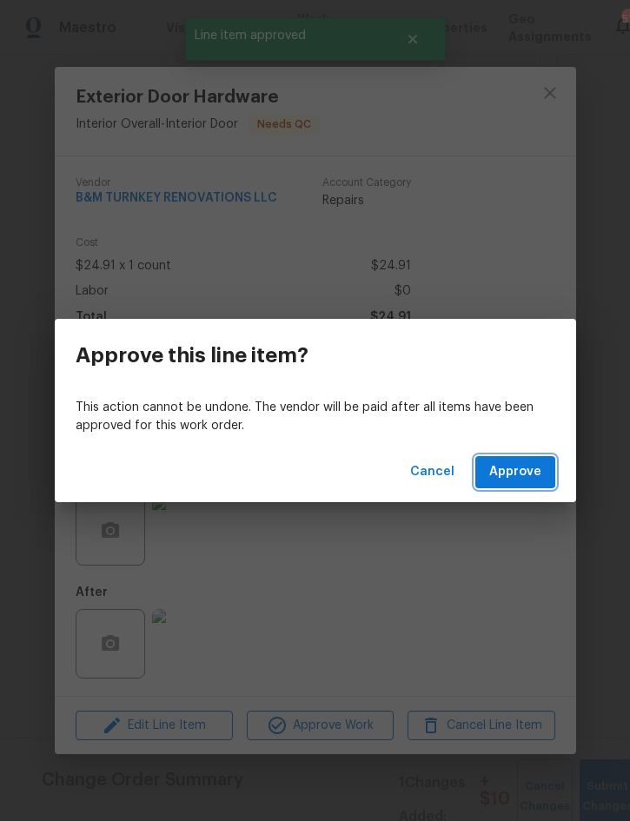
click at [523, 482] on span "Approve" at bounding box center [515, 472] width 52 height 22
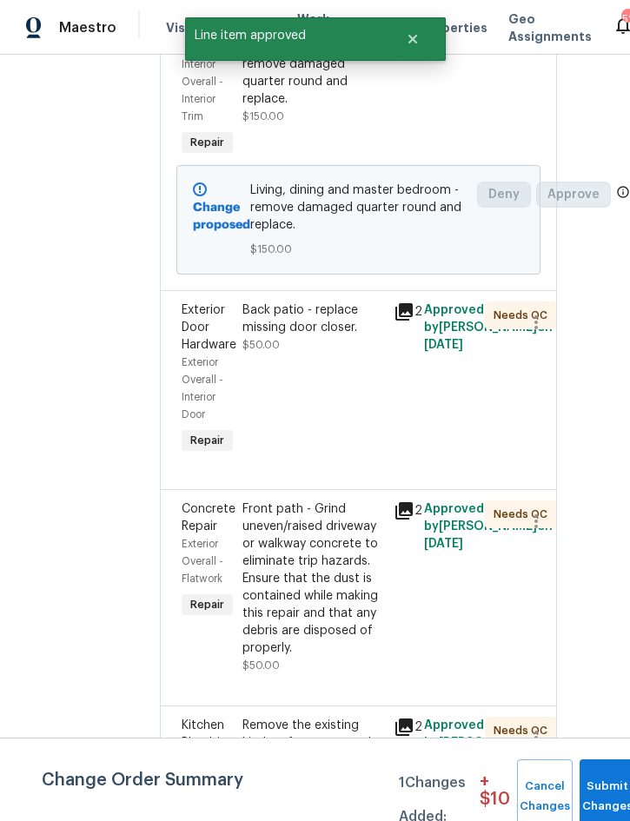
scroll to position [693, 52]
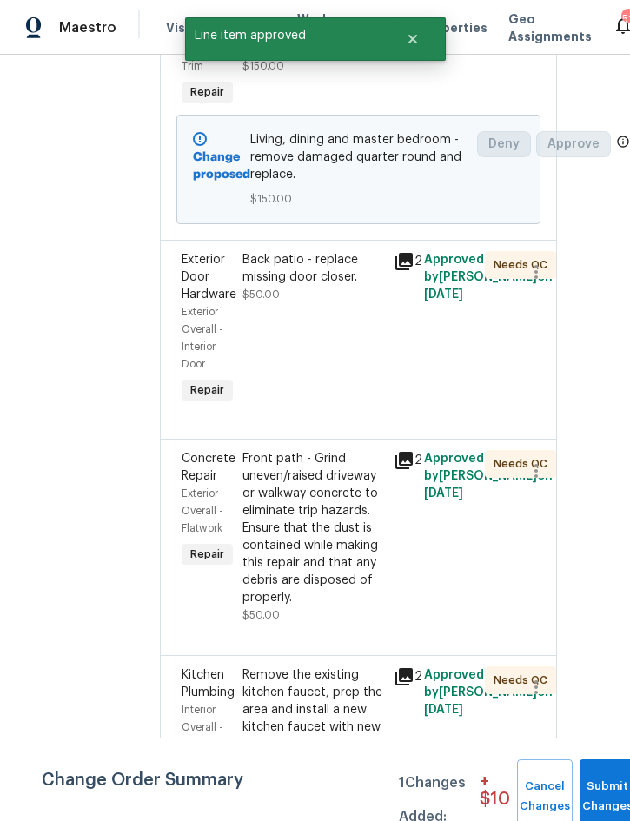
click at [381, 286] on div "Back patio - replace missing door closer." at bounding box center [313, 268] width 142 height 35
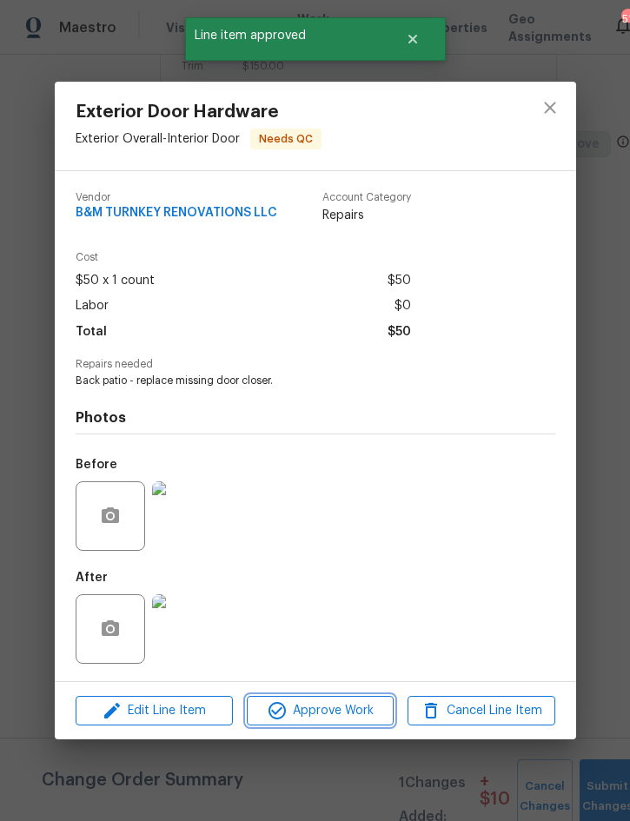
click at [336, 717] on span "Approve Work" at bounding box center [320, 711] width 136 height 22
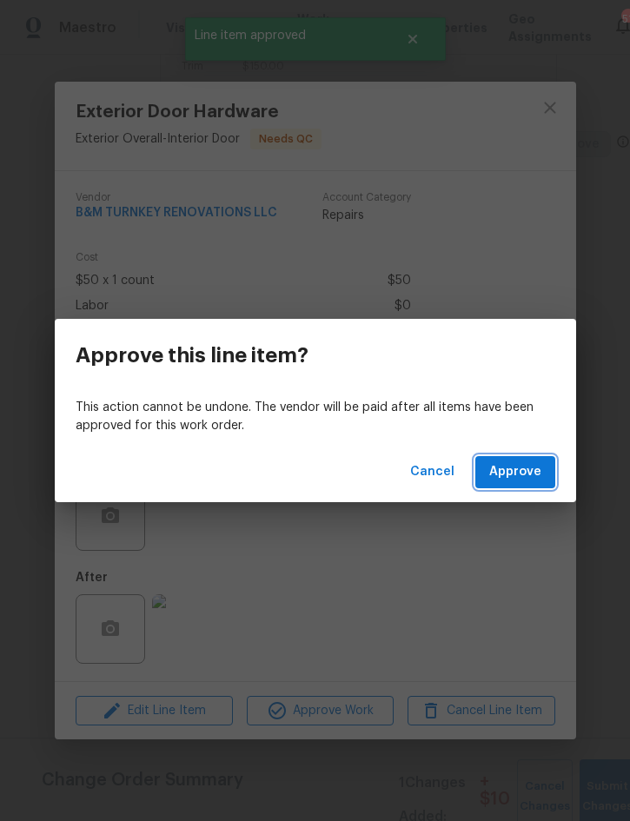
click at [523, 470] on span "Approve" at bounding box center [515, 472] width 52 height 22
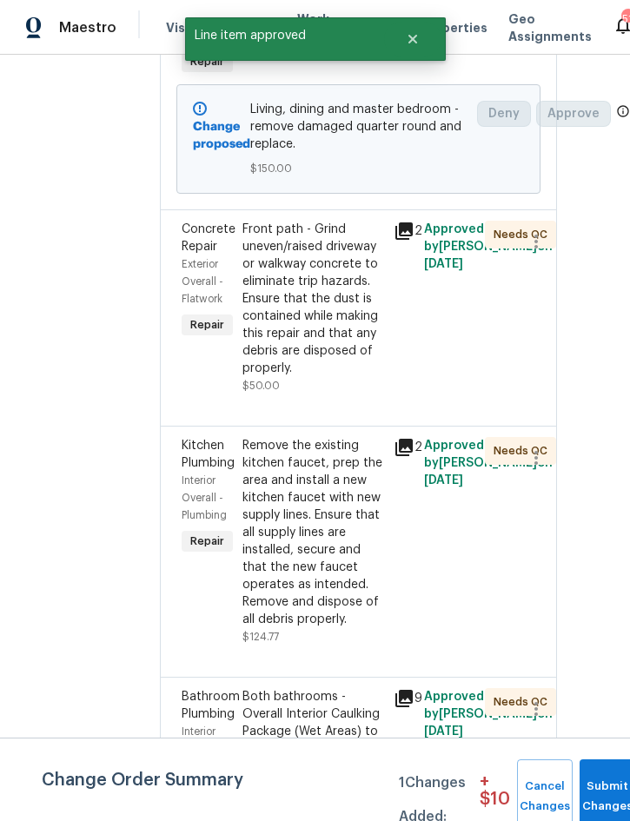
scroll to position [725, 52]
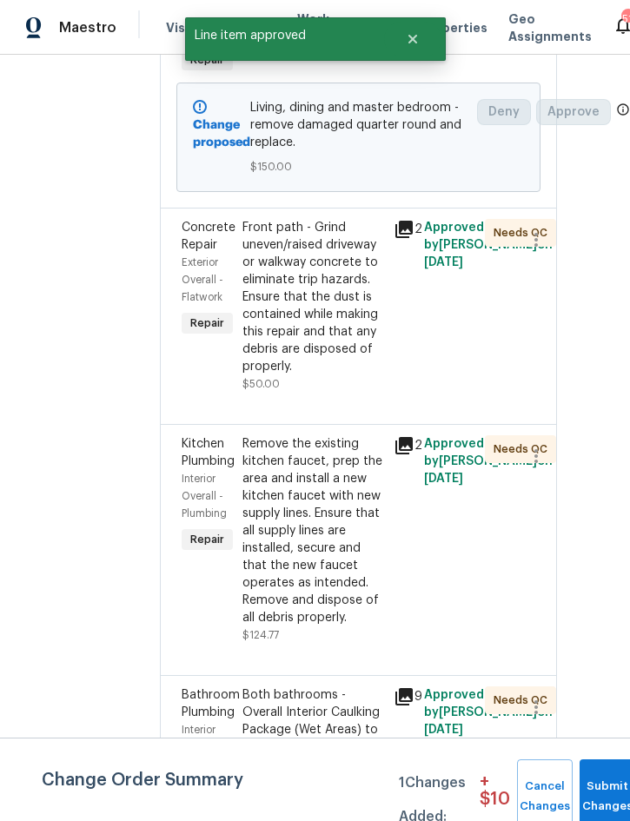
click at [336, 375] on div "Front path - Grind uneven/raised driveway or walkway concrete to eliminate trip…" at bounding box center [313, 297] width 142 height 156
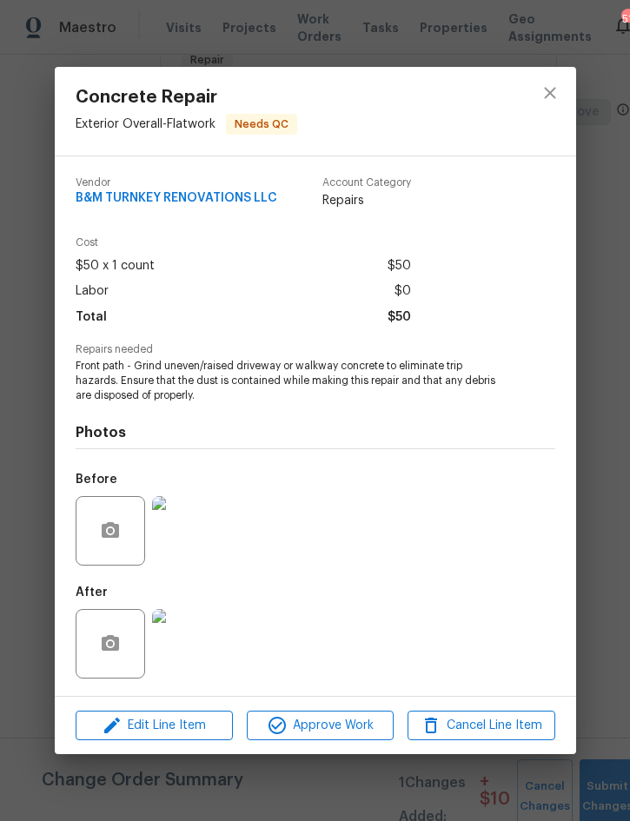
click at [194, 643] on img at bounding box center [186, 643] width 69 height 69
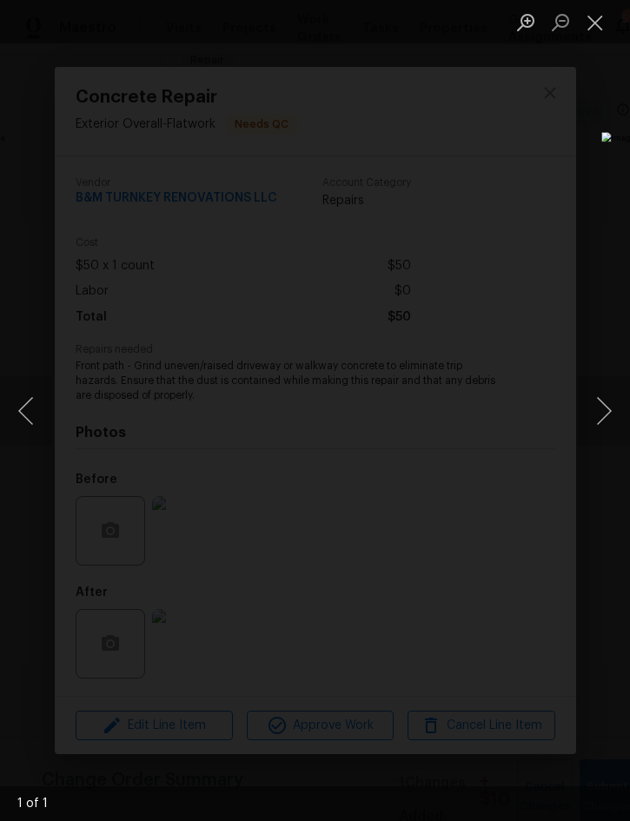
click at [601, 20] on button "Close lightbox" at bounding box center [595, 22] width 35 height 30
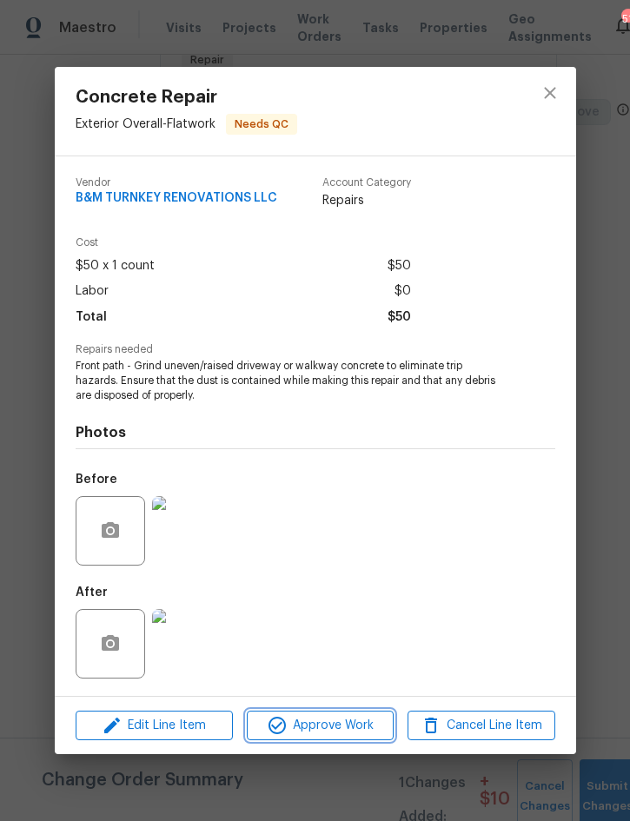
click at [332, 739] on button "Approve Work" at bounding box center [320, 725] width 147 height 30
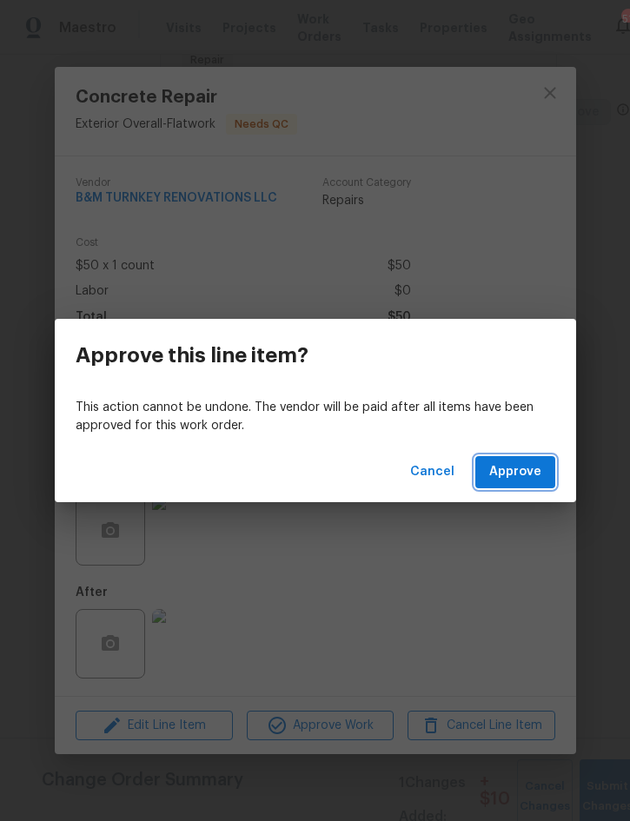
click at [503, 476] on span "Approve" at bounding box center [515, 472] width 52 height 22
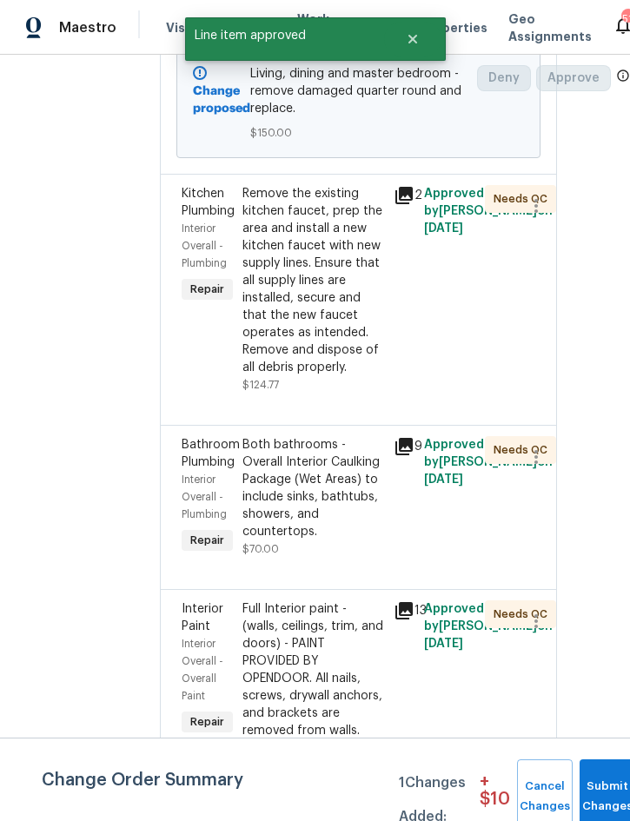
scroll to position [759, 52]
click at [348, 376] on div "Remove the existing kitchen faucet, prep the area and install a new kitchen fau…" at bounding box center [313, 280] width 142 height 191
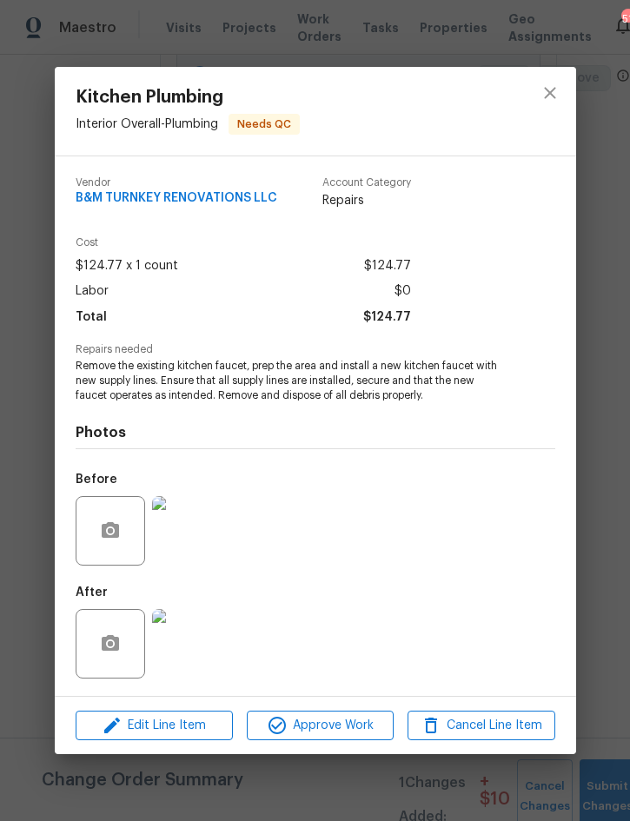
click at [195, 630] on img at bounding box center [186, 643] width 69 height 69
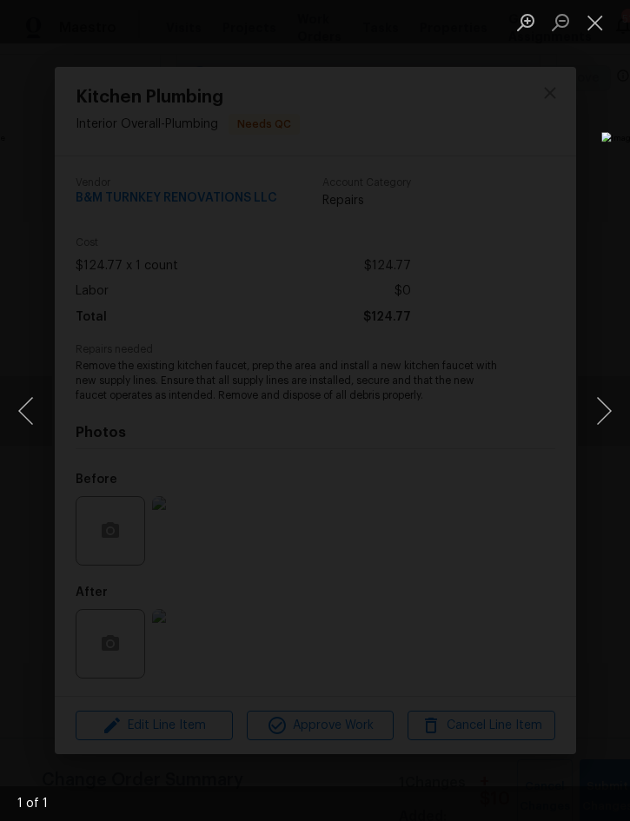
click at [593, 26] on button "Close lightbox" at bounding box center [595, 22] width 35 height 30
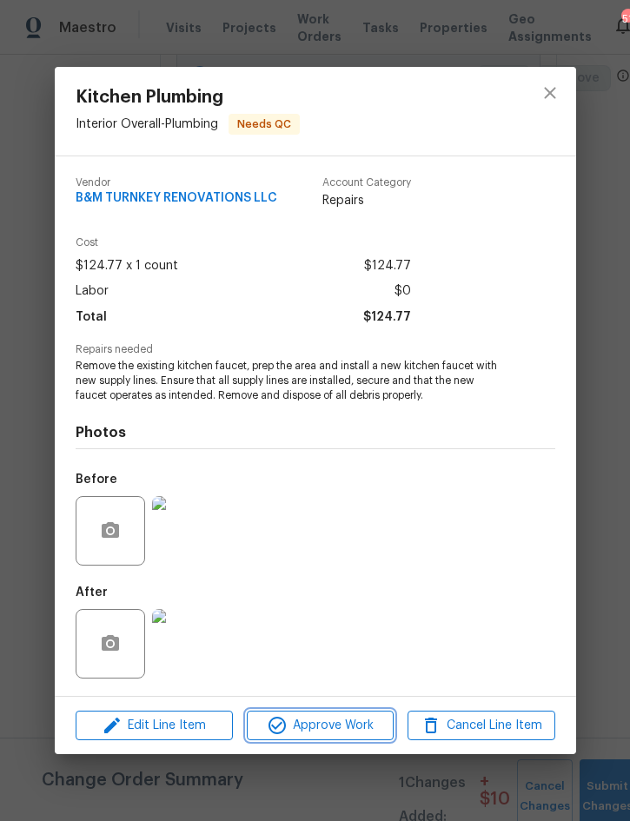
click at [338, 719] on span "Approve Work" at bounding box center [320, 726] width 136 height 22
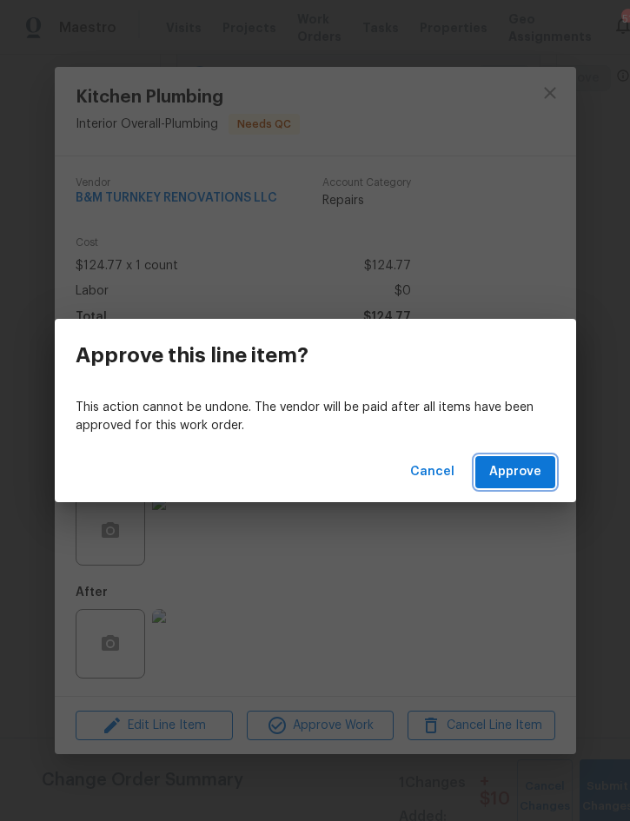
click at [515, 466] on span "Approve" at bounding box center [515, 472] width 52 height 22
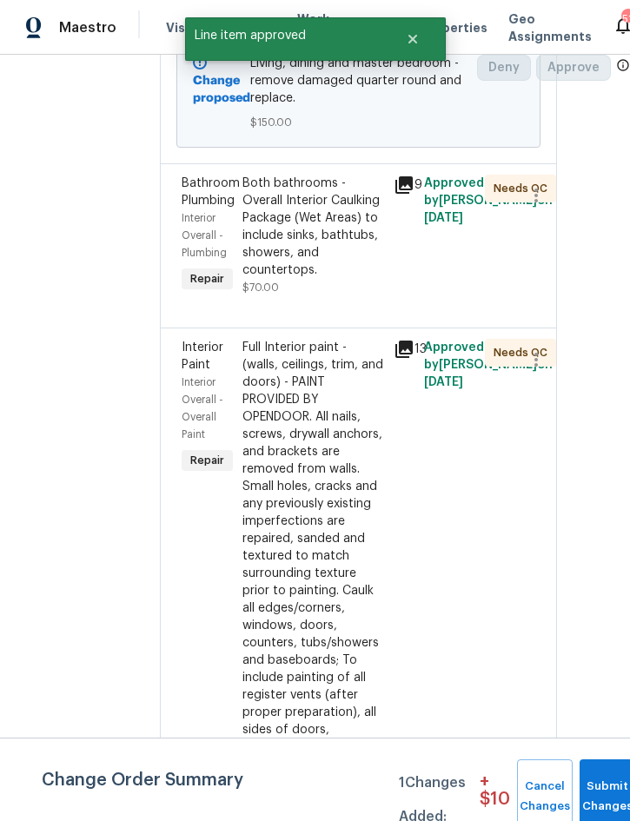
scroll to position [769, 52]
click at [363, 280] on div "Both bathrooms - Overall Interior Caulking Package (Wet Areas) to include sinks…" at bounding box center [313, 227] width 142 height 104
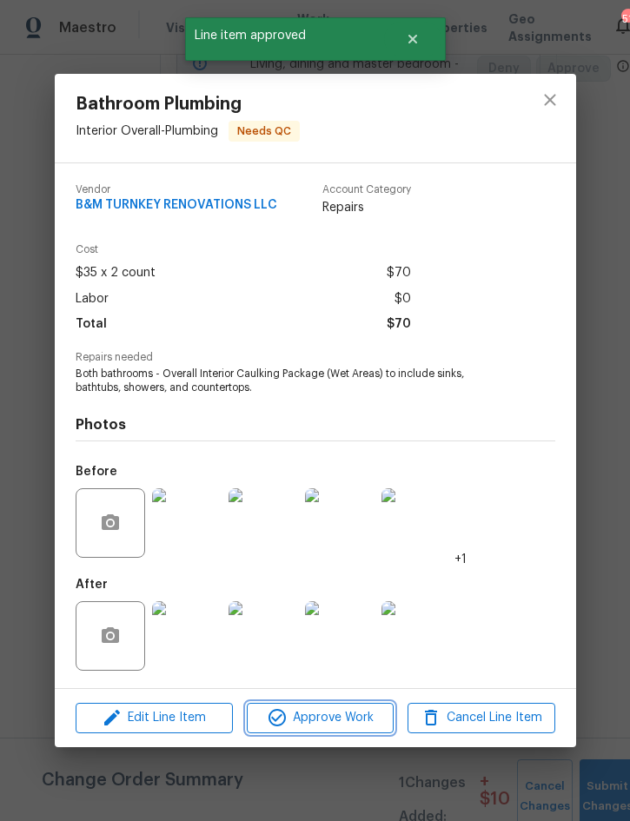
click at [341, 724] on span "Approve Work" at bounding box center [320, 718] width 136 height 22
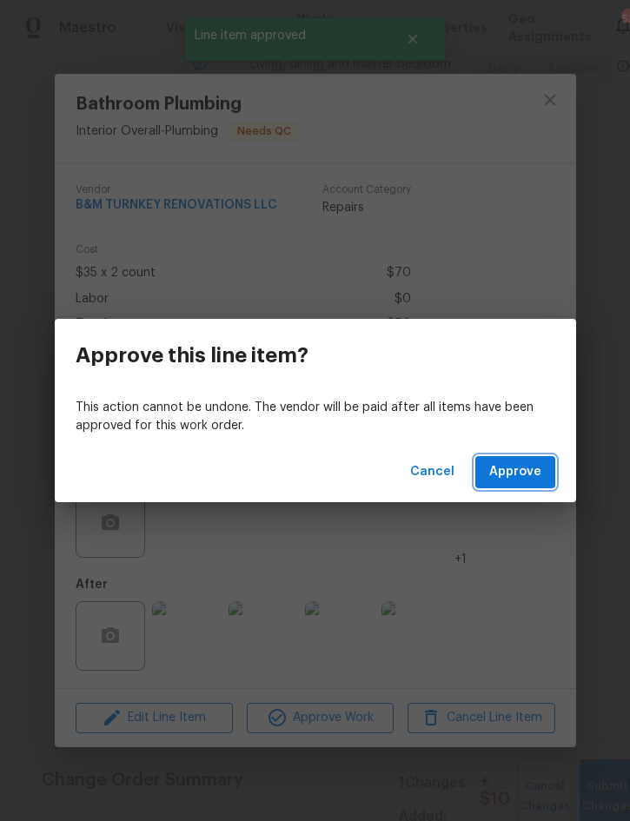
click at [525, 479] on span "Approve" at bounding box center [515, 472] width 52 height 22
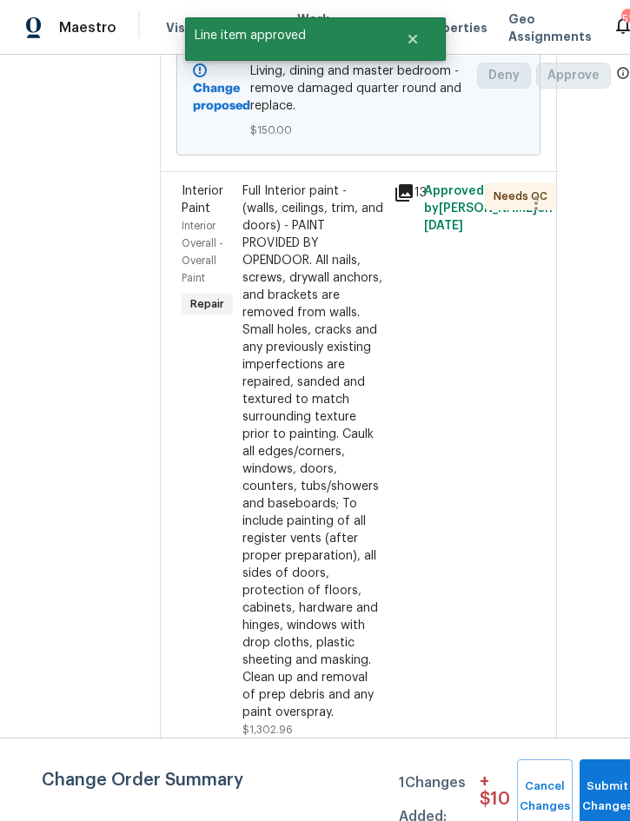
scroll to position [762, 52]
click at [340, 488] on div "Full Interior paint - (walls, ceilings, trim, and doors) - PAINT PROVIDED BY OP…" at bounding box center [313, 451] width 142 height 539
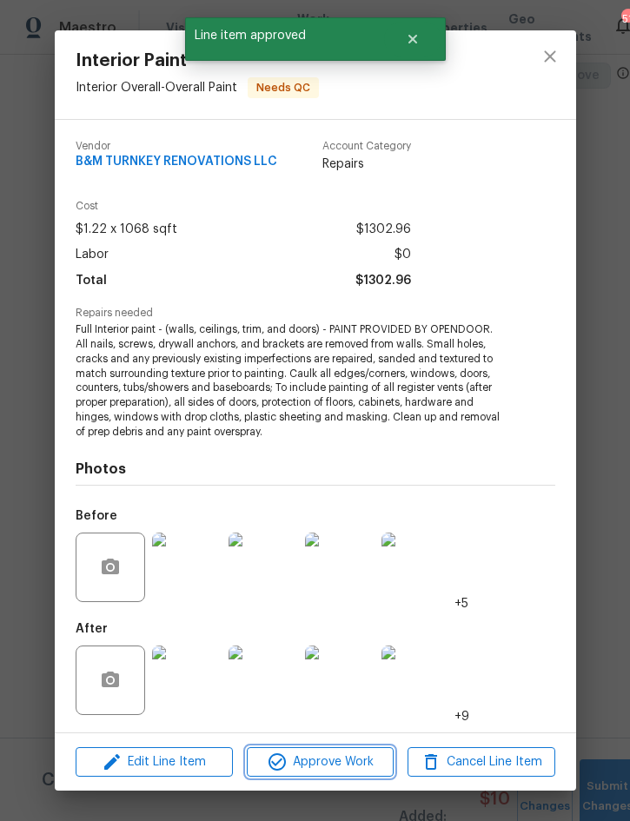
click at [347, 762] on span "Approve Work" at bounding box center [320, 762] width 136 height 22
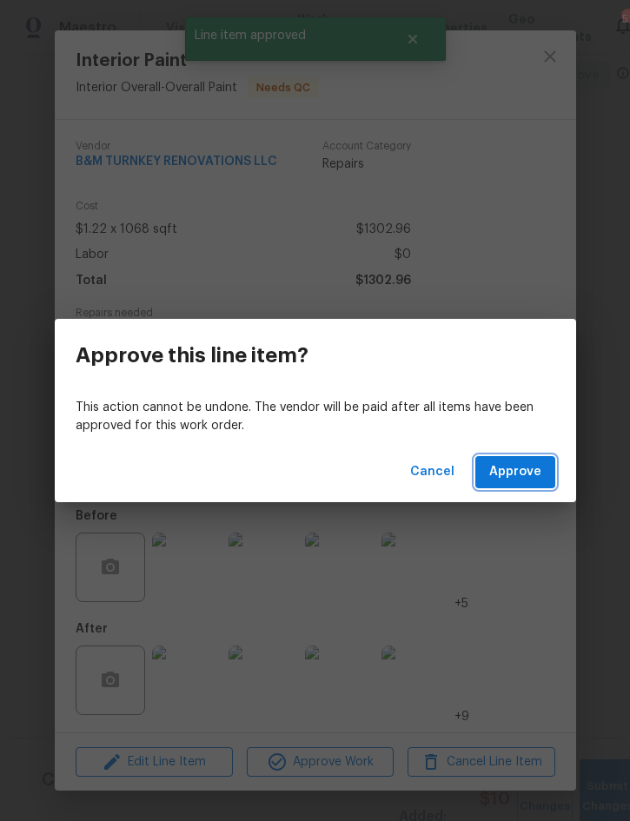
click at [534, 475] on span "Approve" at bounding box center [515, 472] width 52 height 22
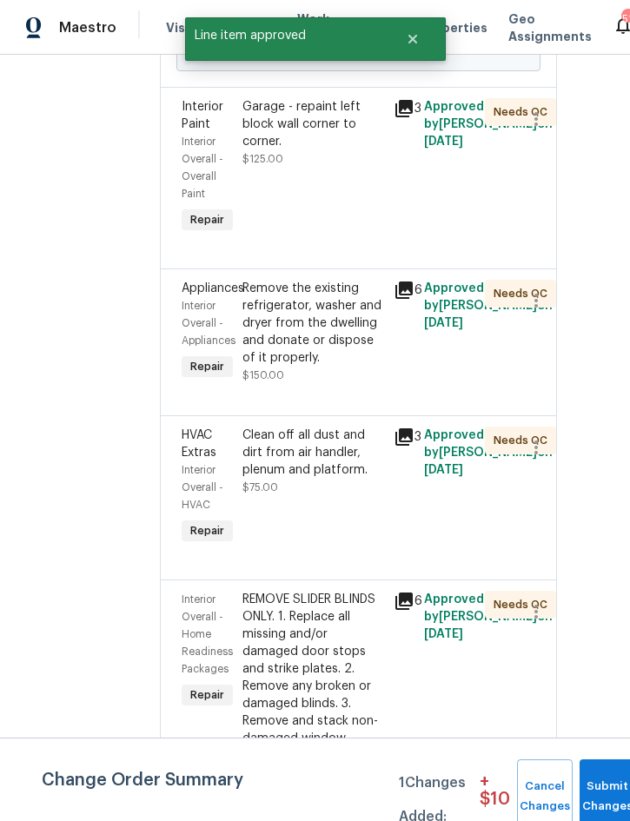
scroll to position [846, 52]
click at [374, 150] on div "Garage - repaint left block wall corner to corner." at bounding box center [313, 124] width 142 height 52
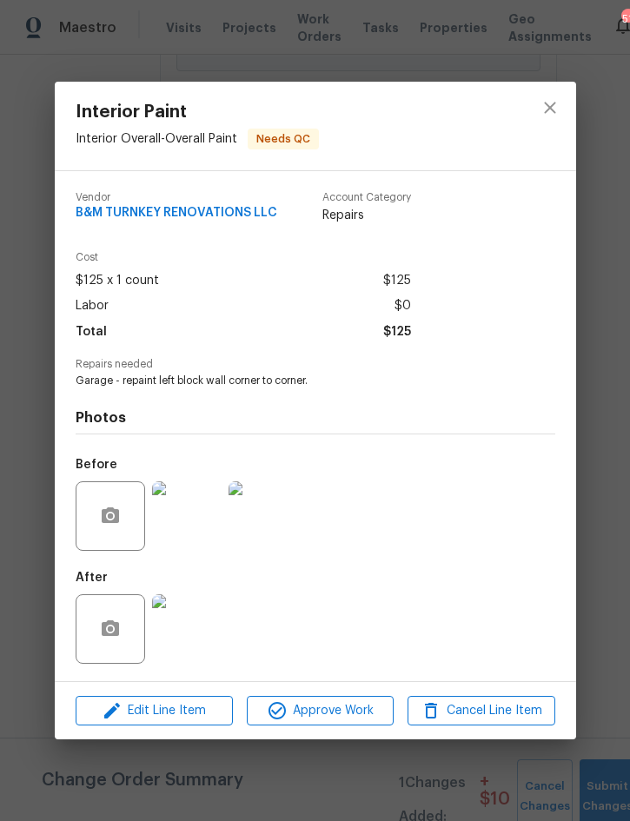
click at [179, 612] on img at bounding box center [186, 628] width 69 height 69
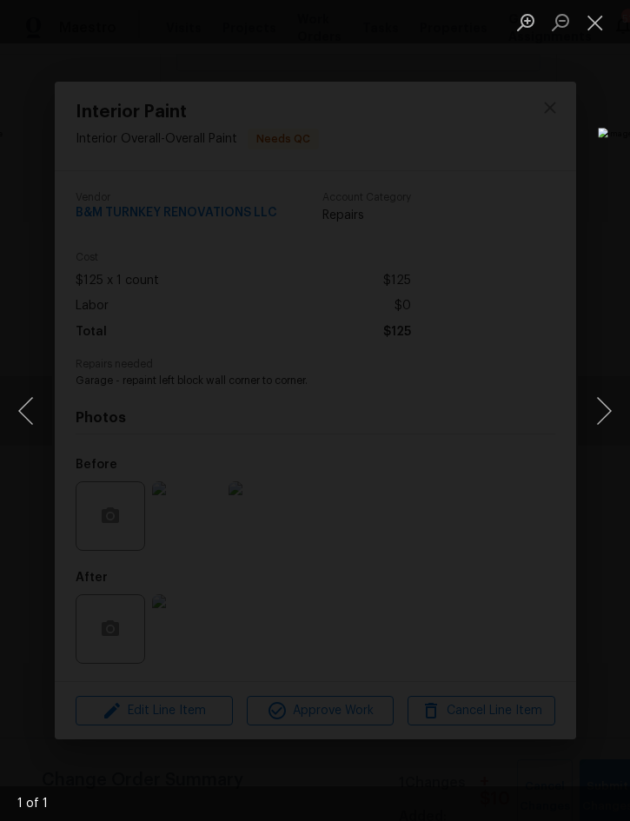
click at [605, 403] on button "Next image" at bounding box center [604, 410] width 52 height 69
click at [361, 716] on div "Lightbox" at bounding box center [315, 410] width 630 height 821
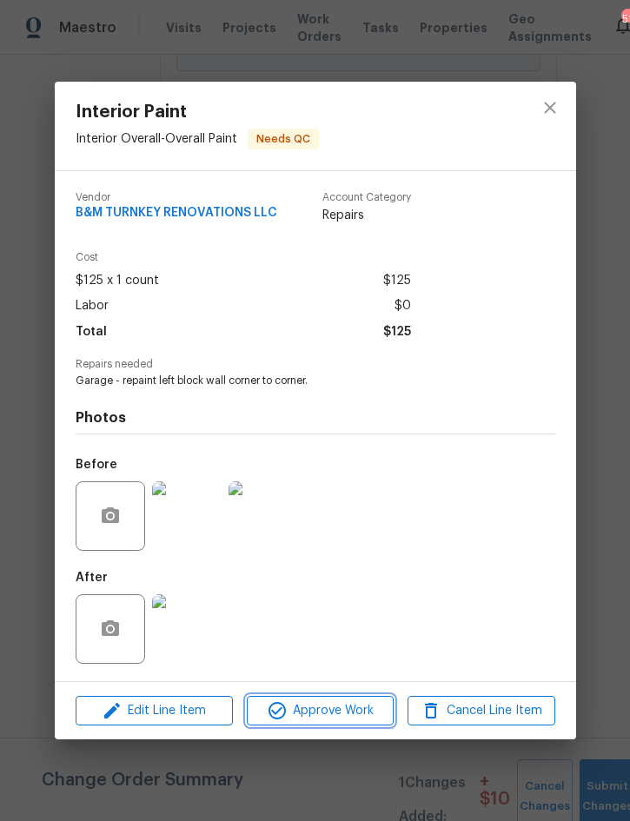
click at [339, 708] on span "Approve Work" at bounding box center [320, 711] width 136 height 22
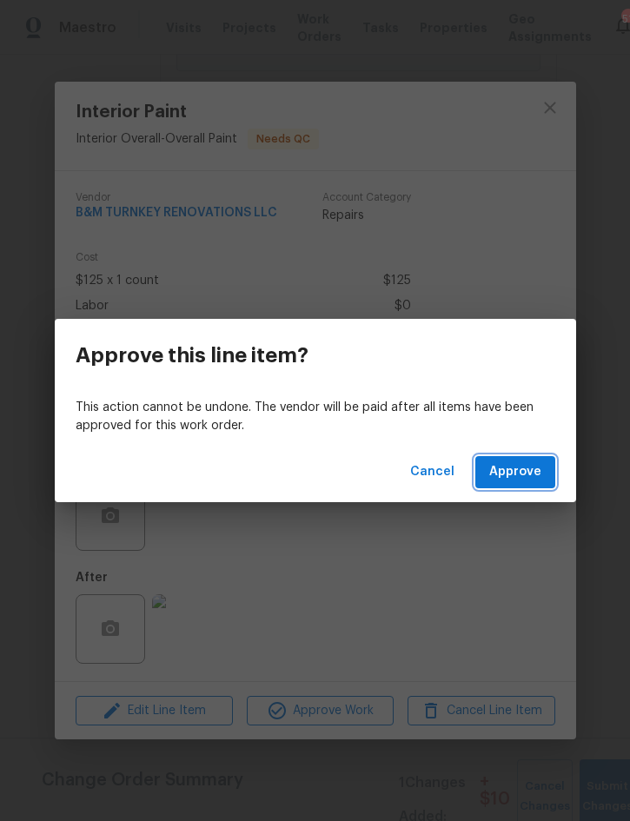
click at [517, 478] on span "Approve" at bounding box center [515, 472] width 52 height 22
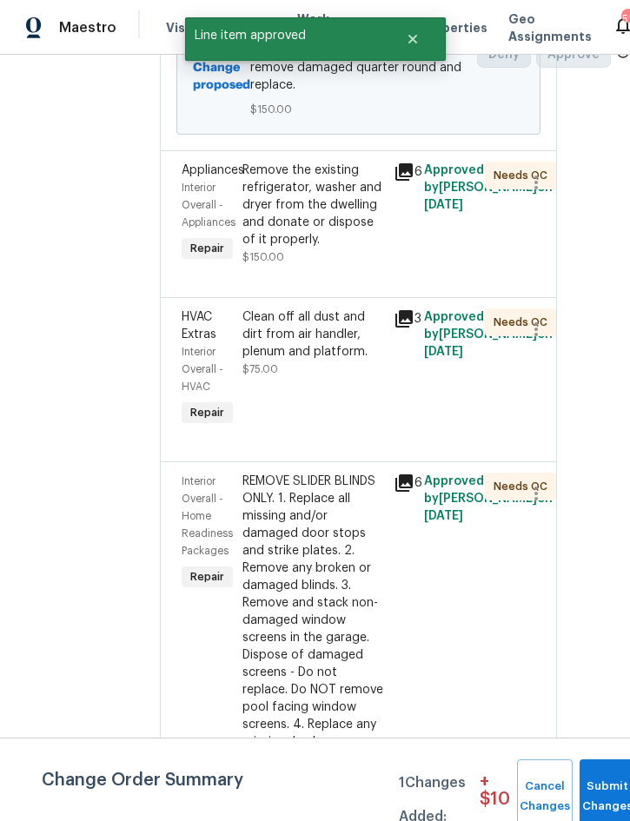
scroll to position [781, 51]
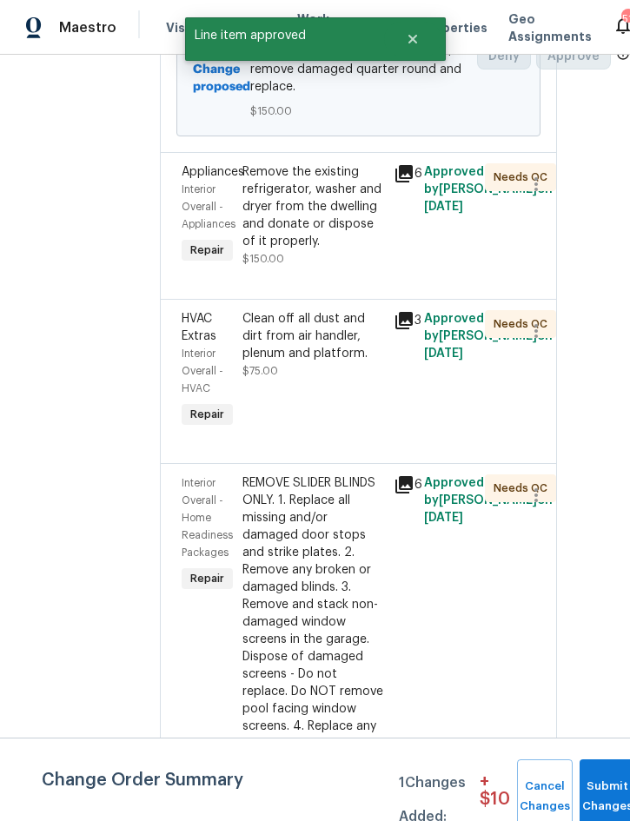
click at [352, 250] on div "Remove the existing refrigerator, washer and dryer from the dwelling and donate…" at bounding box center [313, 206] width 142 height 87
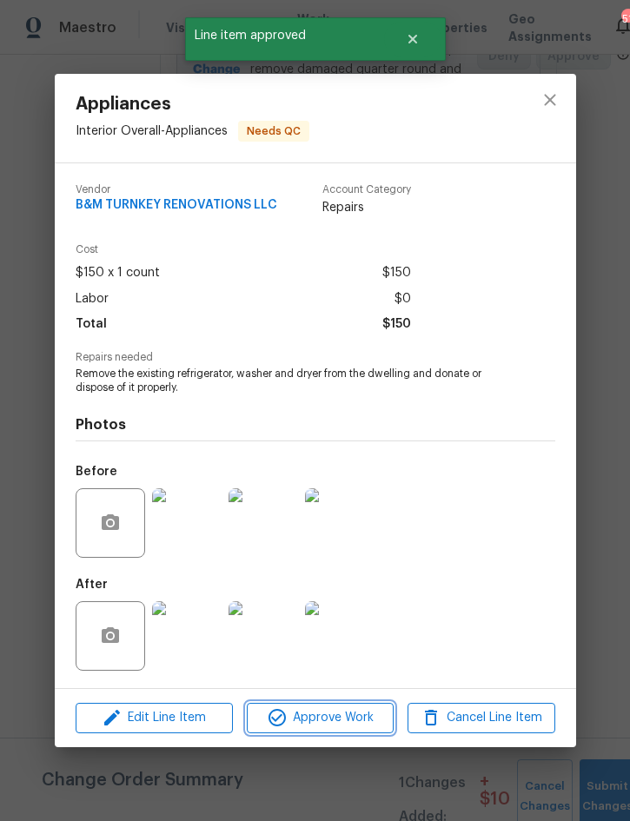
click at [340, 717] on span "Approve Work" at bounding box center [320, 718] width 136 height 22
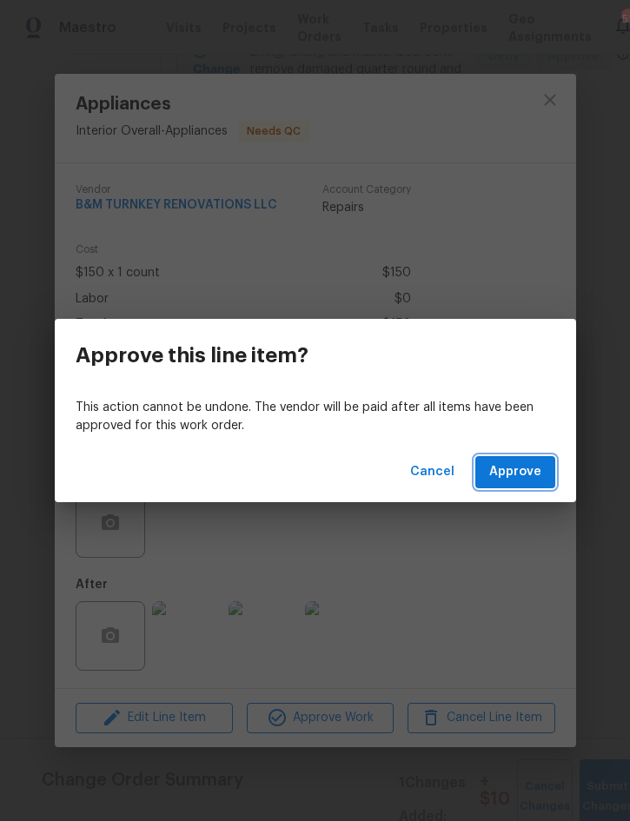
click at [544, 474] on button "Approve" at bounding box center [515, 472] width 80 height 32
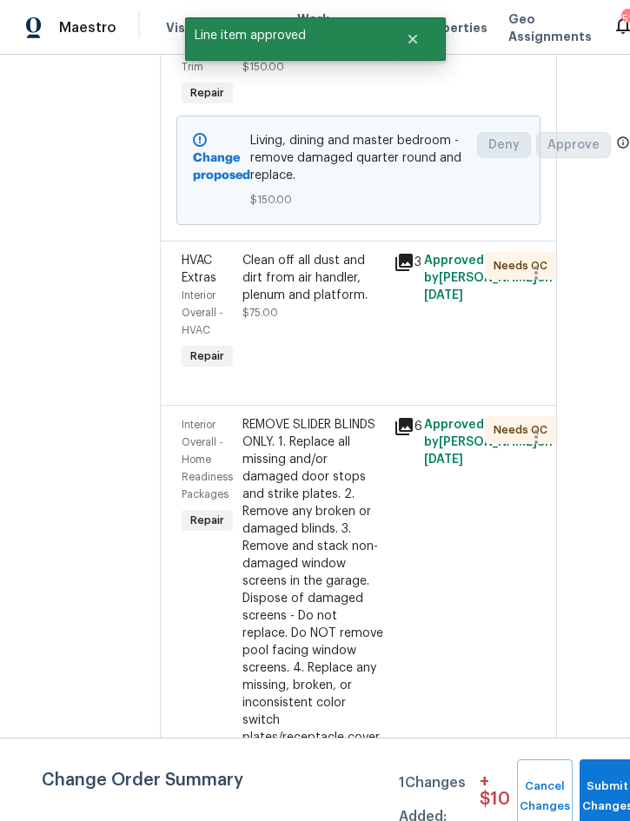
scroll to position [717, 52]
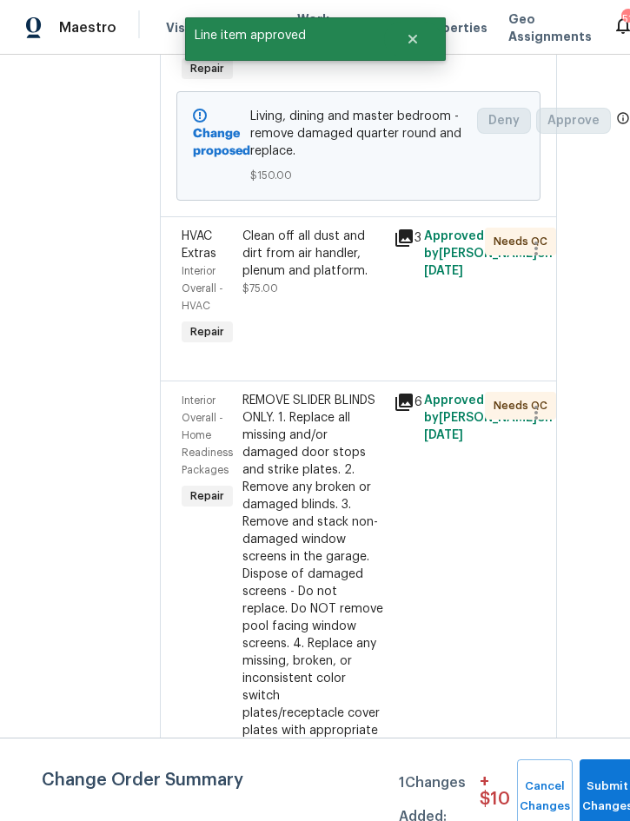
click at [353, 280] on div "Clean off all dust and dirt from air handler, plenum and platform." at bounding box center [313, 254] width 142 height 52
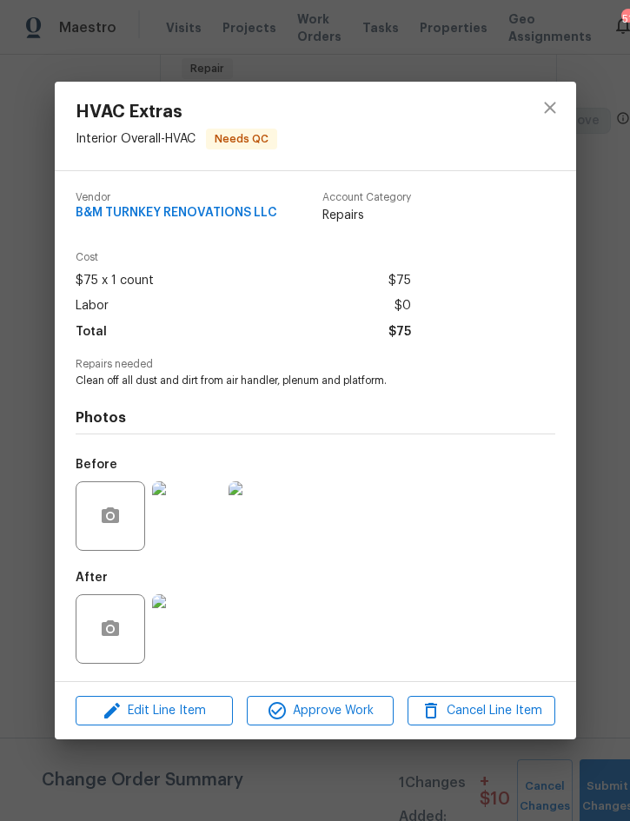
click at [191, 624] on img at bounding box center [186, 628] width 69 height 69
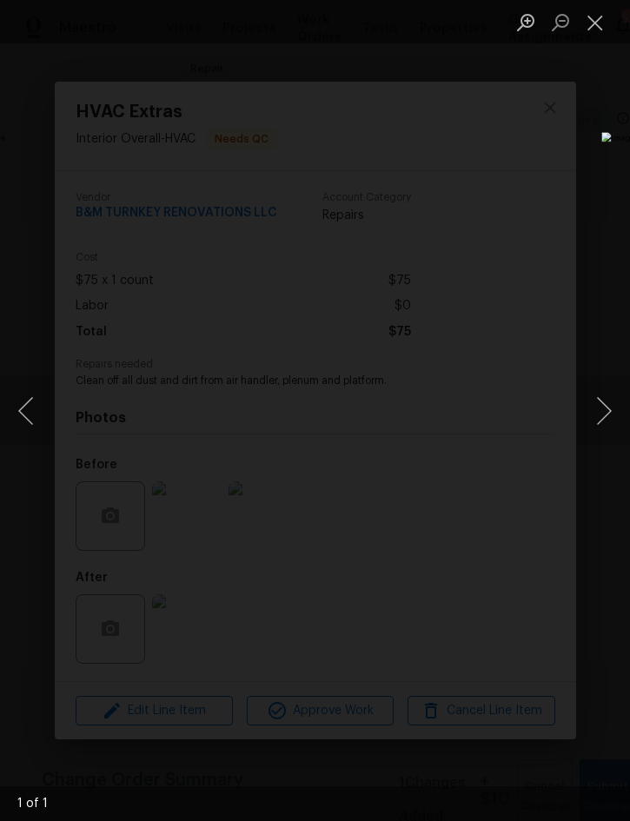
click at [604, 27] on button "Close lightbox" at bounding box center [595, 22] width 35 height 30
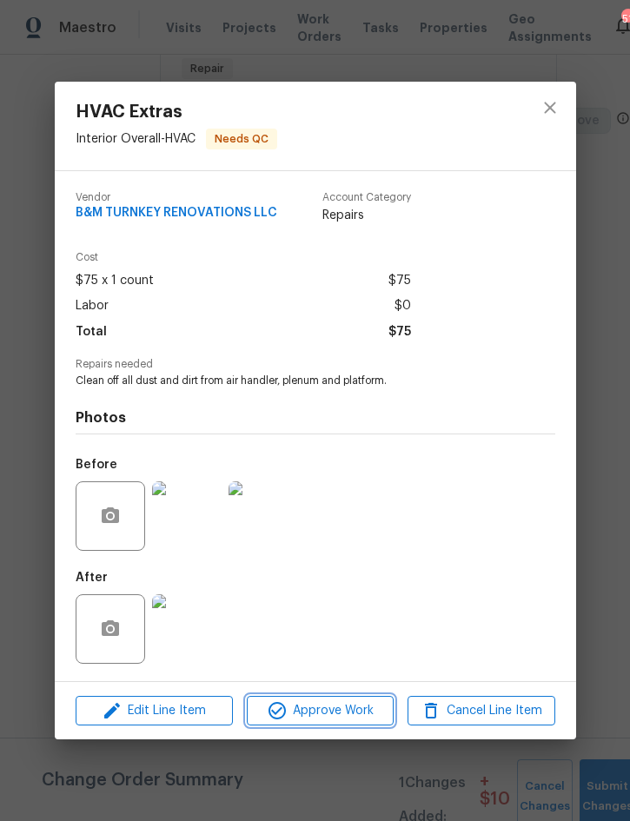
click at [334, 708] on span "Approve Work" at bounding box center [320, 711] width 136 height 22
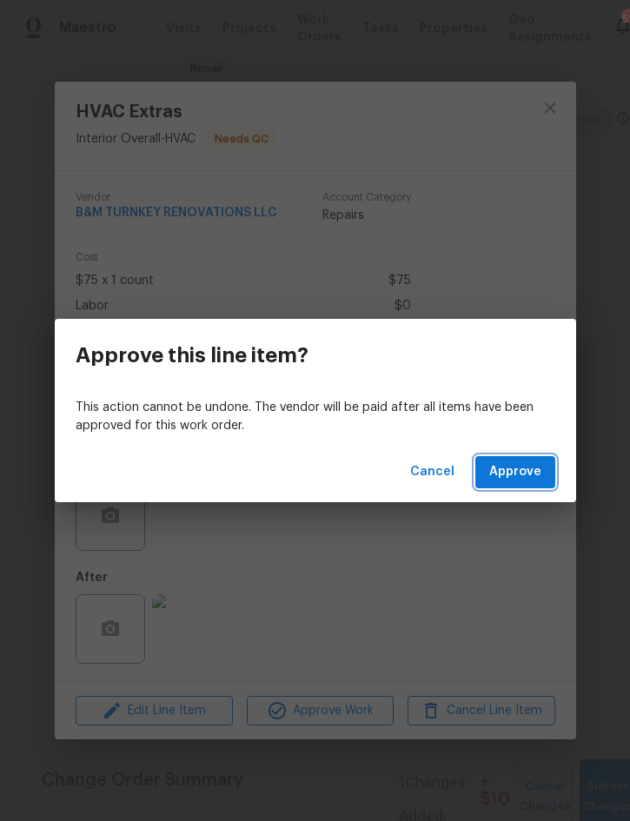
click at [500, 486] on button "Approve" at bounding box center [515, 472] width 80 height 32
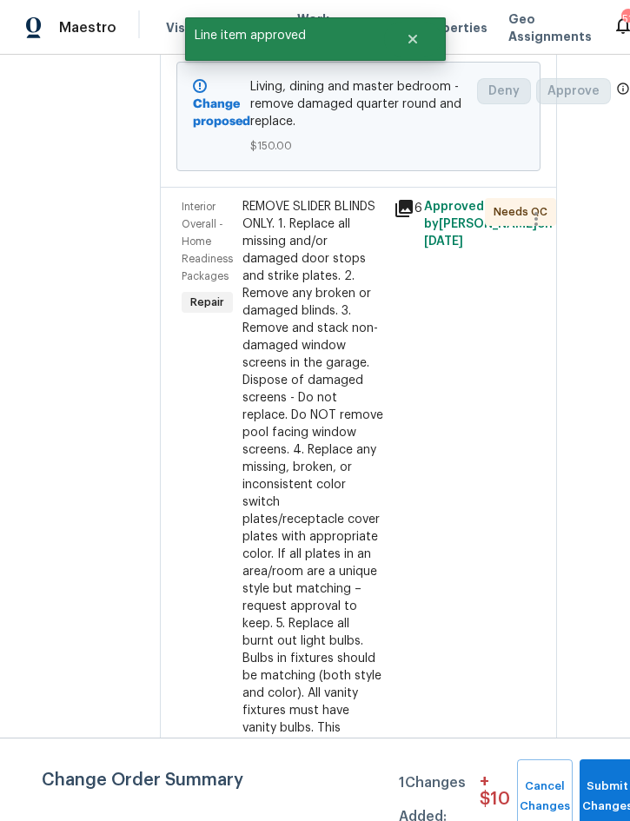
scroll to position [746, 52]
click at [370, 540] on div "REMOVE SLIDER BLINDS ONLY. 1. Replace all missing and/or damaged door stops and…" at bounding box center [313, 597] width 142 height 799
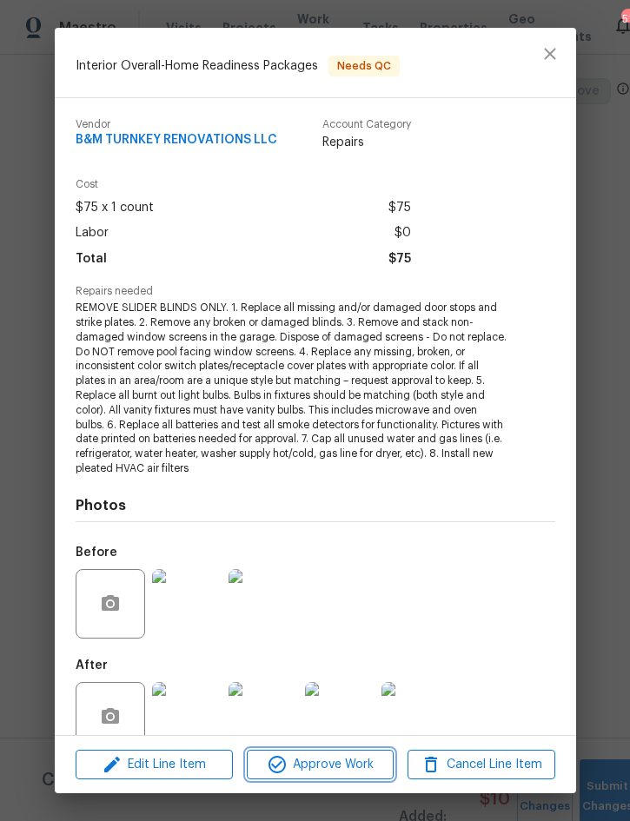
click at [343, 766] on span "Approve Work" at bounding box center [320, 765] width 136 height 22
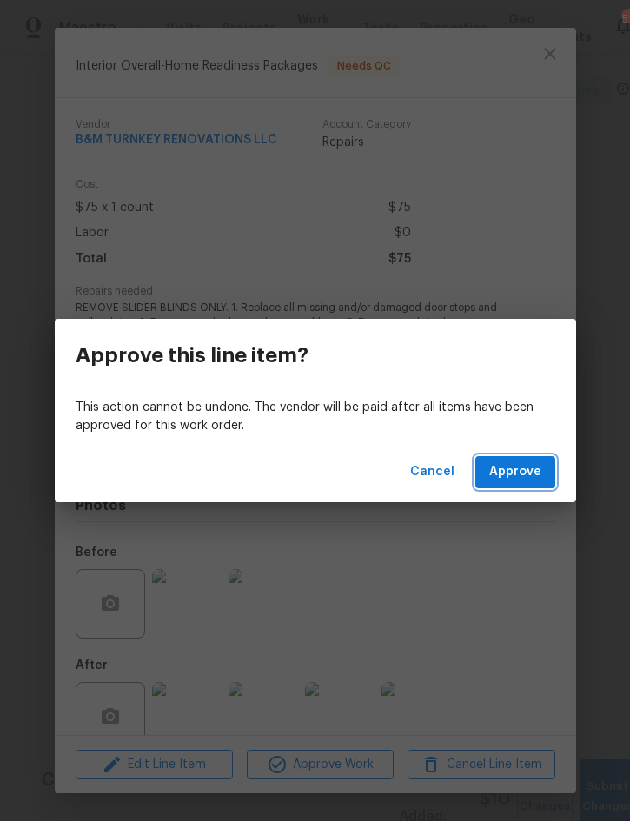
click at [546, 479] on button "Approve" at bounding box center [515, 472] width 80 height 32
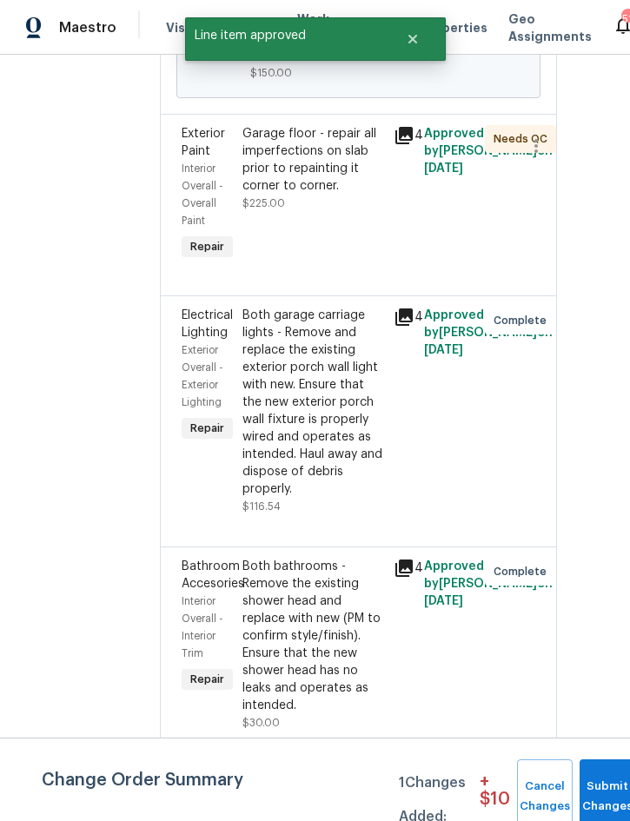
scroll to position [818, 52]
click at [344, 195] on div "Garage floor - repair all imperfections on slab prior to repainting it corner t…" at bounding box center [313, 160] width 142 height 69
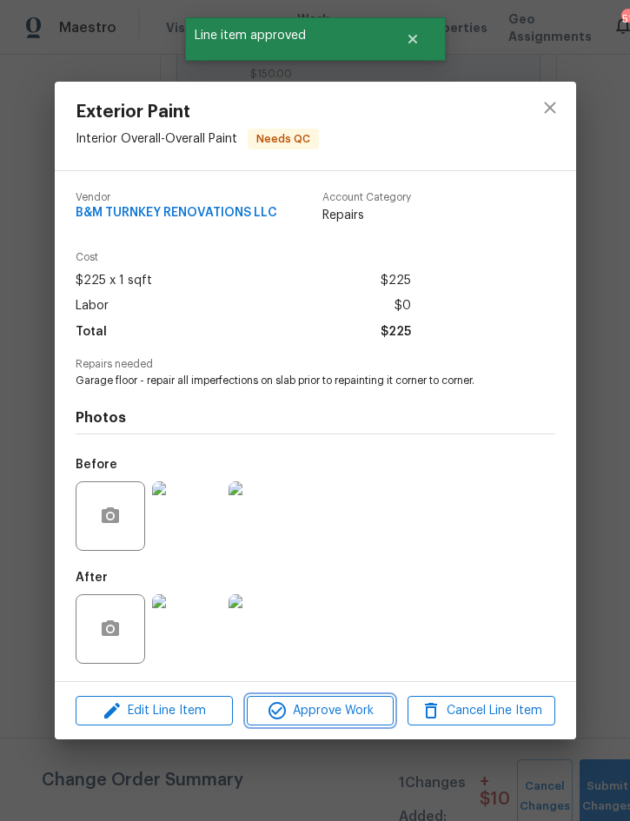
click at [333, 714] on span "Approve Work" at bounding box center [320, 711] width 136 height 22
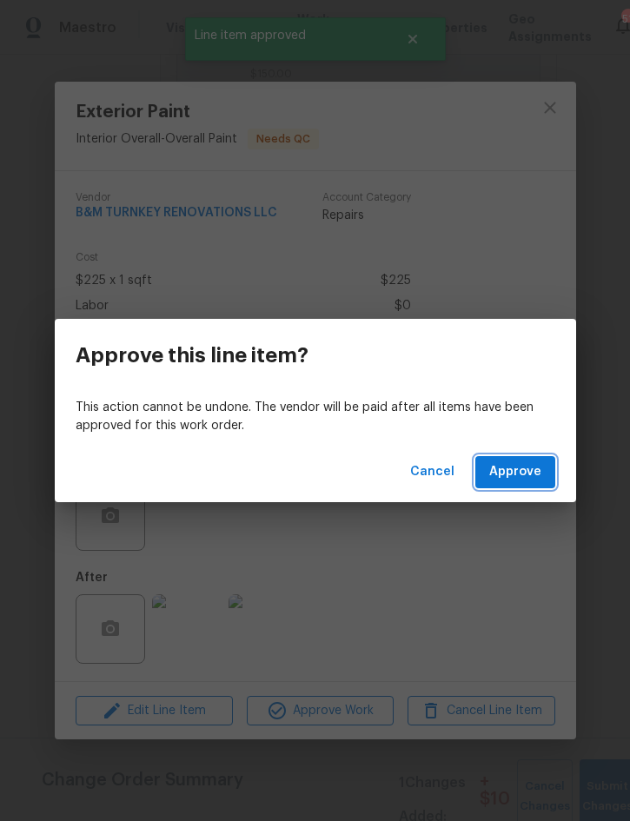
click at [525, 480] on span "Approve" at bounding box center [515, 472] width 52 height 22
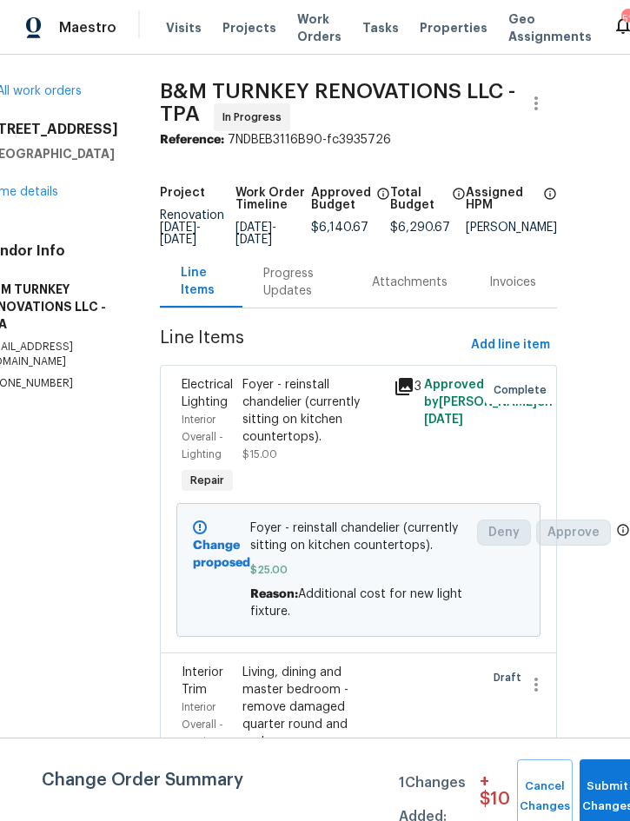
scroll to position [0, 52]
click at [507, 356] on span "Add line item" at bounding box center [510, 345] width 79 height 22
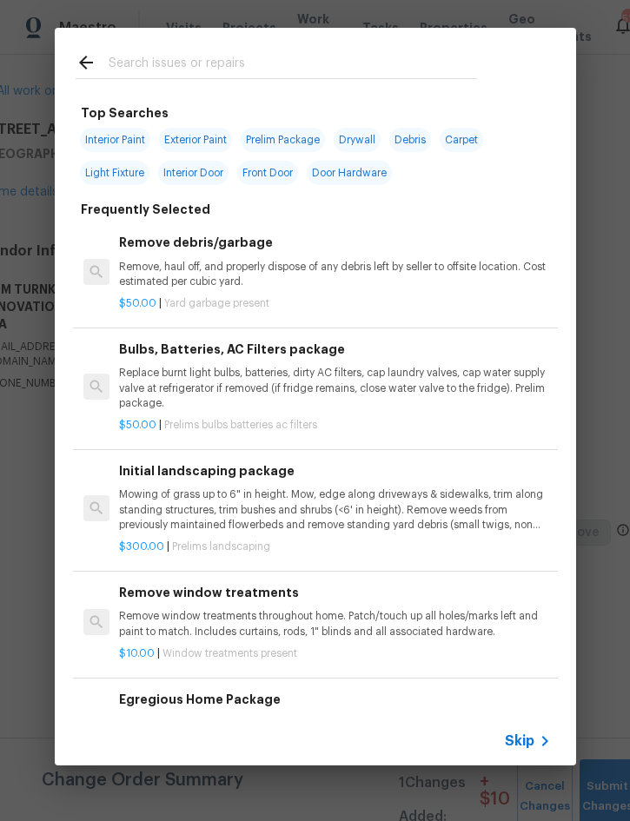
click at [286, 63] on input "text" at bounding box center [293, 65] width 368 height 26
type input "Shower"
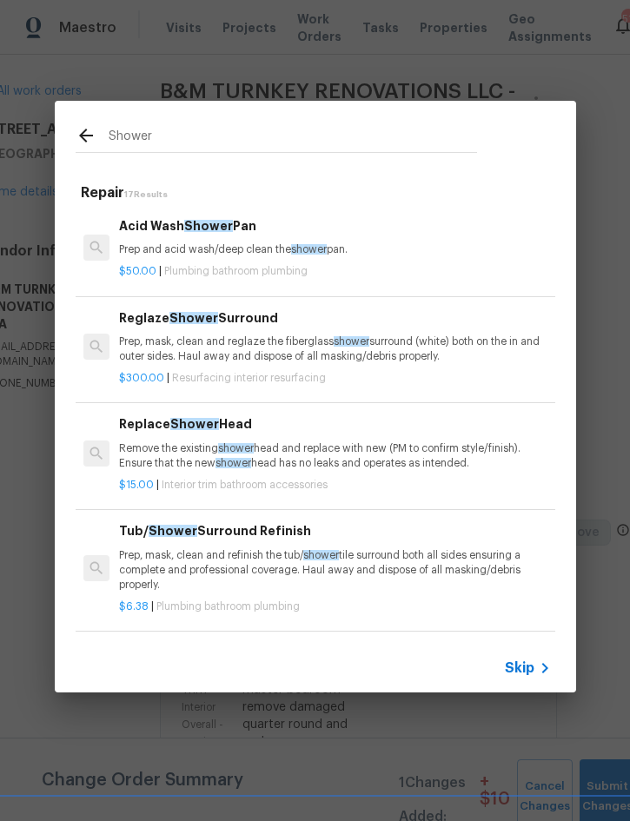
click at [246, 248] on p "Prep and acid wash/deep clean the shower pan." at bounding box center [334, 249] width 431 height 15
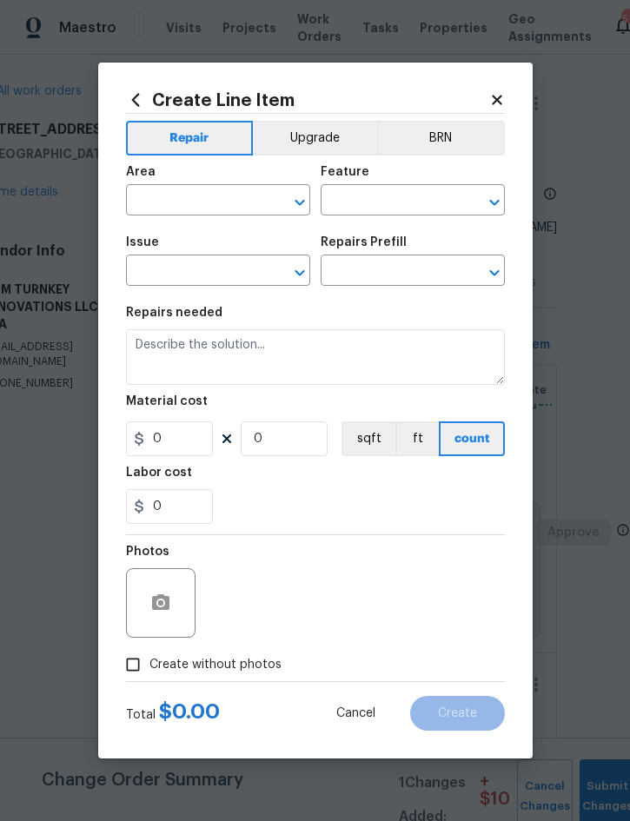
type input "Plumbing"
type input "Bathroom Plumbing"
type input "Acid Wash Shower Pan $50.00"
type textarea "Prep and acid wash/deep clean the shower pan."
type input "50"
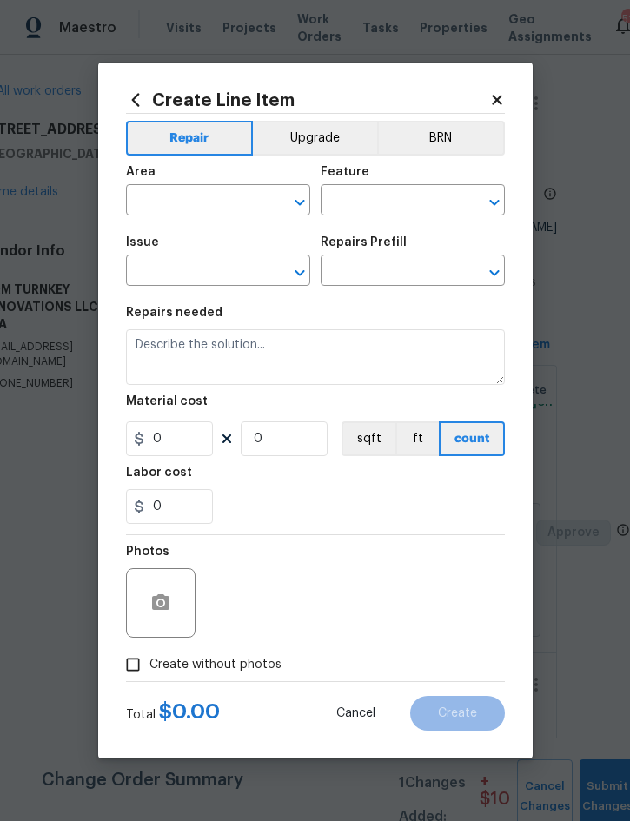
type input "1"
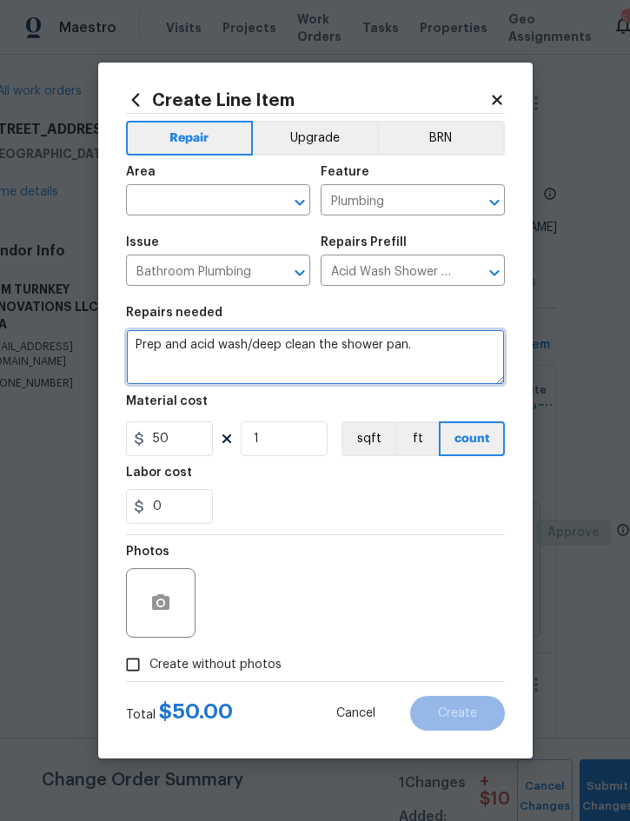
click at [141, 336] on textarea "Prep and acid wash/deep clean the shower pan." at bounding box center [315, 357] width 379 height 56
type textarea "Master bathroom - Unclog drain. Prep and acid wash/deep clean the shower pan."
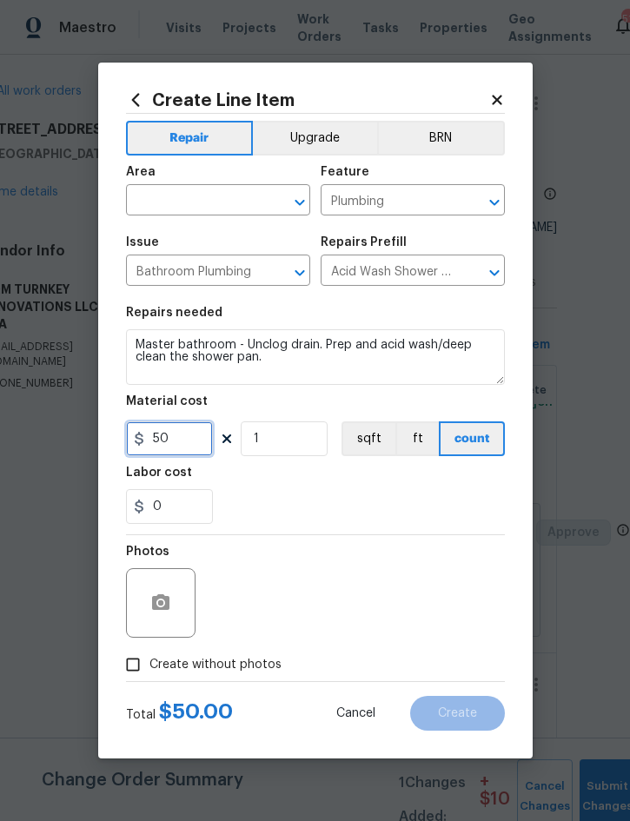
click at [179, 456] on input "50" at bounding box center [169, 438] width 87 height 35
type input "75"
click at [184, 199] on input "text" at bounding box center [193, 201] width 135 height 27
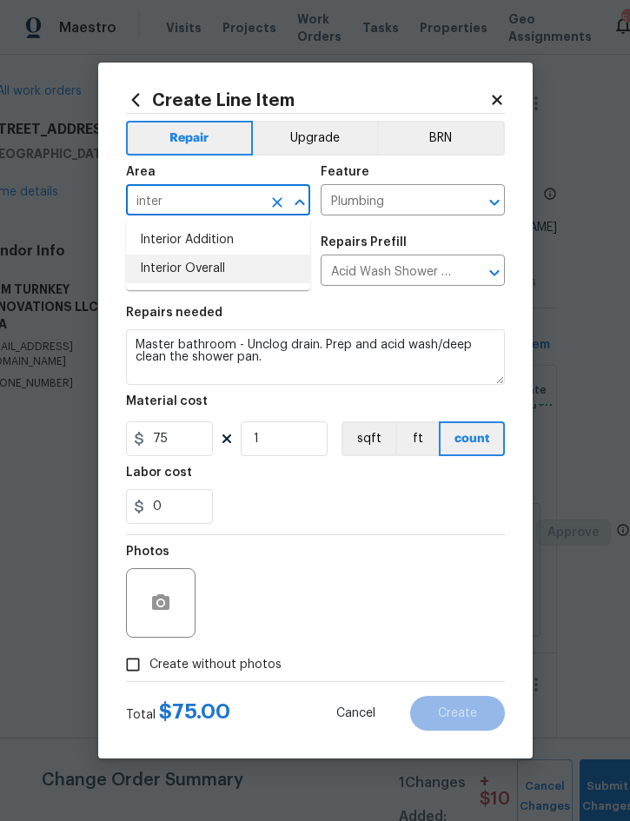
click at [213, 269] on li "Interior Overall" at bounding box center [218, 268] width 184 height 29
type input "Interior Overall"
click at [248, 663] on span "Create without photos" at bounding box center [215, 665] width 132 height 18
click at [149, 663] on input "Create without photos" at bounding box center [132, 664] width 33 height 33
checkbox input "true"
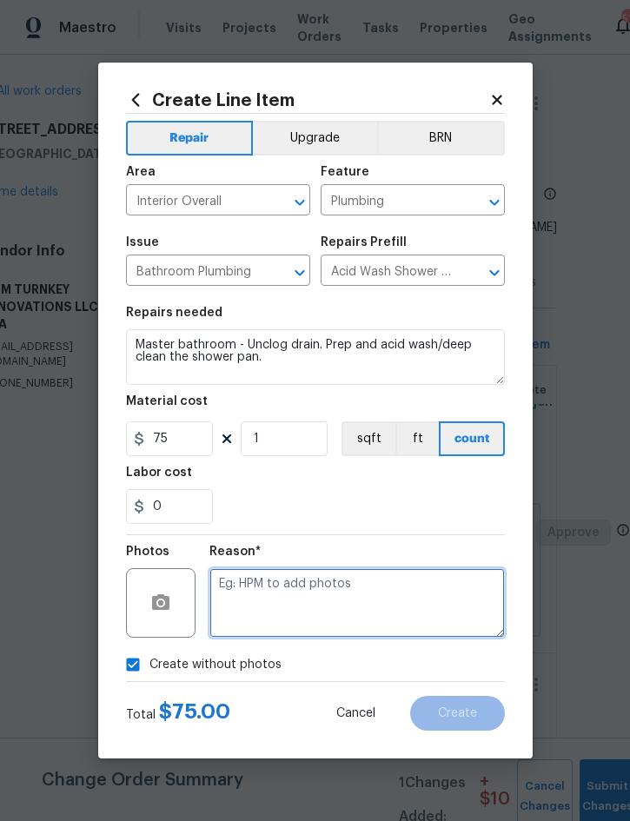
click at [370, 590] on textarea at bounding box center [356, 602] width 295 height 69
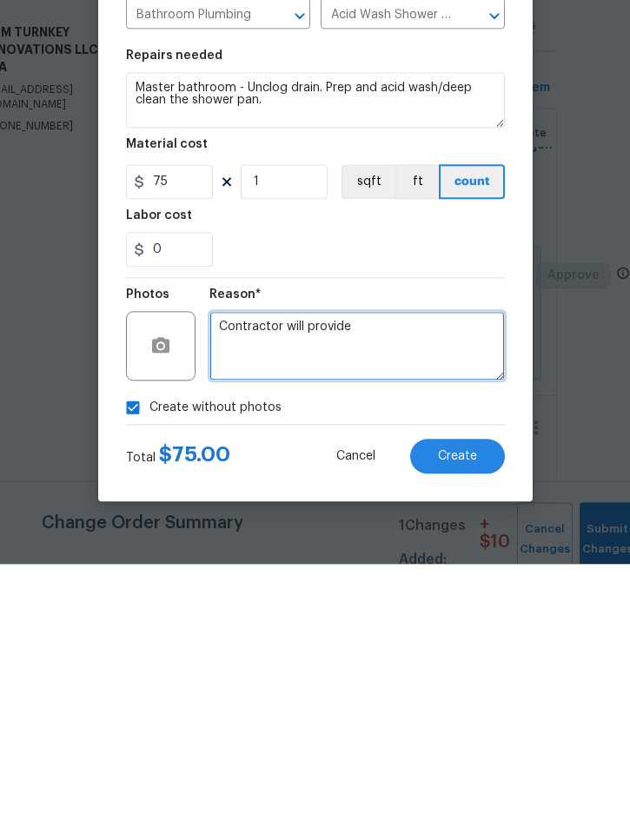
type textarea "Contractor will provide"
click at [468, 707] on span "Create" at bounding box center [457, 713] width 39 height 13
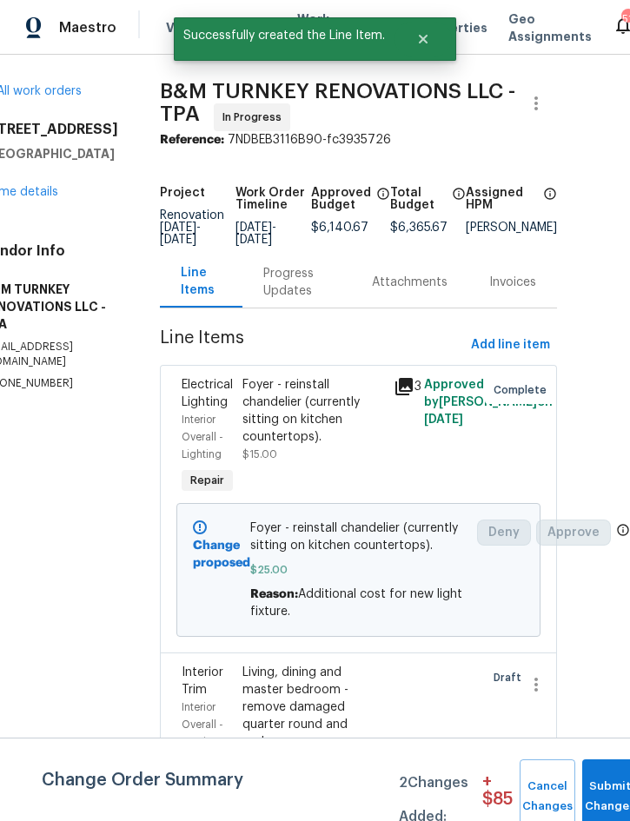
scroll to position [0, 9]
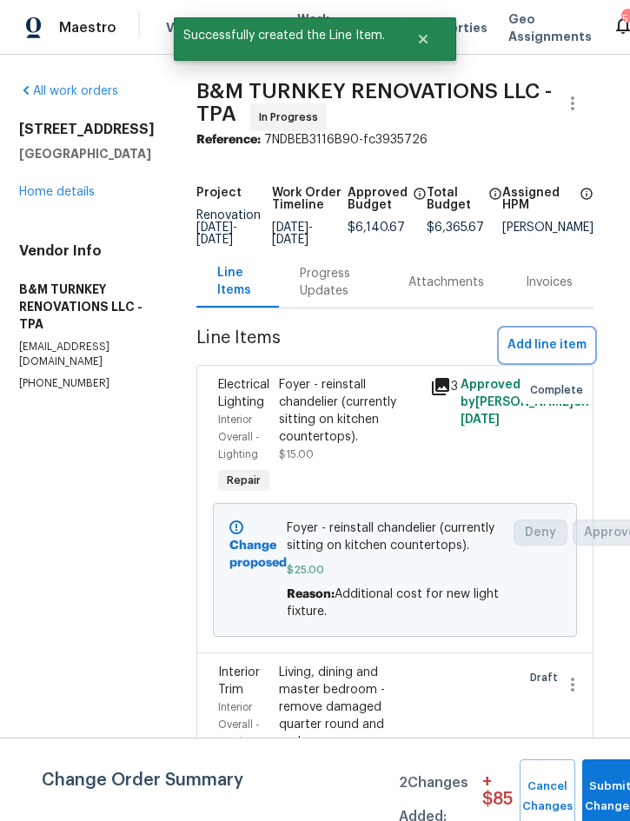
click at [552, 356] on span "Add line item" at bounding box center [546, 345] width 79 height 22
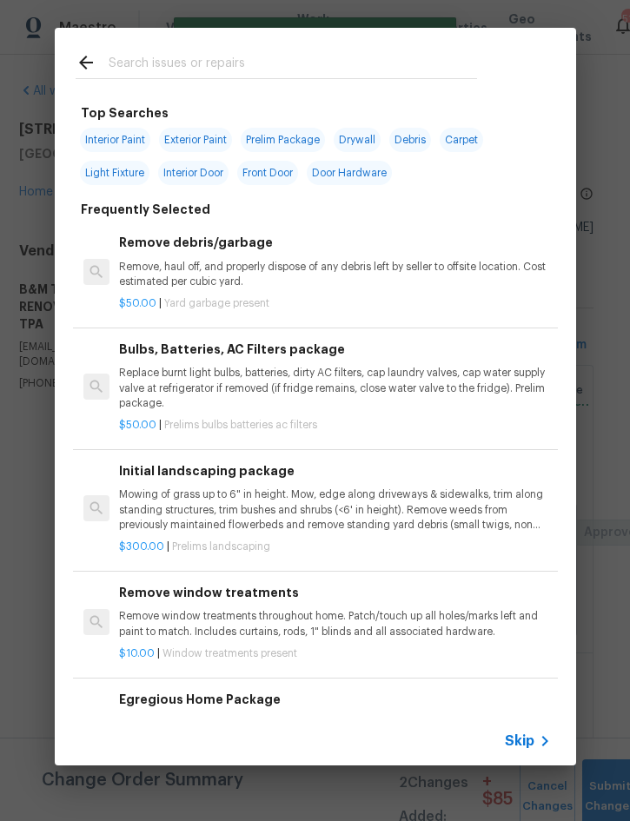
click at [241, 52] on input "text" at bounding box center [293, 65] width 368 height 26
type input "Screen door"
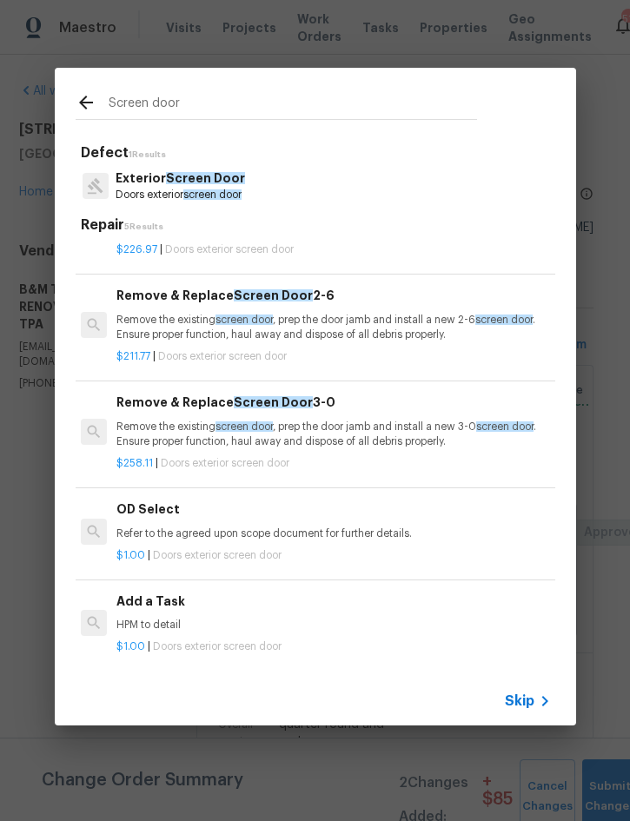
scroll to position [69, 3]
click at [155, 606] on h6 "Add a Task" at bounding box center [331, 601] width 431 height 19
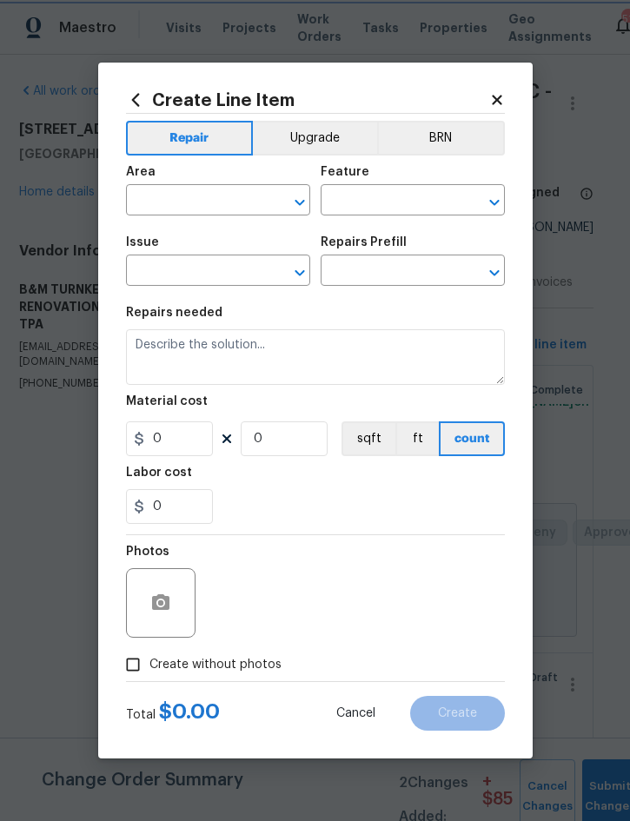
type input "Interior Door"
type input "Exterior Screen Door"
type input "Add a Task $1.00"
type textarea "HPM to detail"
type input "1"
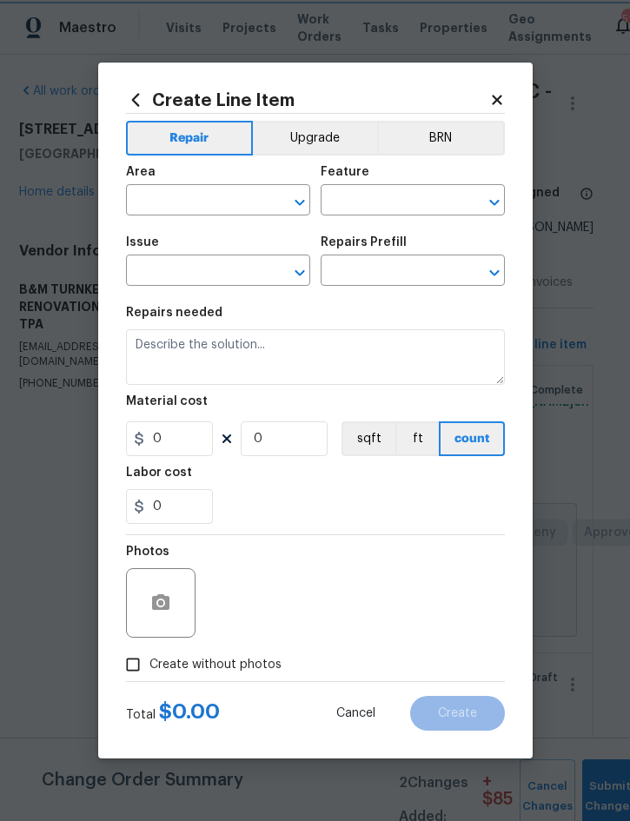
type input "1"
click at [199, 202] on input "text" at bounding box center [193, 201] width 135 height 27
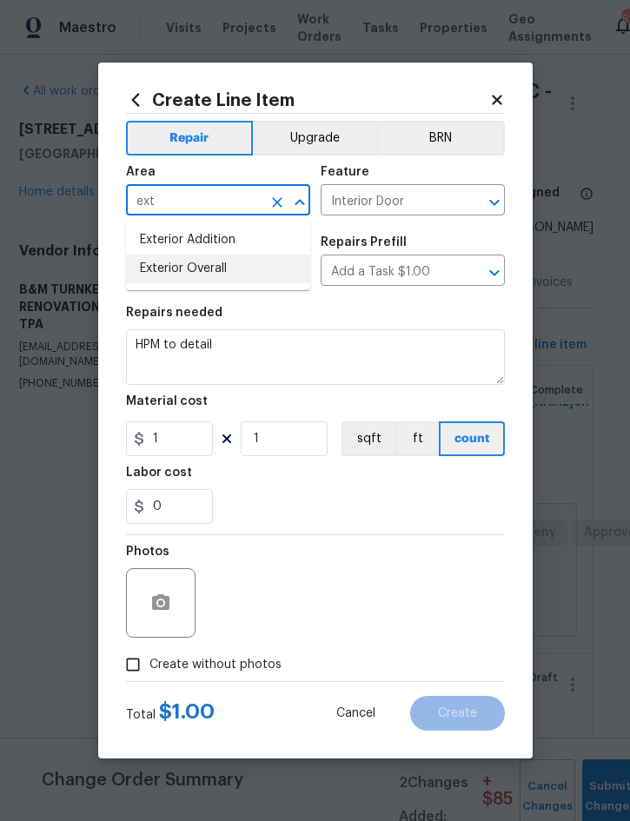
click at [224, 269] on li "Exterior Overall" at bounding box center [218, 268] width 184 height 29
type input "Exterior Overall"
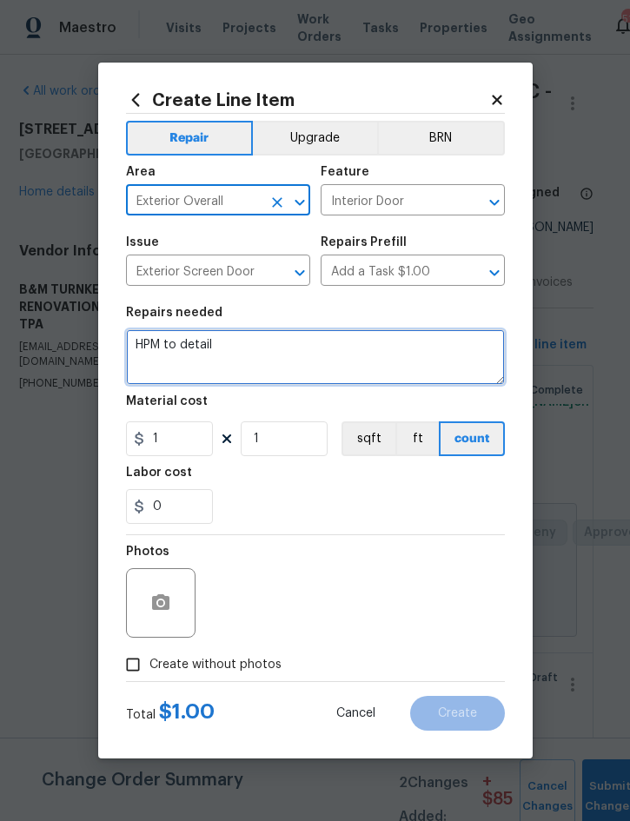
click at [146, 341] on textarea "HPM to detail" at bounding box center [315, 357] width 379 height 56
click at [143, 340] on textarea "HPM to detail" at bounding box center [315, 357] width 379 height 56
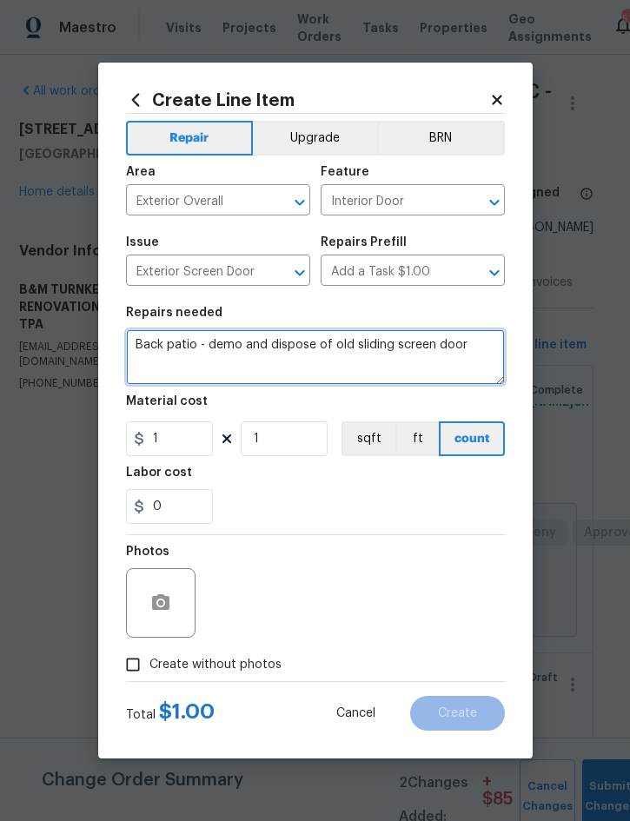
type textarea "Back patio - demo and dispose of old sliding screen door"
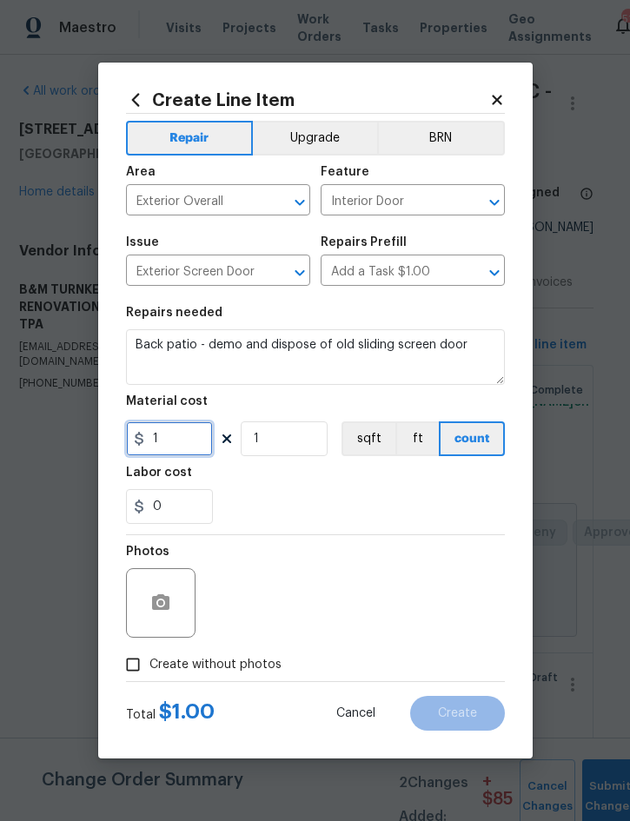
click at [188, 445] on input "1" at bounding box center [169, 438] width 87 height 35
type input "25"
click at [243, 670] on span "Create without photos" at bounding box center [215, 665] width 132 height 18
click at [149, 670] on input "Create without photos" at bounding box center [132, 664] width 33 height 33
checkbox input "true"
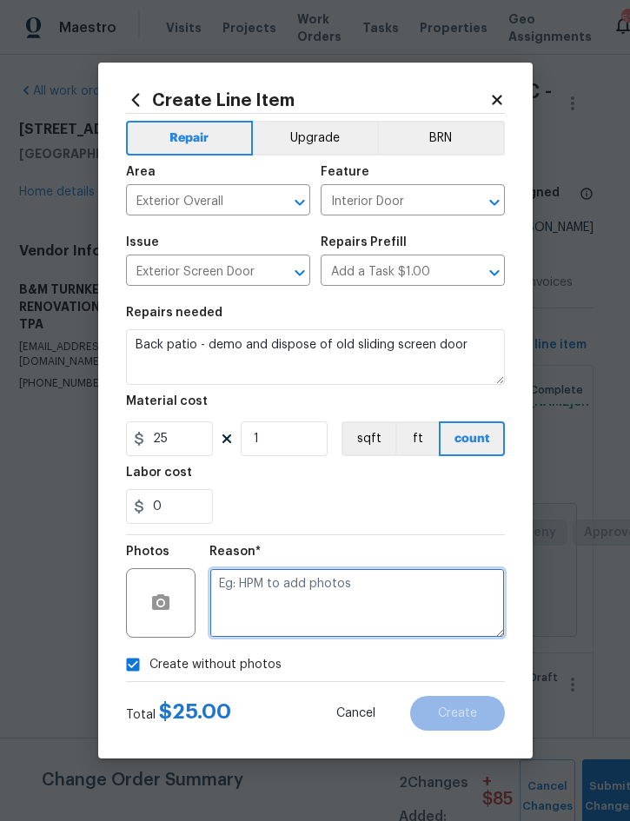
click at [358, 604] on textarea at bounding box center [356, 602] width 295 height 69
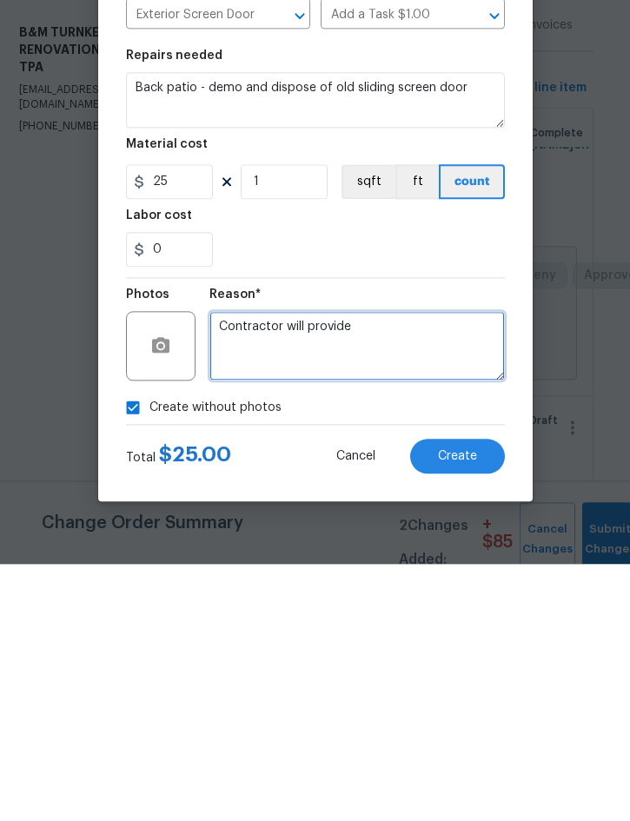
type textarea "Contractor will provide"
click at [459, 707] on span "Create" at bounding box center [457, 713] width 39 height 13
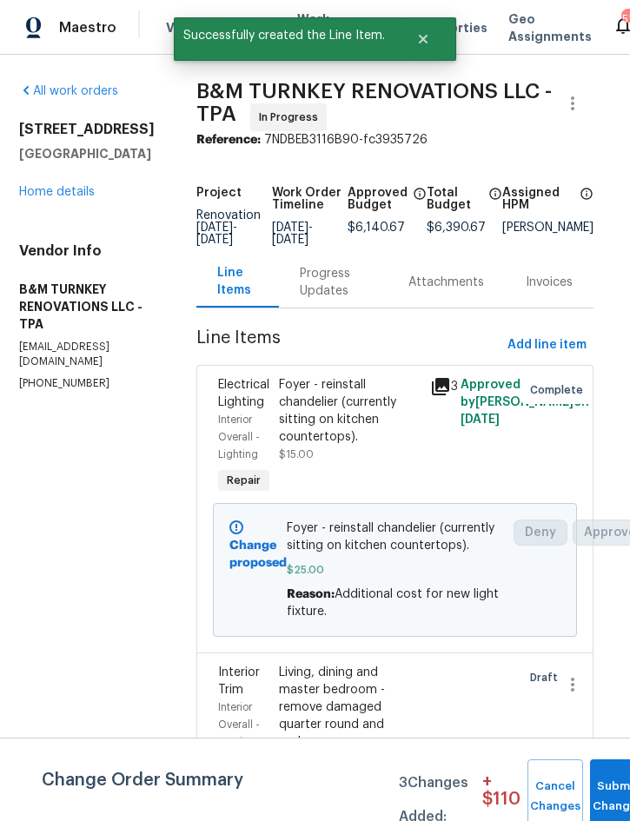
scroll to position [0, 0]
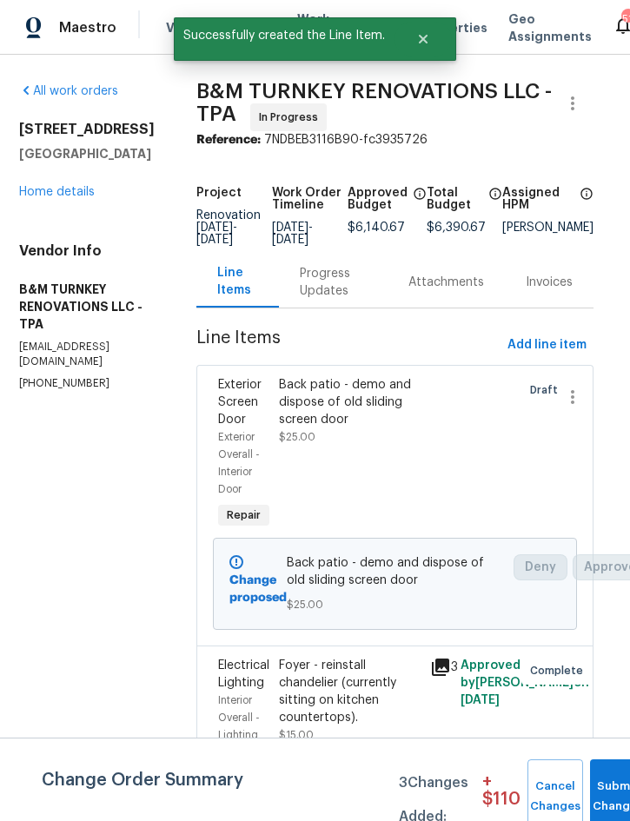
click at [610, 795] on span "Submit Changes" at bounding box center [617, 796] width 38 height 40
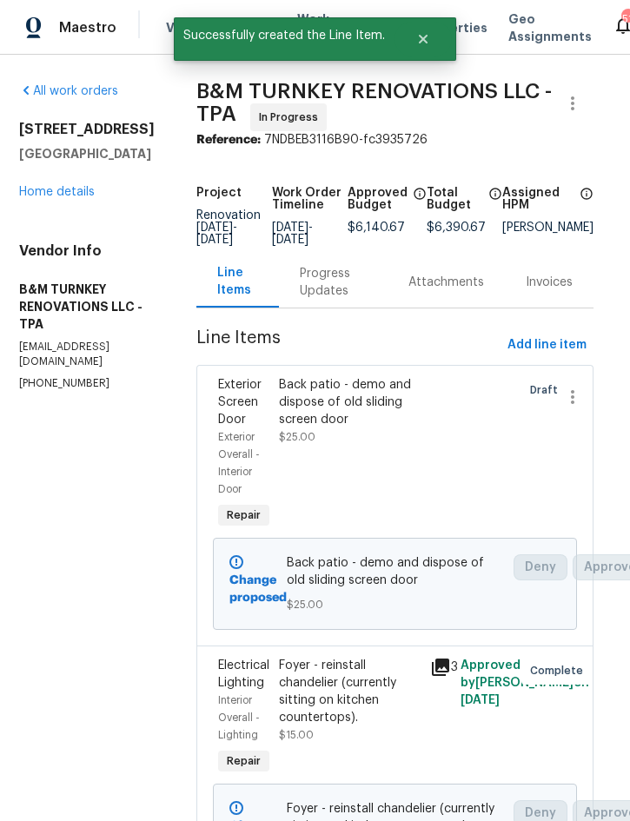
click at [69, 193] on link "Home details" at bounding box center [57, 192] width 76 height 12
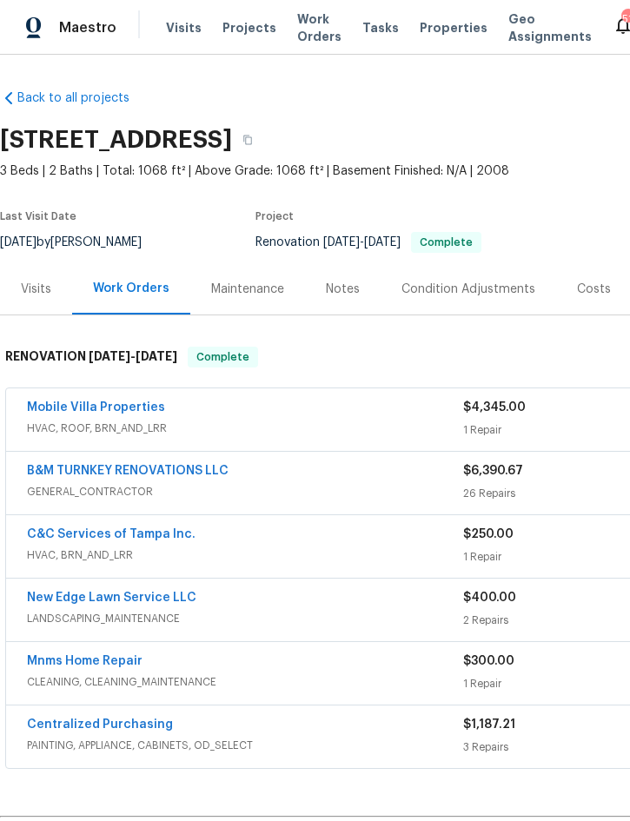
click at [97, 413] on link "Mobile Villa Properties" at bounding box center [96, 407] width 138 height 12
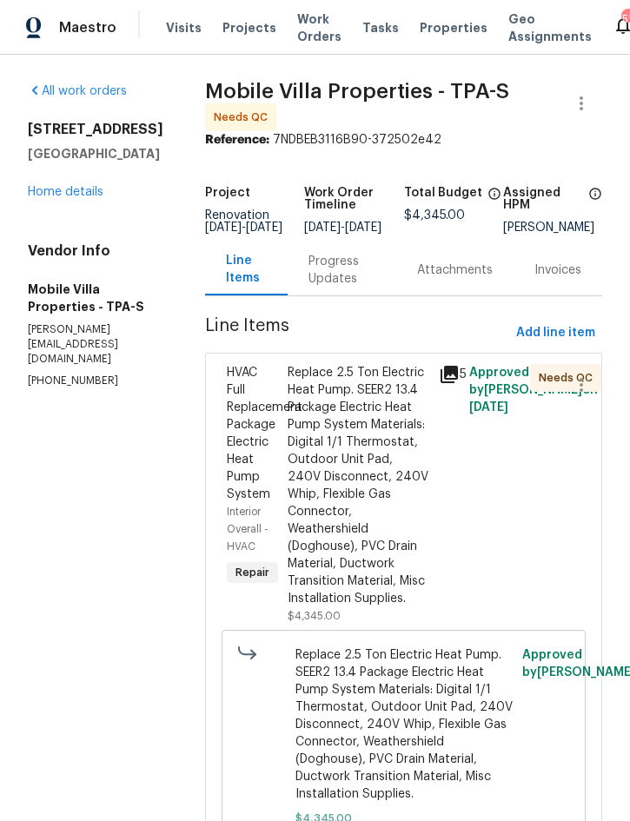
click at [329, 466] on div "Replace 2.5 Ton Electric Heat Pump. SEER2 13.4 Package Electric Heat Pump Syste…" at bounding box center [358, 485] width 142 height 243
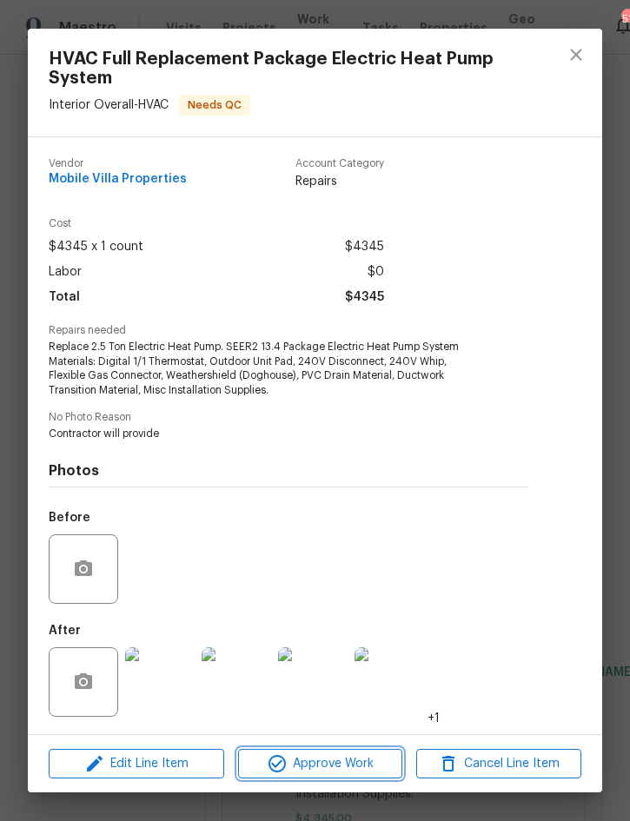
click at [326, 775] on span "Approve Work" at bounding box center [320, 764] width 155 height 22
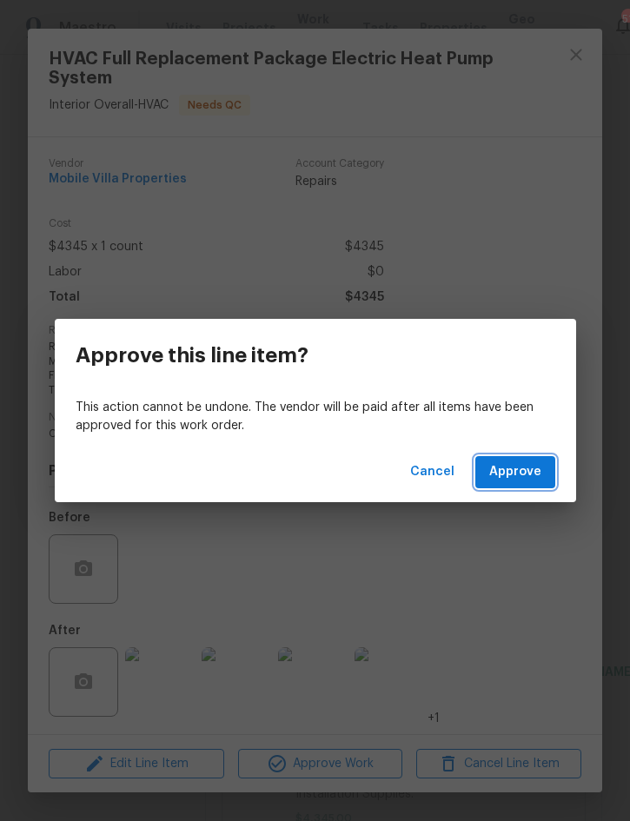
click at [510, 486] on button "Approve" at bounding box center [515, 472] width 80 height 32
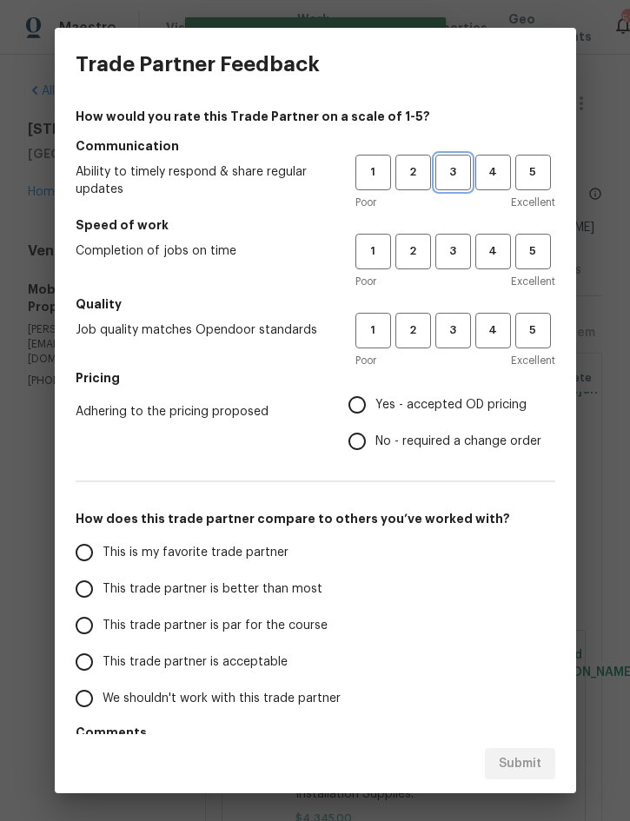
click at [453, 179] on span "3" at bounding box center [453, 172] width 32 height 20
click at [446, 249] on span "3" at bounding box center [453, 251] width 32 height 20
click at [453, 327] on span "3" at bounding box center [453, 330] width 32 height 20
click at [450, 404] on span "Yes - accepted OD pricing" at bounding box center [450, 405] width 151 height 18
click at [375, 404] on input "Yes - accepted OD pricing" at bounding box center [357, 405] width 36 height 36
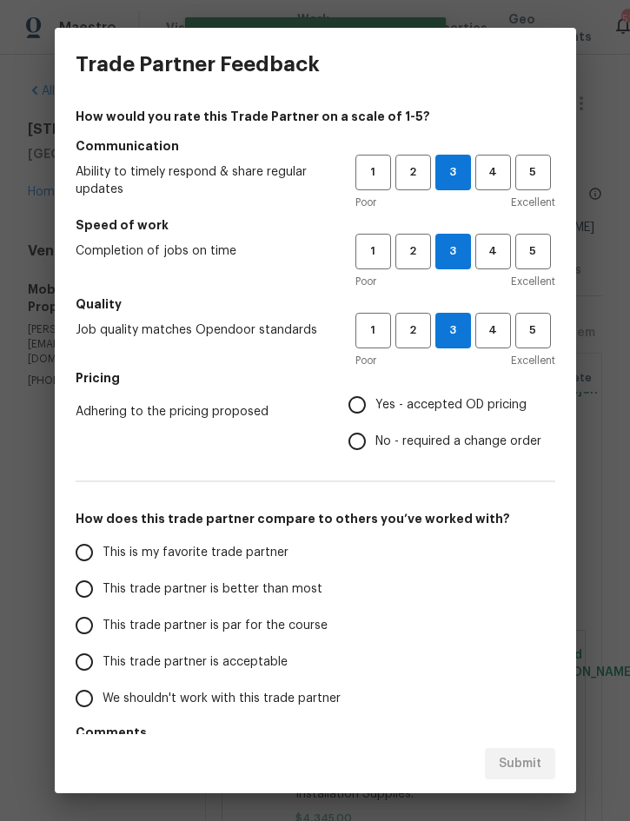
radio input "true"
click at [280, 598] on span "This trade partner is better than most" at bounding box center [212, 589] width 220 height 18
click at [102, 598] on input "This trade partner is better than most" at bounding box center [84, 589] width 36 height 36
click at [537, 767] on span "Submit" at bounding box center [520, 764] width 43 height 22
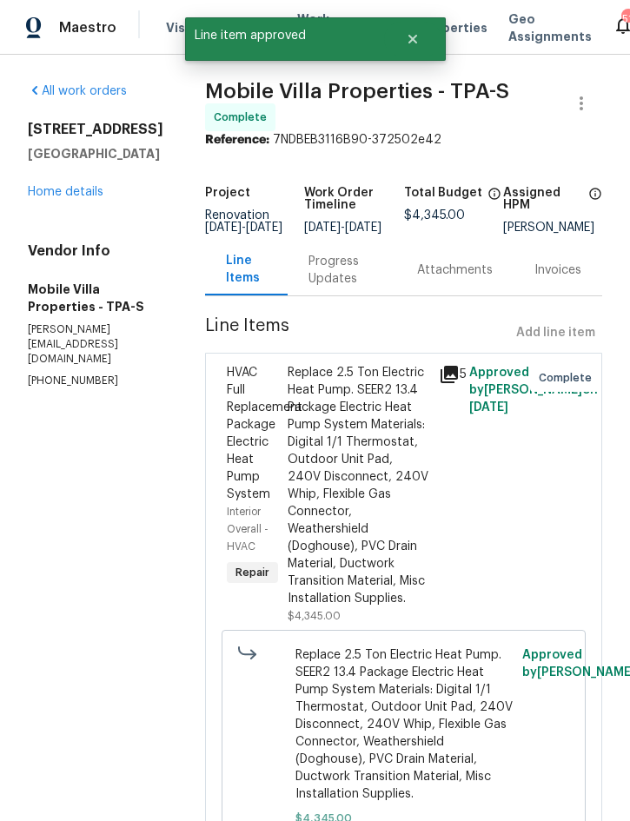
radio input "true"
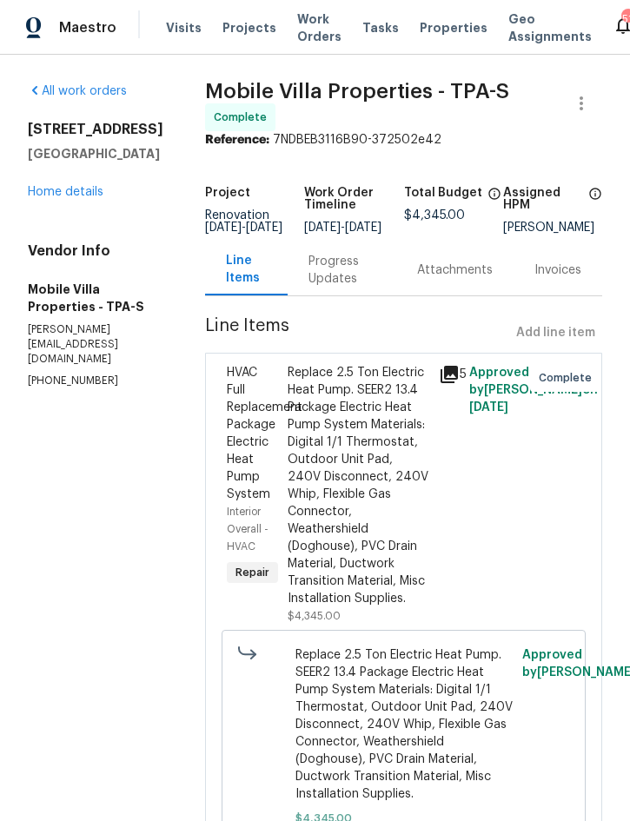
click at [232, 34] on span "Projects" at bounding box center [249, 27] width 54 height 17
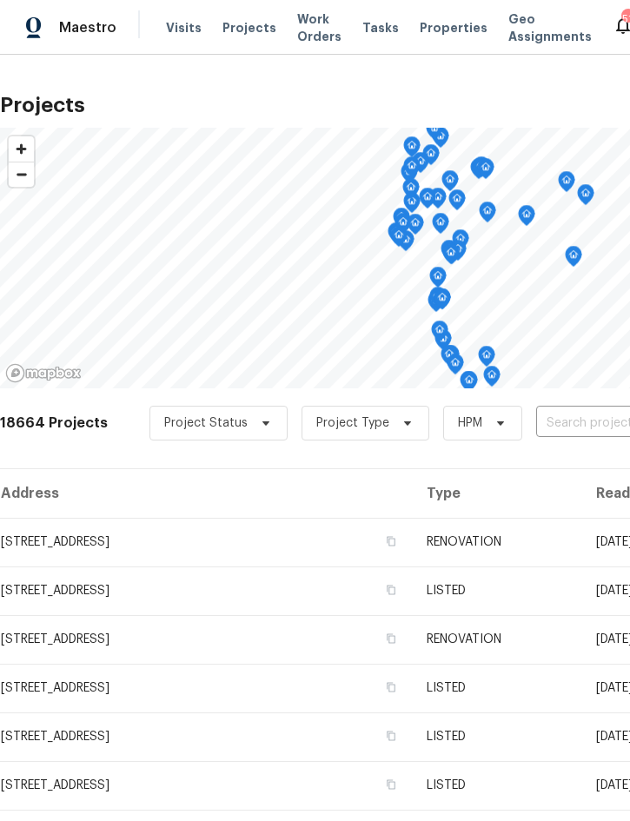
click at [572, 422] on input "text" at bounding box center [635, 423] width 199 height 27
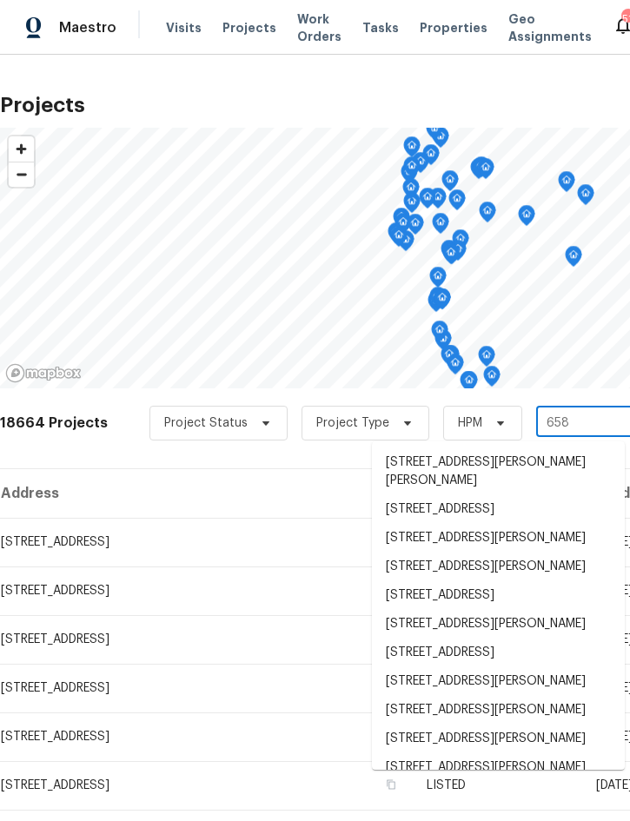
type input "6585"
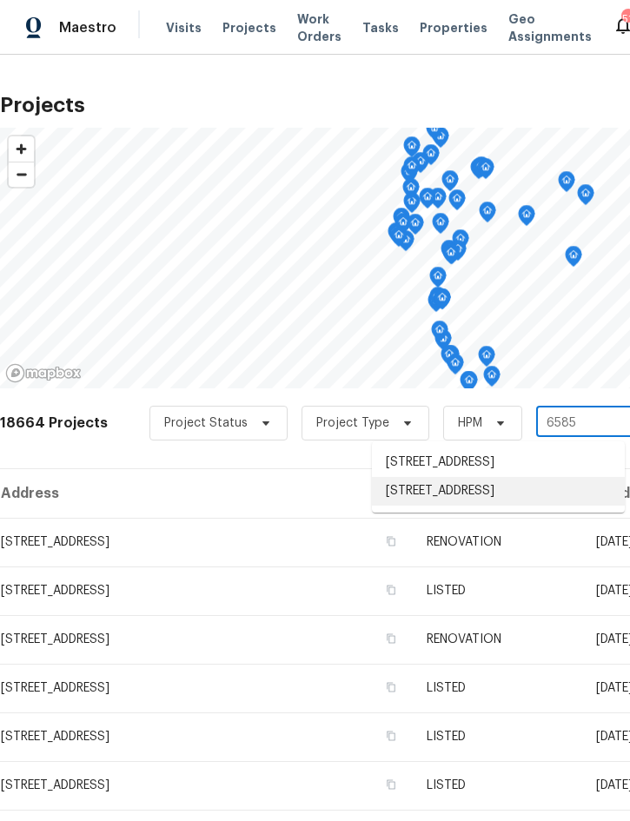
click at [479, 504] on li "[STREET_ADDRESS]" at bounding box center [498, 491] width 253 height 29
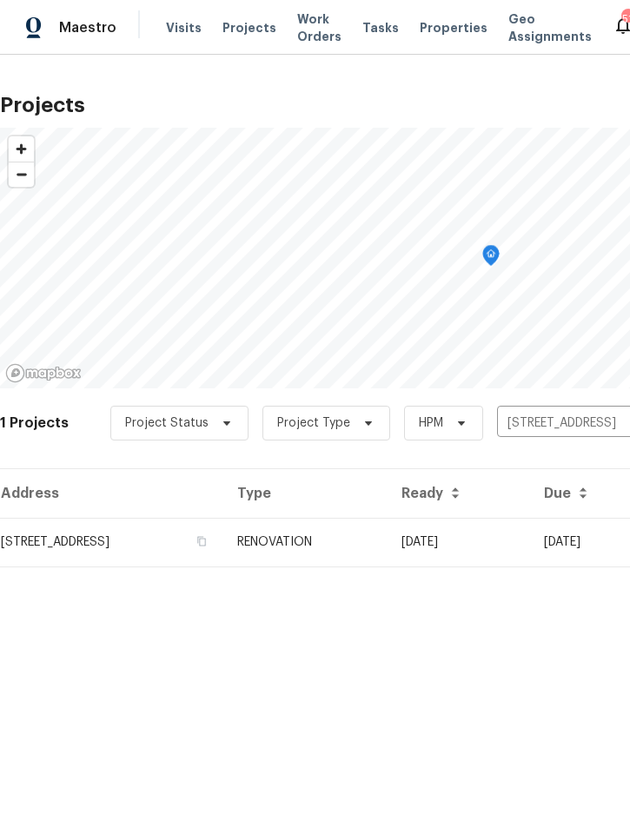
click at [387, 550] on td "RENOVATION" at bounding box center [305, 542] width 164 height 49
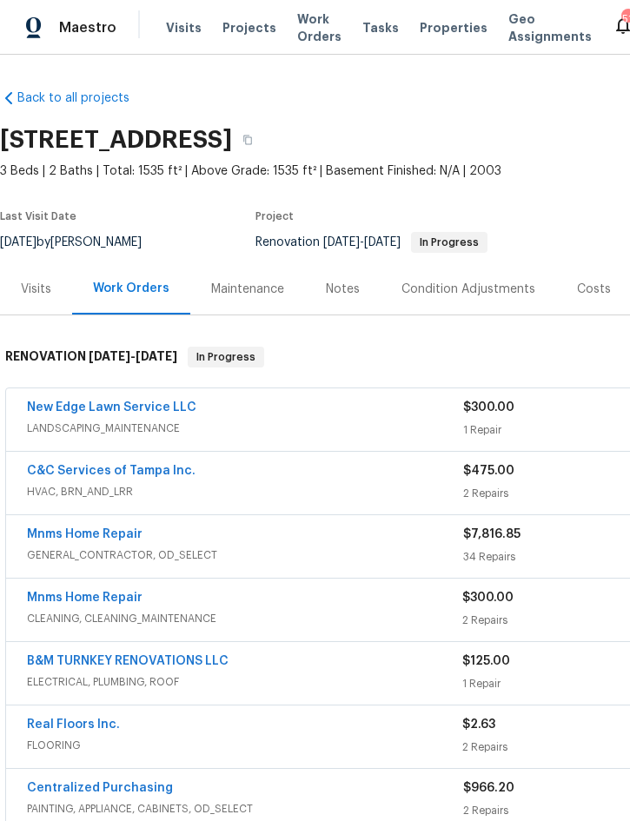
click at [358, 416] on div "New Edge Lawn Service LLC" at bounding box center [245, 409] width 436 height 21
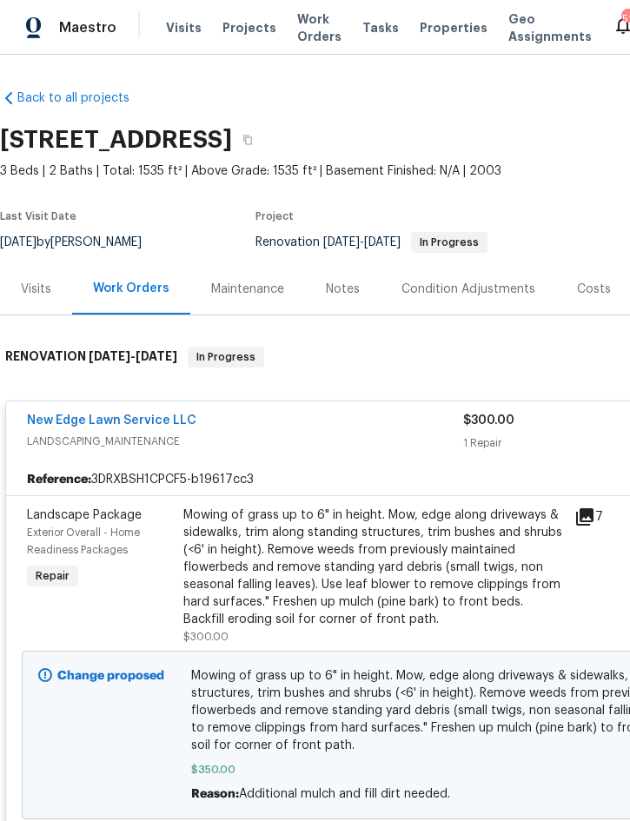
click at [373, 564] on div "Mowing of grass up to 6" in height. Mow, edge along driveways & sidewalks, trim…" at bounding box center [373, 567] width 380 height 122
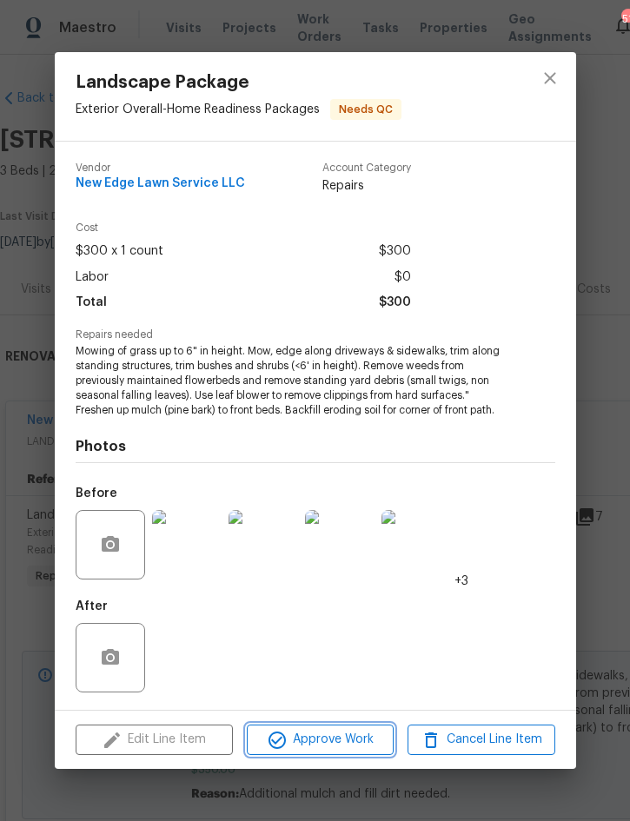
click at [340, 731] on span "Approve Work" at bounding box center [320, 740] width 136 height 22
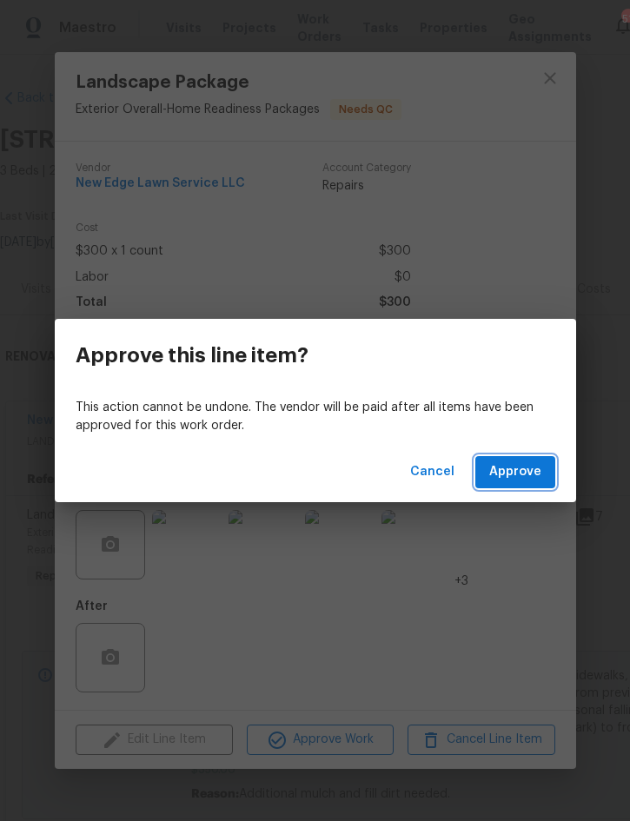
click at [519, 471] on span "Approve" at bounding box center [515, 472] width 52 height 22
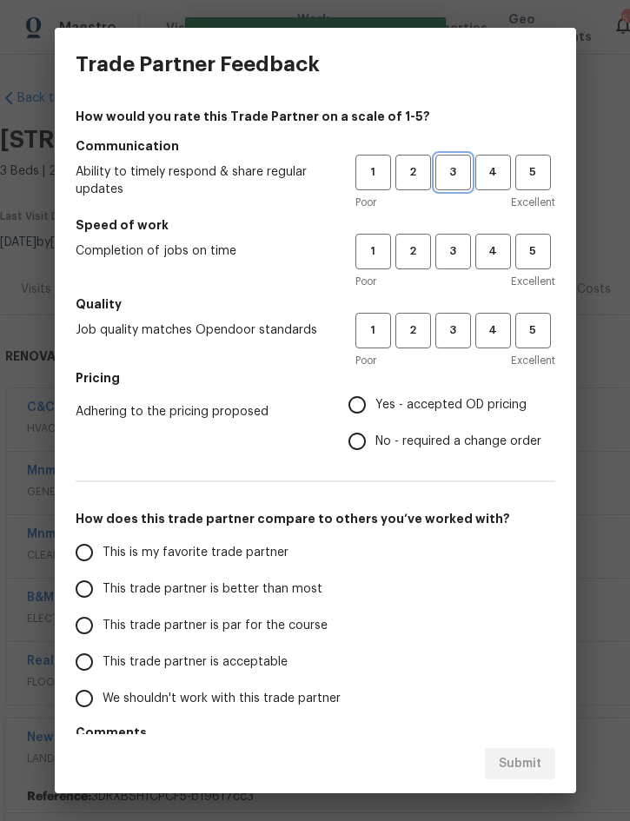
click at [451, 182] on button "3" at bounding box center [453, 173] width 36 height 36
click at [444, 267] on button "3" at bounding box center [453, 252] width 36 height 36
click at [459, 333] on span "3" at bounding box center [453, 330] width 32 height 20
click at [453, 410] on span "Yes - accepted OD pricing" at bounding box center [450, 405] width 151 height 18
click at [375, 410] on input "Yes - accepted OD pricing" at bounding box center [357, 405] width 36 height 36
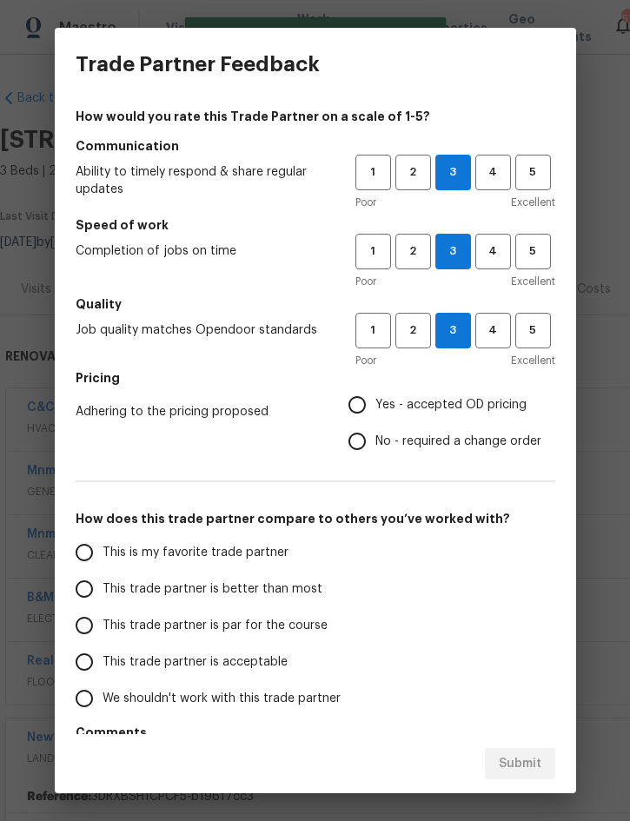
radio input "true"
click at [281, 593] on span "This trade partner is better than most" at bounding box center [212, 589] width 220 height 18
click at [102, 593] on input "This trade partner is better than most" at bounding box center [84, 589] width 36 height 36
click at [536, 764] on span "Submit" at bounding box center [520, 764] width 43 height 22
radio input "true"
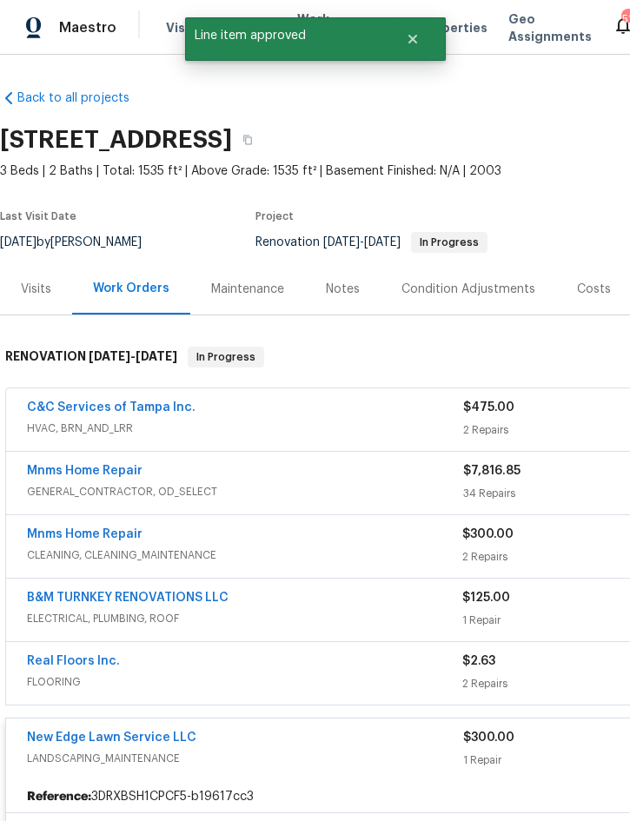
radio input "false"
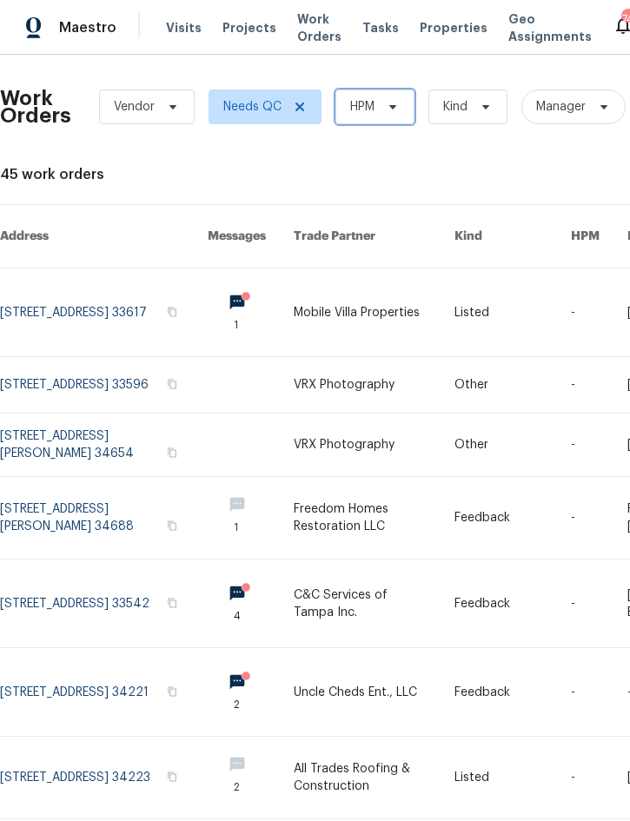
click at [393, 115] on span "HPM" at bounding box center [374, 106] width 79 height 35
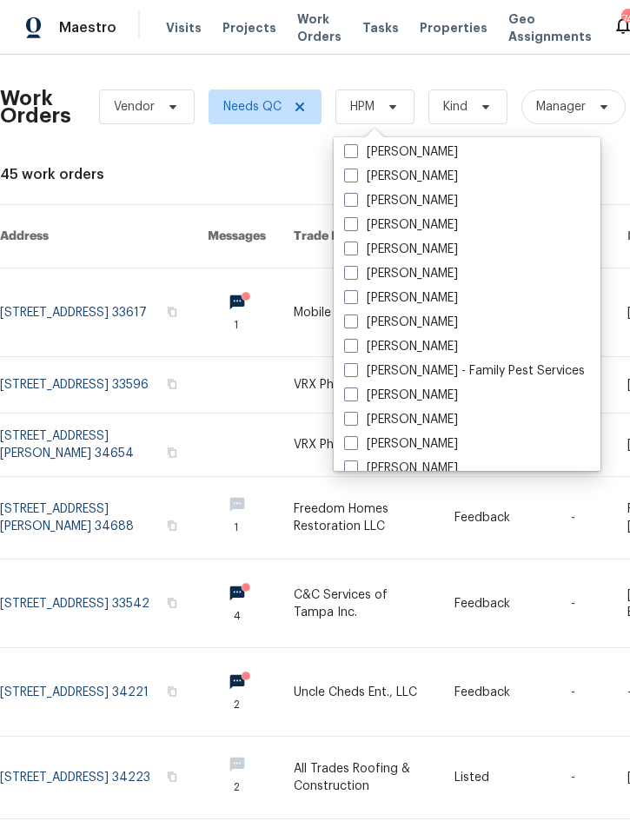
scroll to position [195, 0]
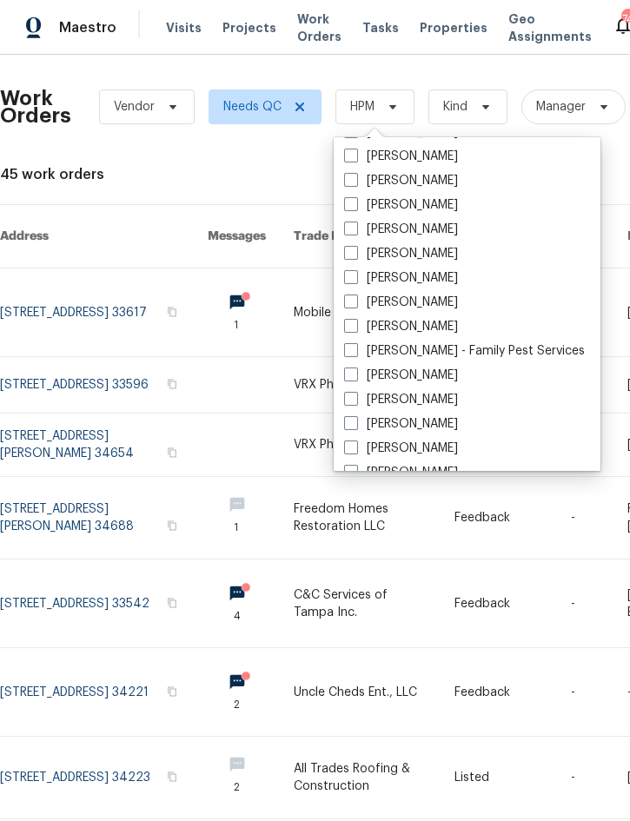
click at [420, 329] on label "[PERSON_NAME]" at bounding box center [401, 326] width 114 height 17
click at [355, 329] on input "[PERSON_NAME]" at bounding box center [349, 323] width 11 height 11
checkbox input "true"
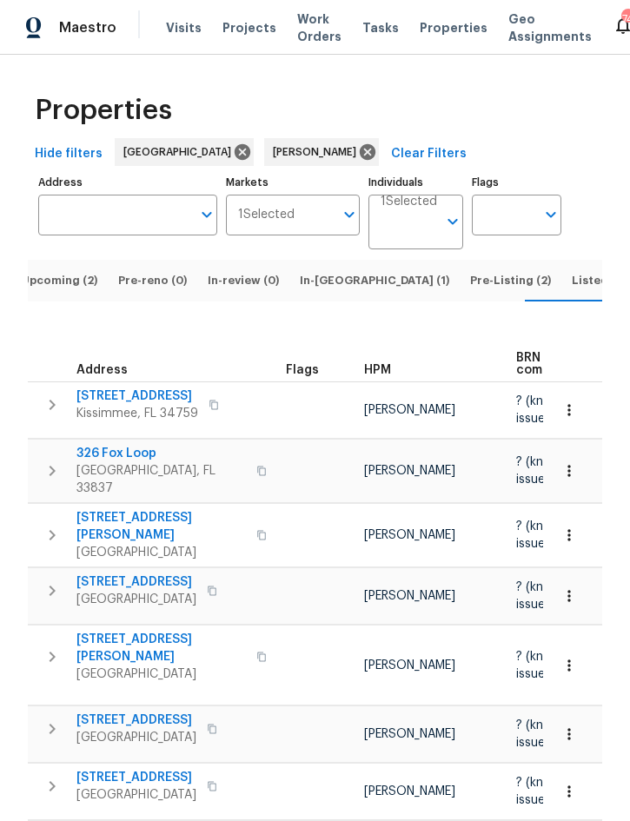
click at [72, 271] on span "Upcoming (2)" at bounding box center [59, 280] width 76 height 19
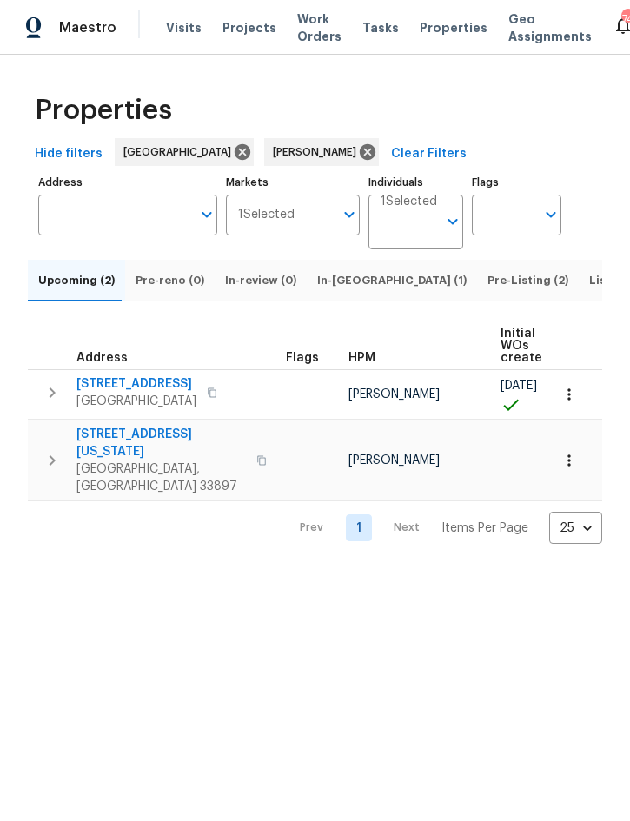
click at [45, 403] on icon "button" at bounding box center [52, 392] width 21 height 21
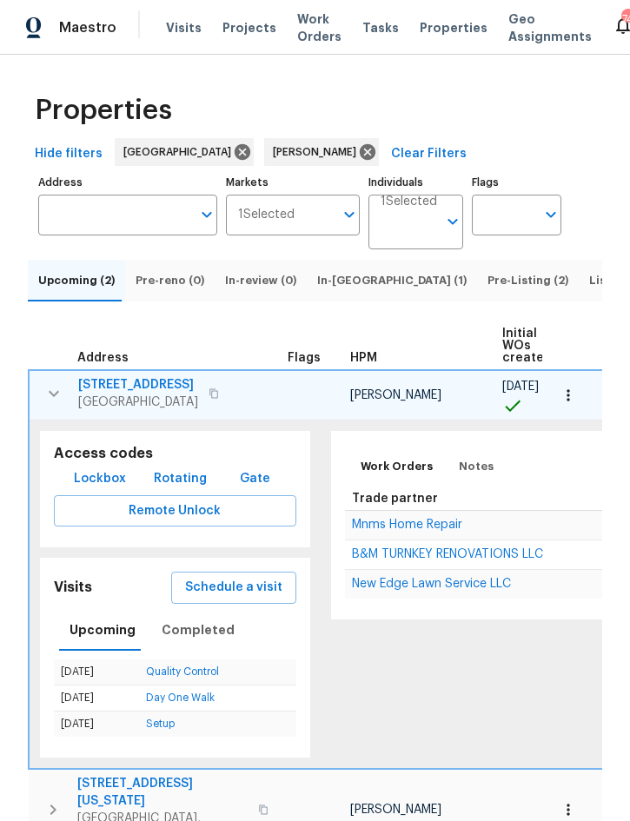
click at [57, 404] on icon "button" at bounding box center [53, 393] width 21 height 21
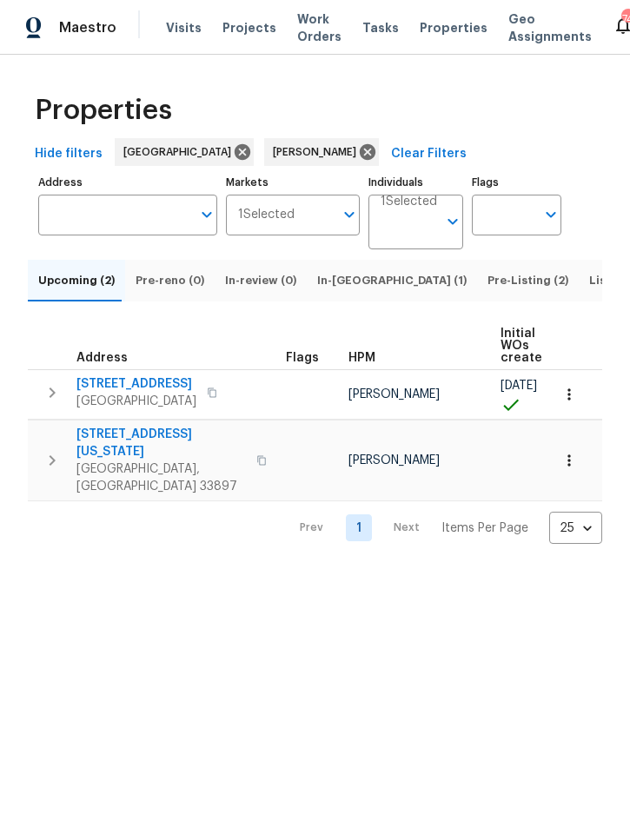
click at [63, 460] on button "button" at bounding box center [52, 460] width 35 height 69
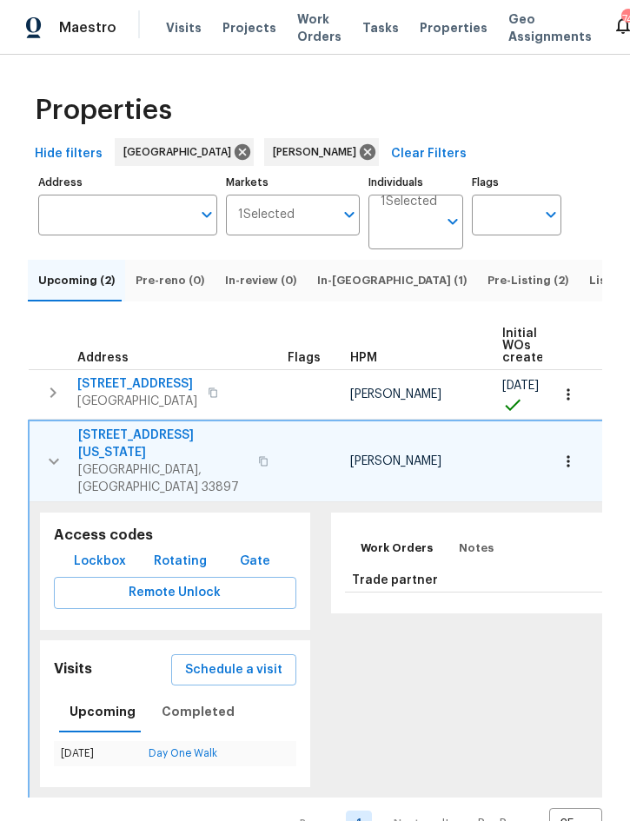
click at [61, 466] on icon "button" at bounding box center [53, 461] width 21 height 21
